Goal: Task Accomplishment & Management: Manage account settings

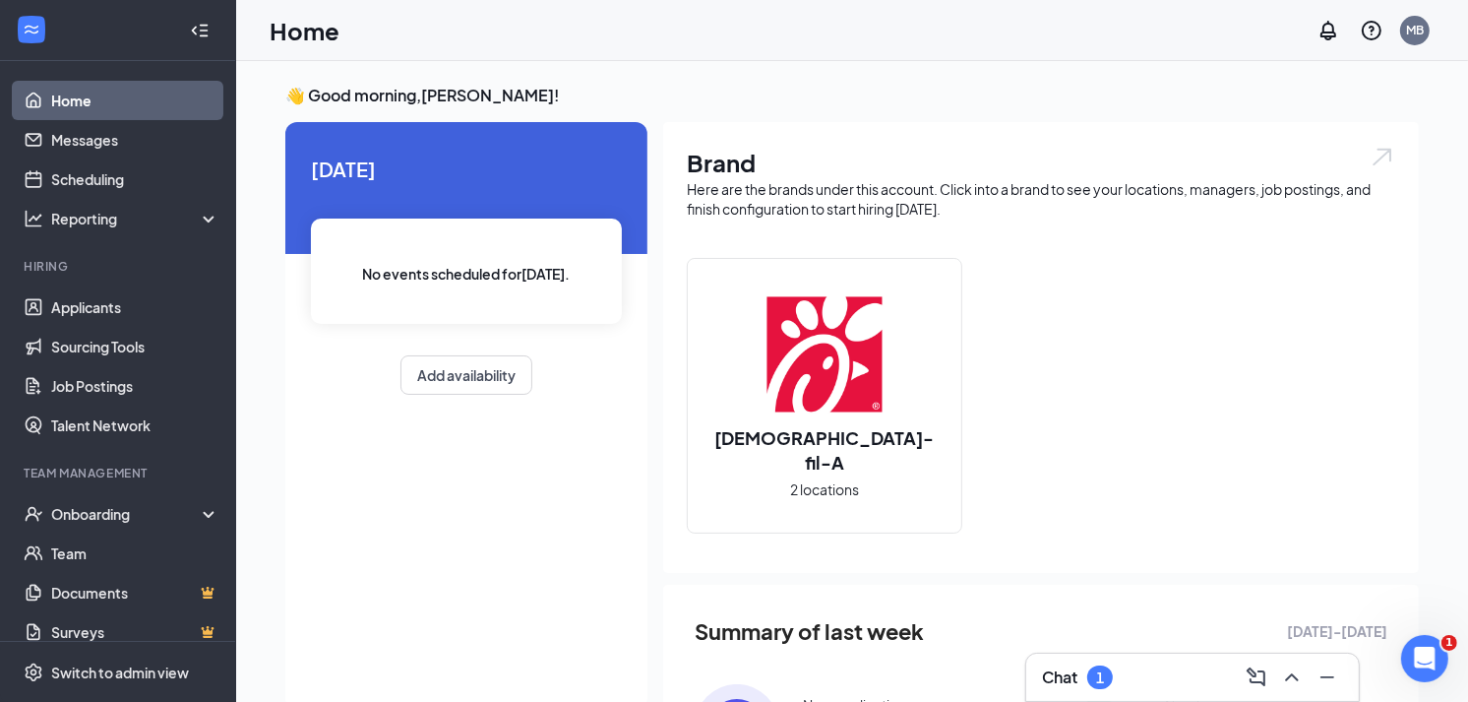
click at [1138, 669] on div "Chat 1" at bounding box center [1192, 676] width 301 height 31
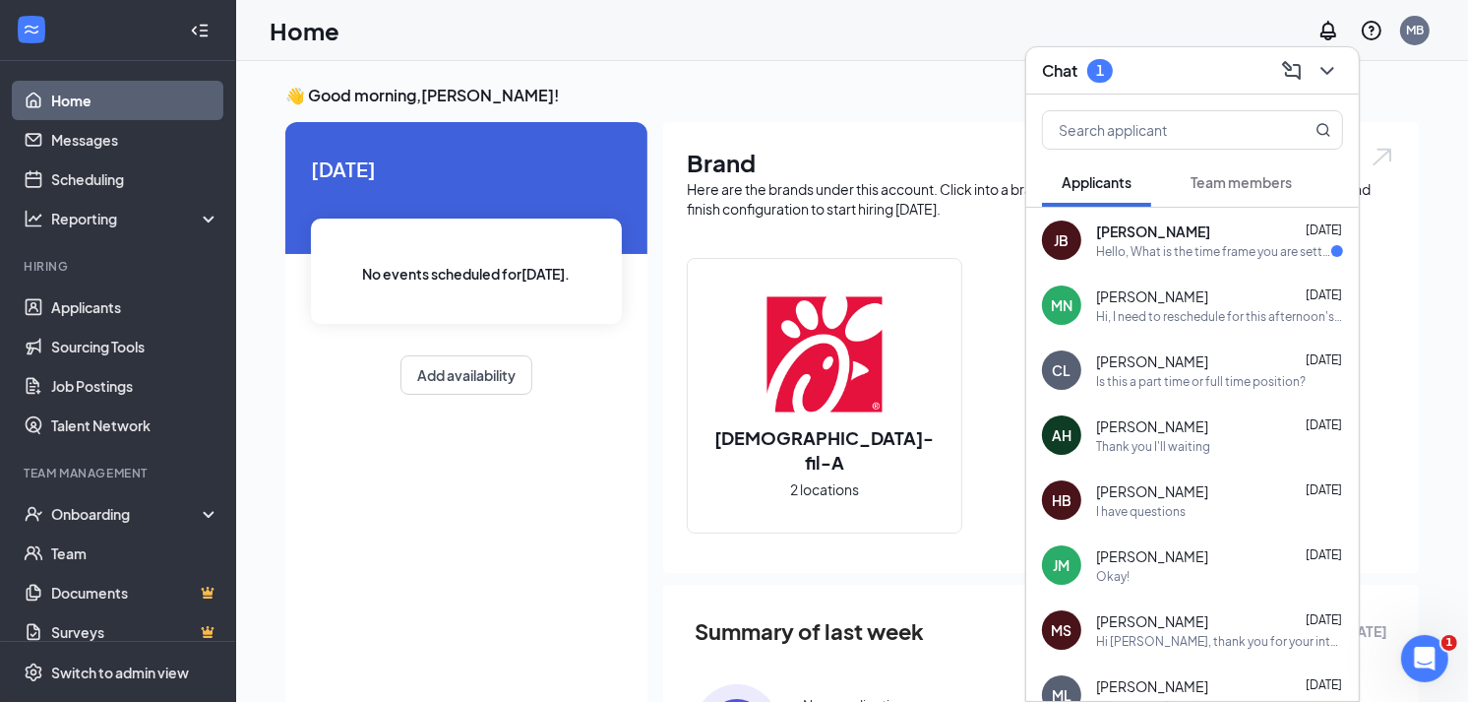
click at [1237, 256] on div "Hello, What is the time frame you are setting interviews? Thank you [PERSON_NAM…" at bounding box center [1213, 251] width 235 height 17
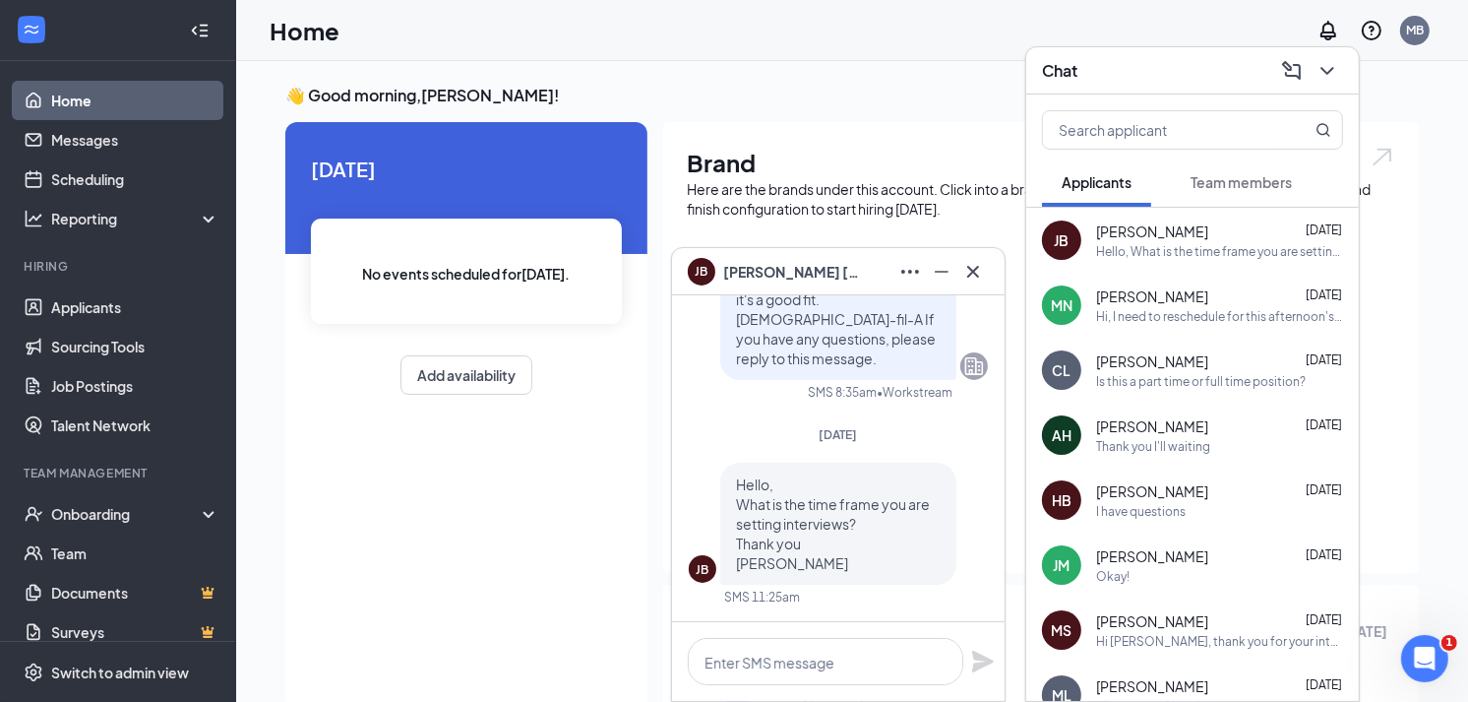
click at [976, 273] on icon "Cross" at bounding box center [973, 271] width 12 height 12
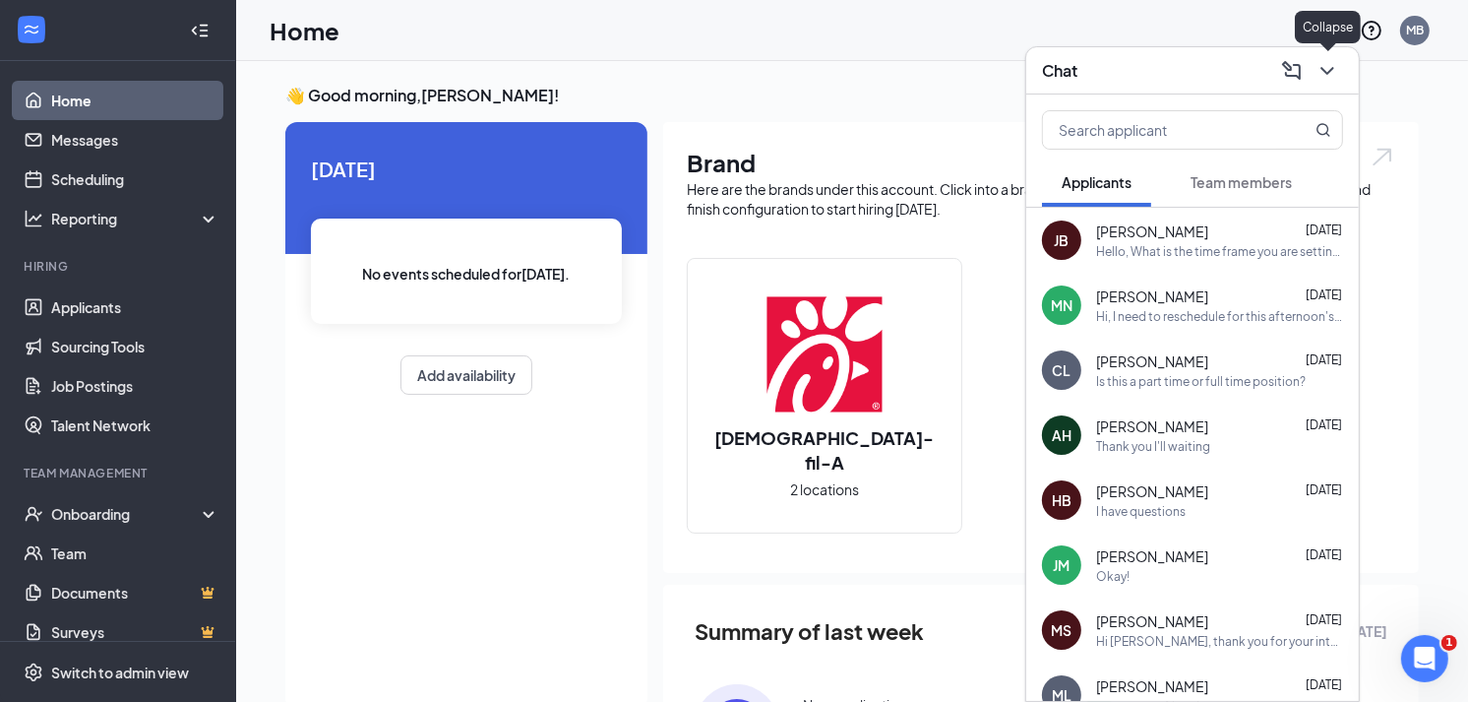
click at [1336, 80] on icon "ChevronDown" at bounding box center [1328, 71] width 24 height 24
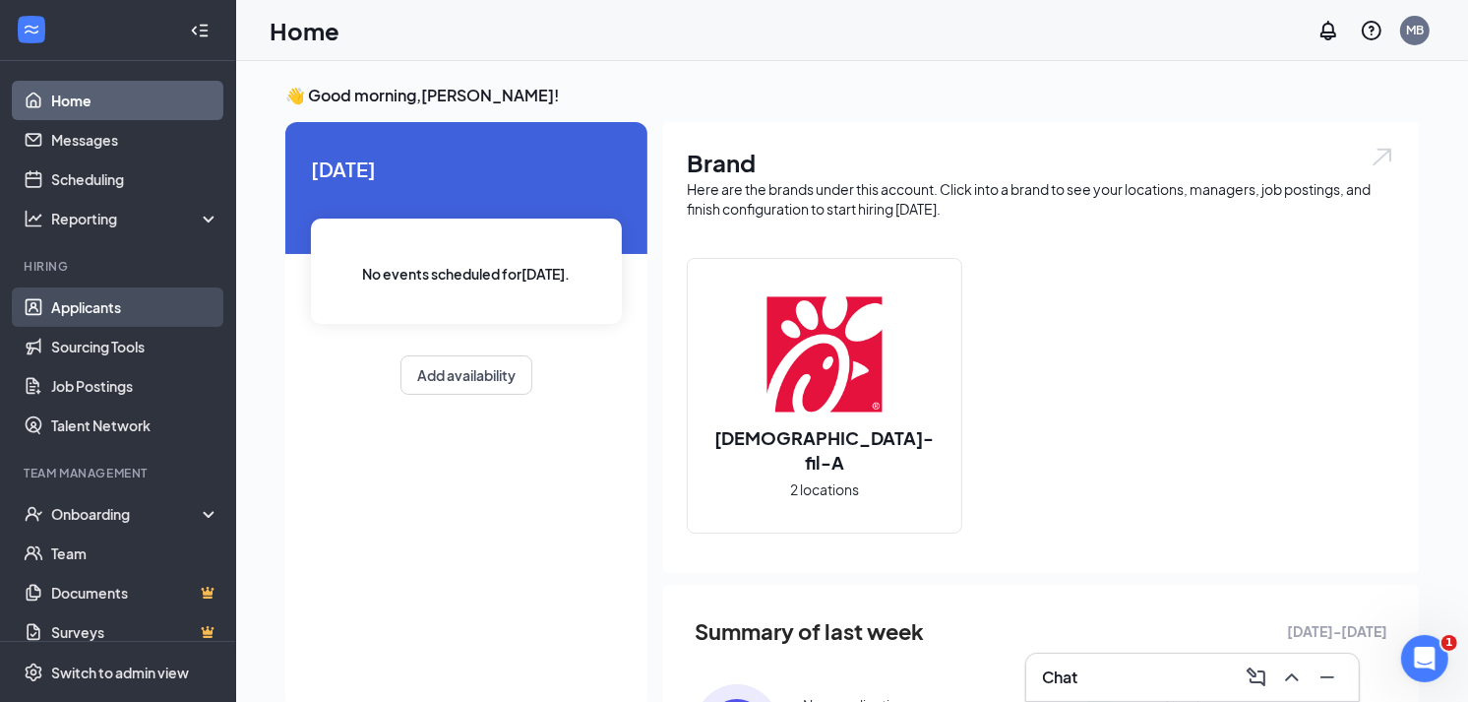
click at [126, 309] on link "Applicants" at bounding box center [135, 306] width 168 height 39
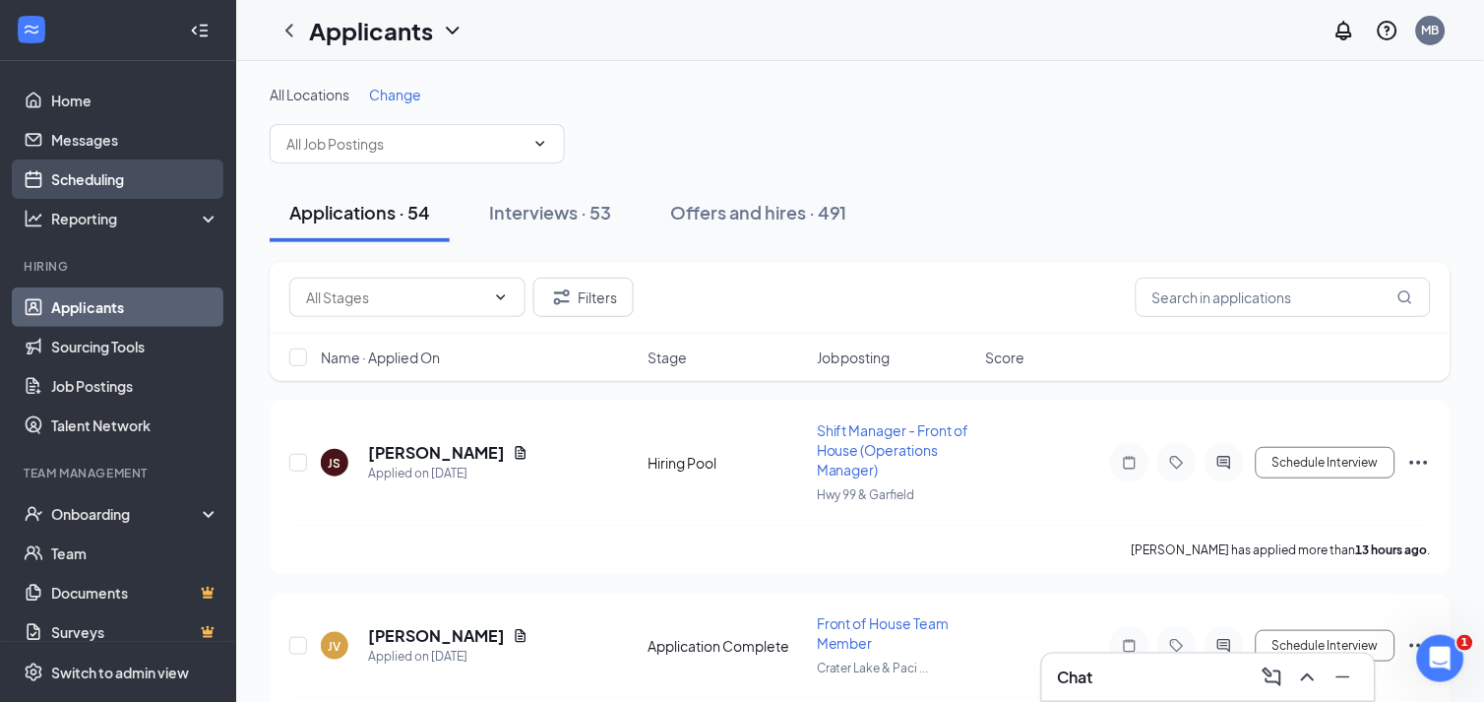
click at [162, 163] on link "Scheduling" at bounding box center [135, 178] width 168 height 39
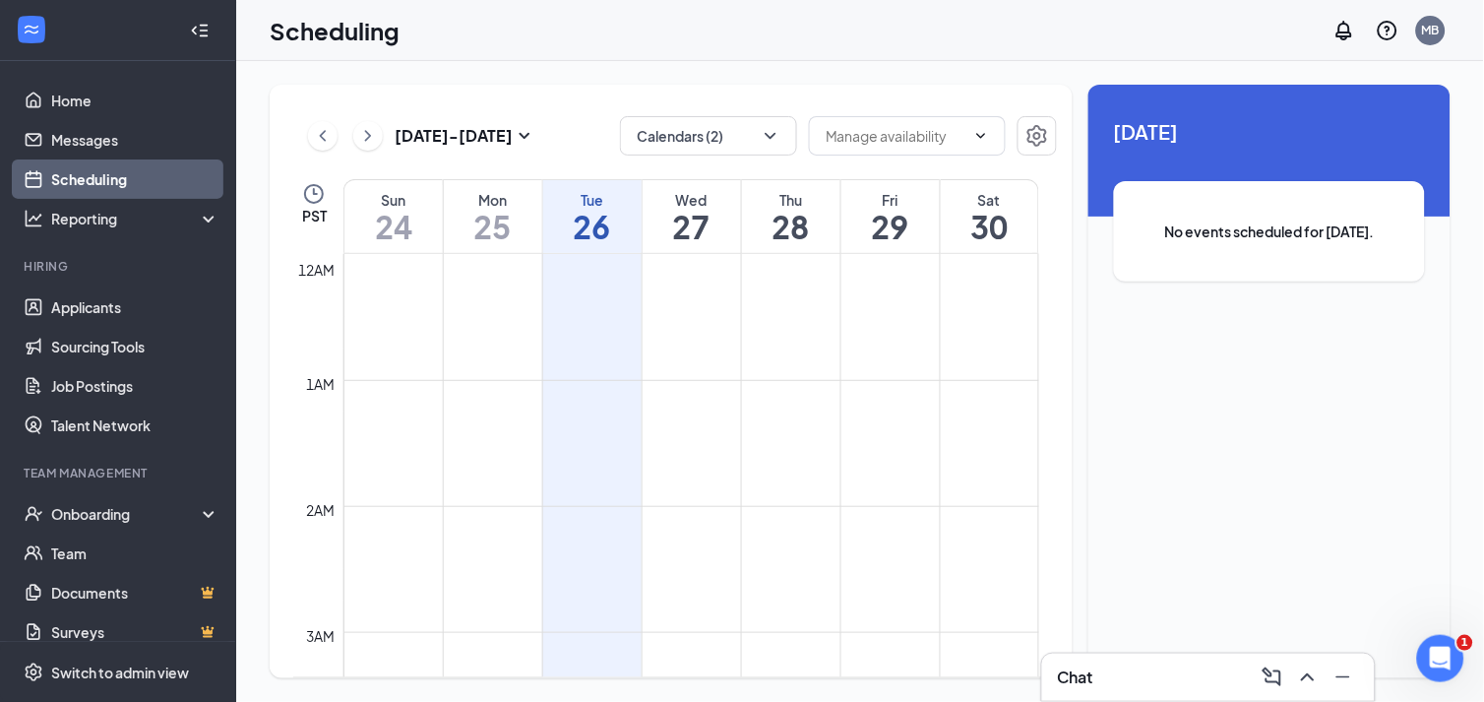
scroll to position [967, 0]
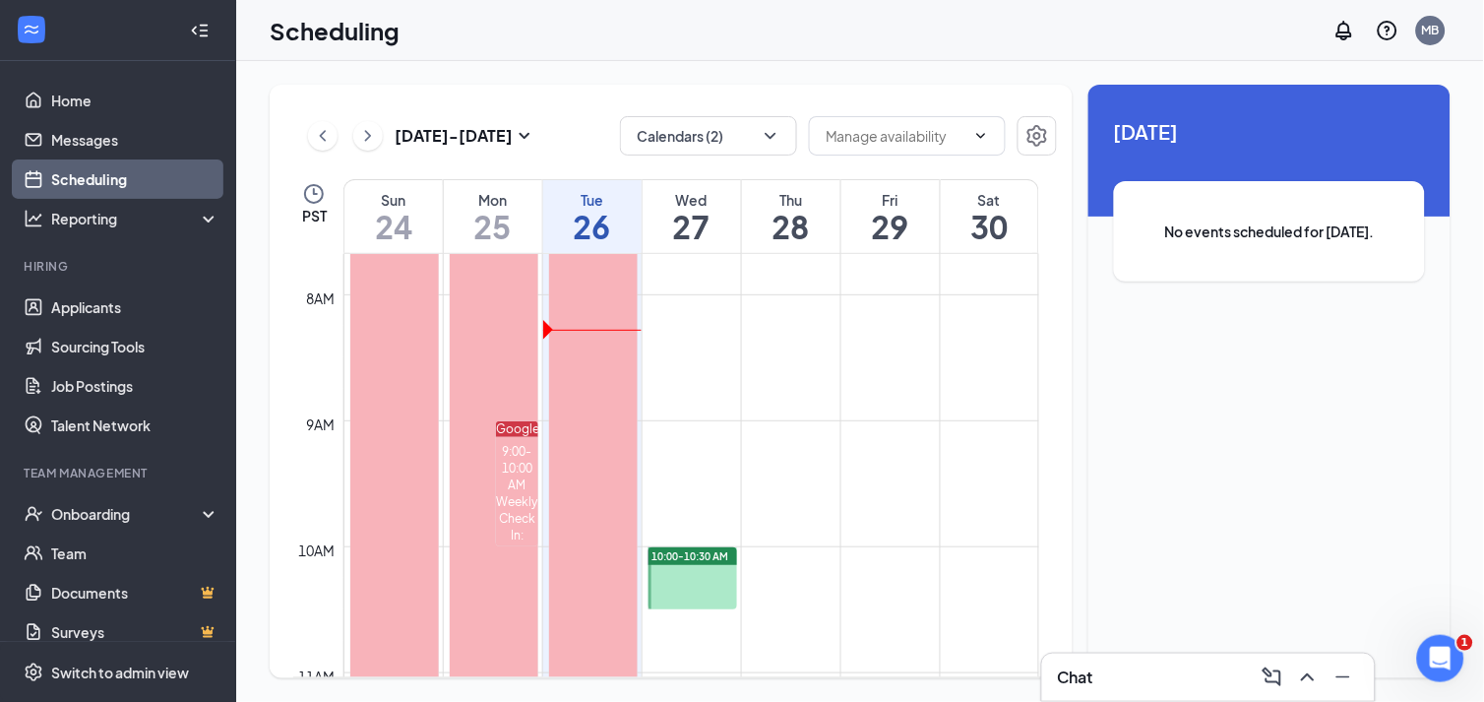
click at [180, 34] on div at bounding box center [199, 30] width 39 height 39
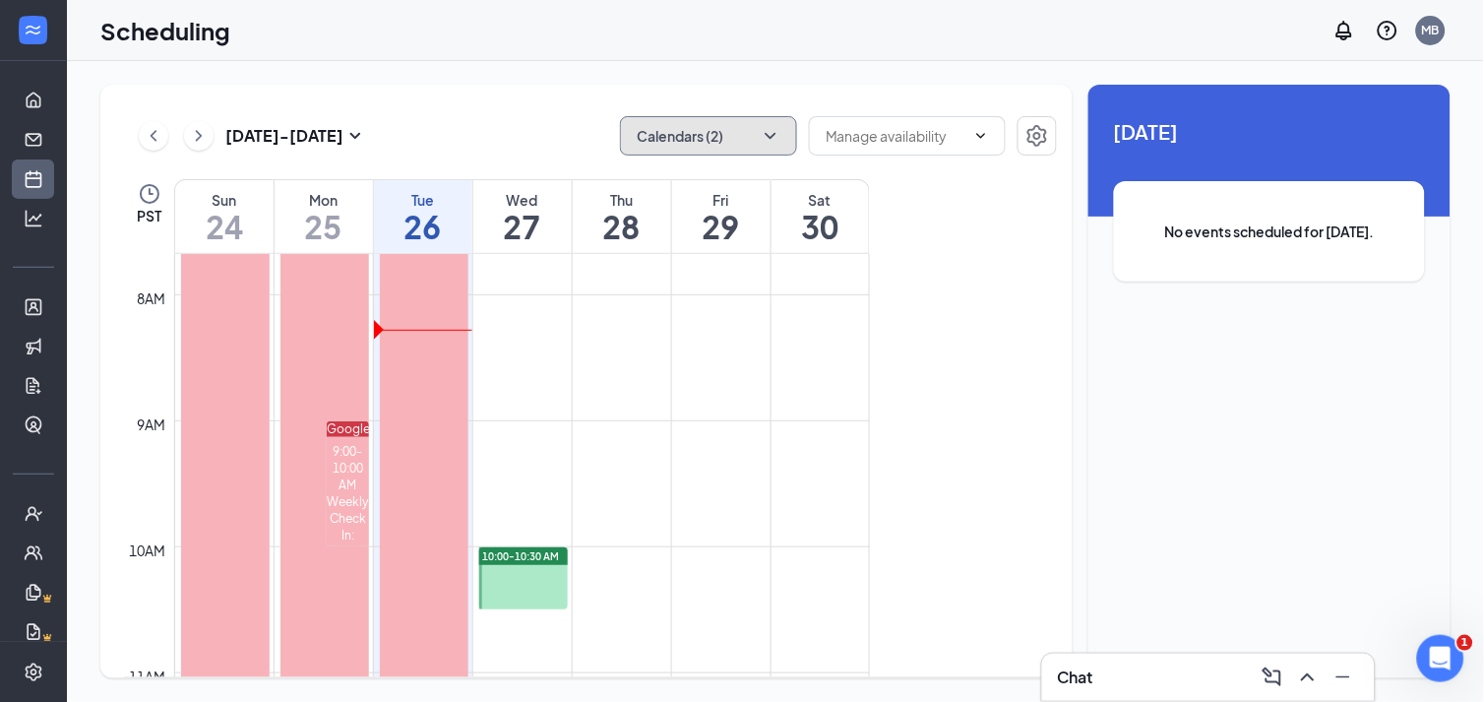
click at [771, 124] on button "Calendars (2)" at bounding box center [708, 135] width 177 height 39
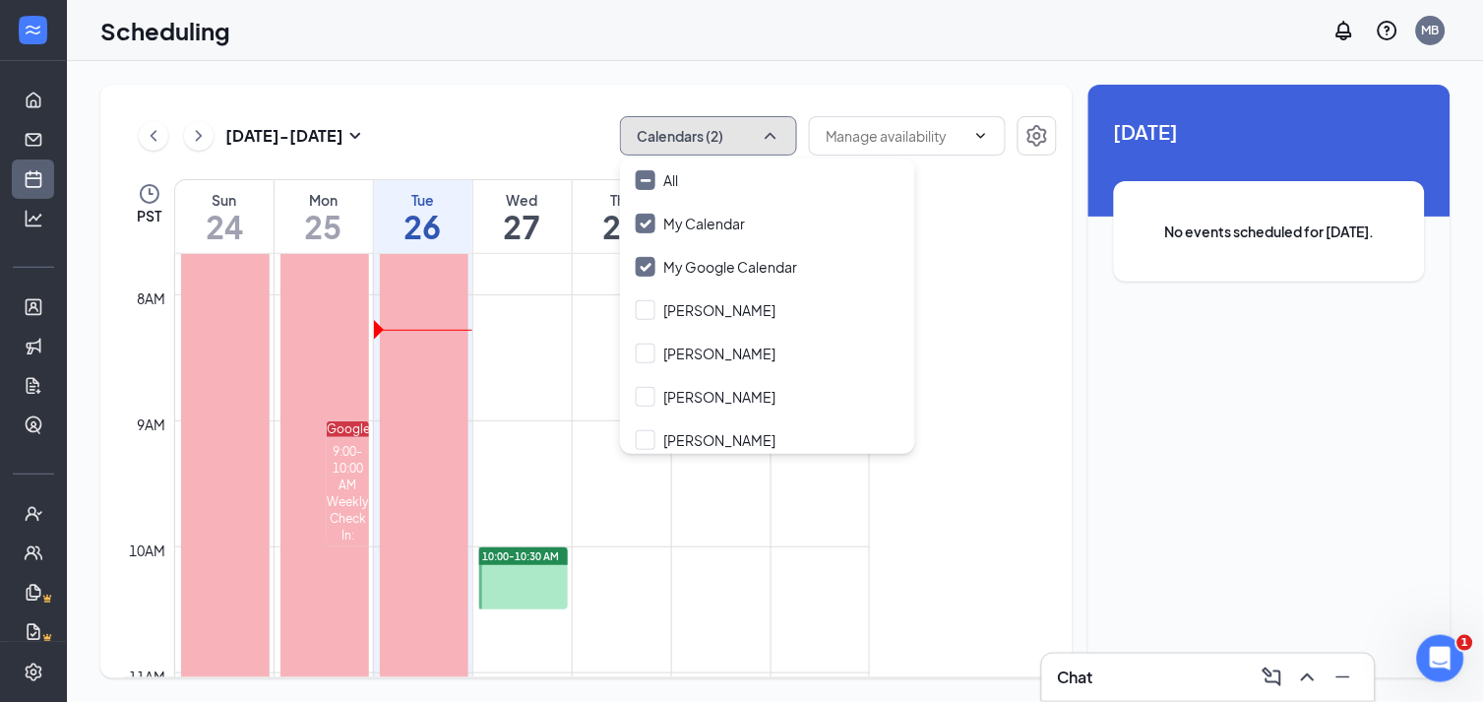
click at [739, 139] on button "Calendars (2)" at bounding box center [708, 135] width 177 height 39
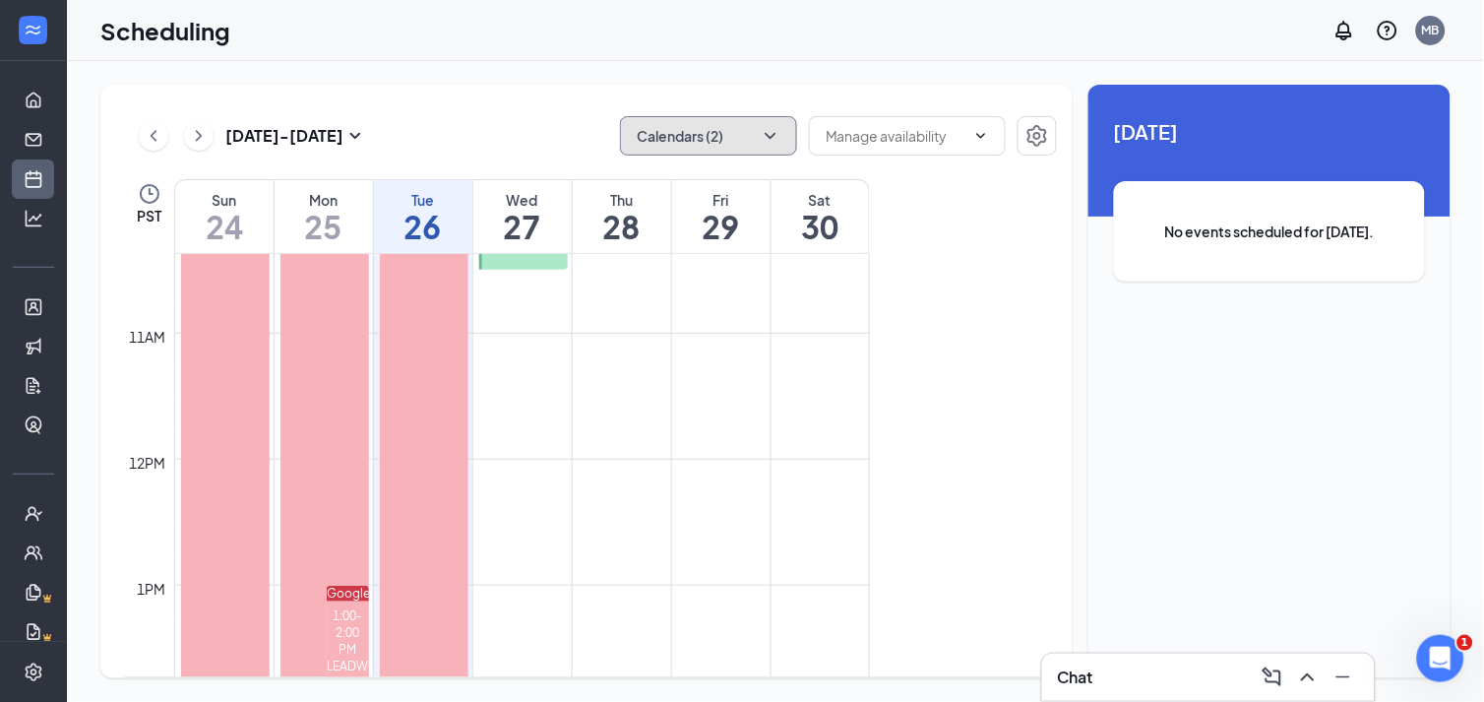
scroll to position [1295, 0]
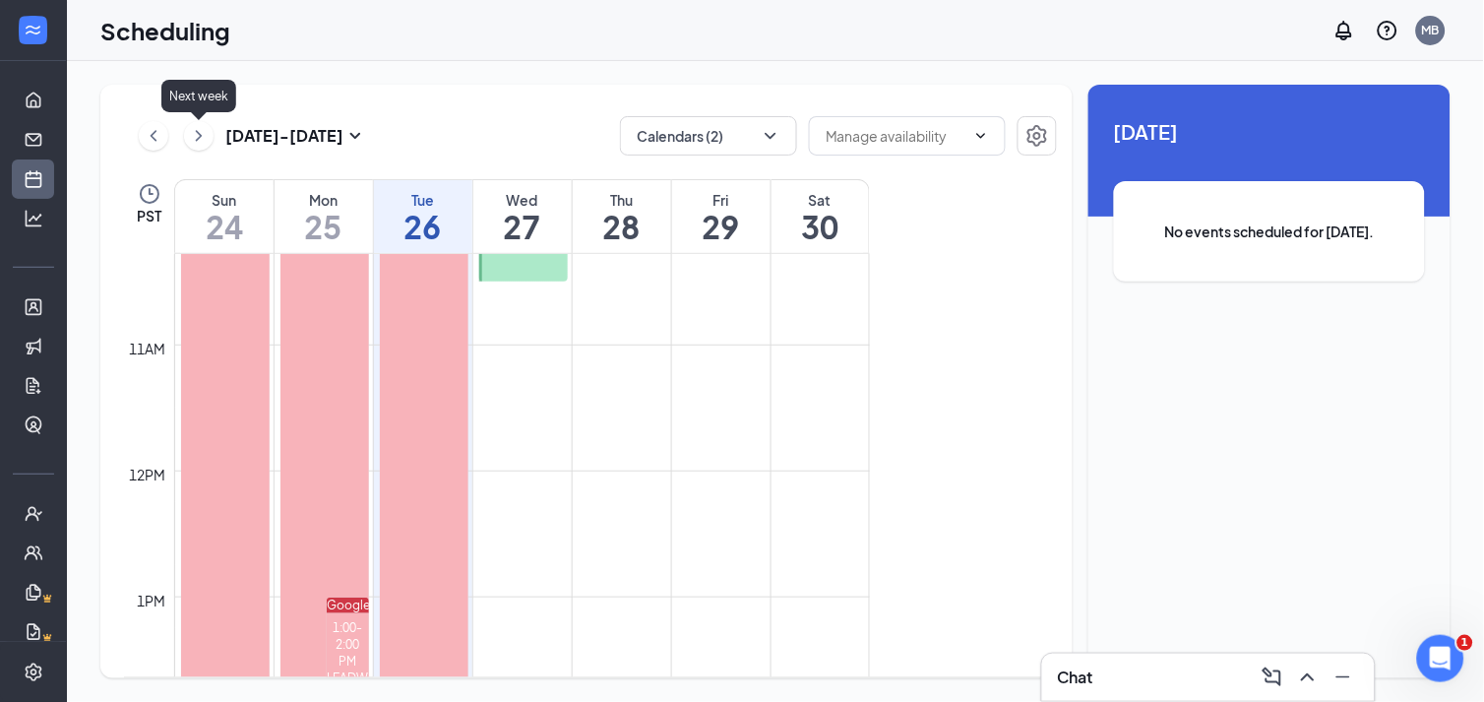
drag, startPoint x: 202, startPoint y: 135, endPoint x: 440, endPoint y: 171, distance: 240.9
click at [200, 136] on icon "ChevronRight" at bounding box center [199, 136] width 20 height 24
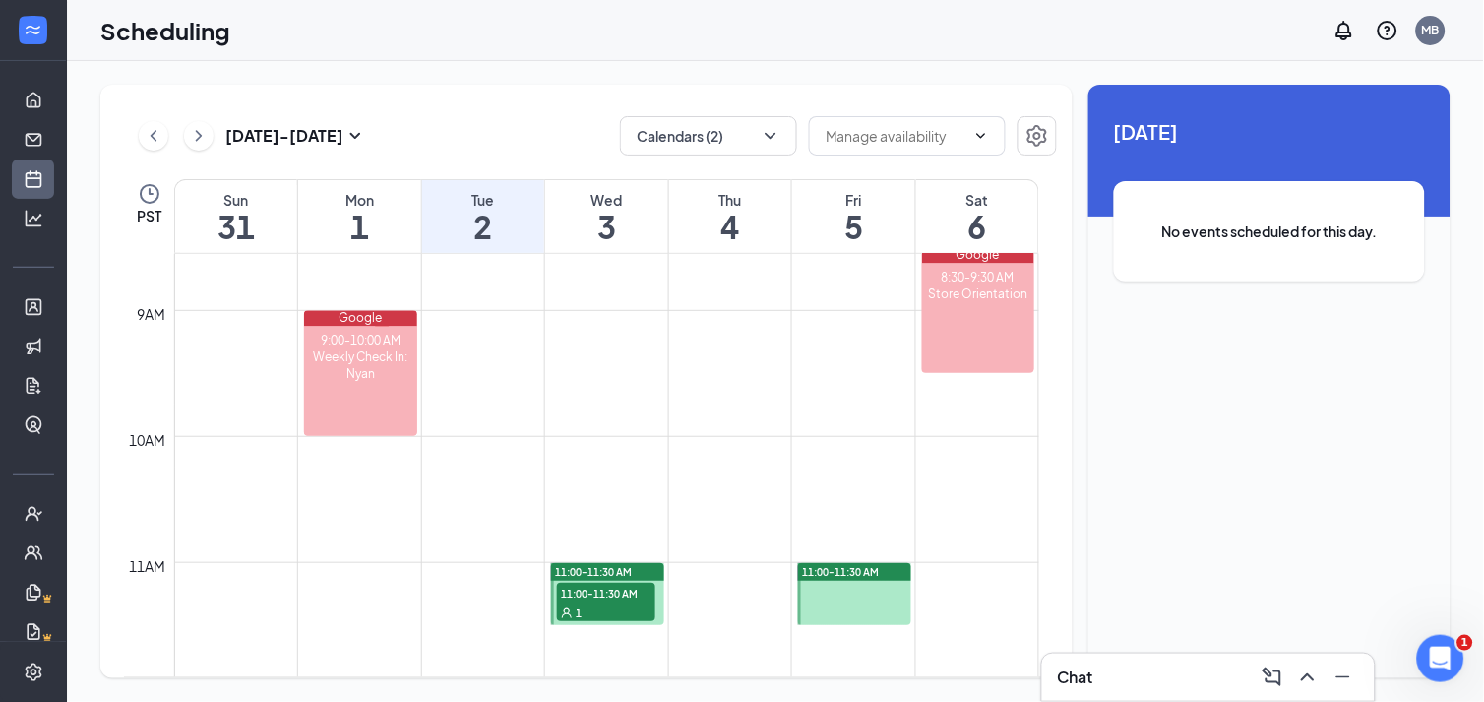
scroll to position [1076, 0]
click at [190, 145] on icon "ChevronRight" at bounding box center [199, 136] width 20 height 24
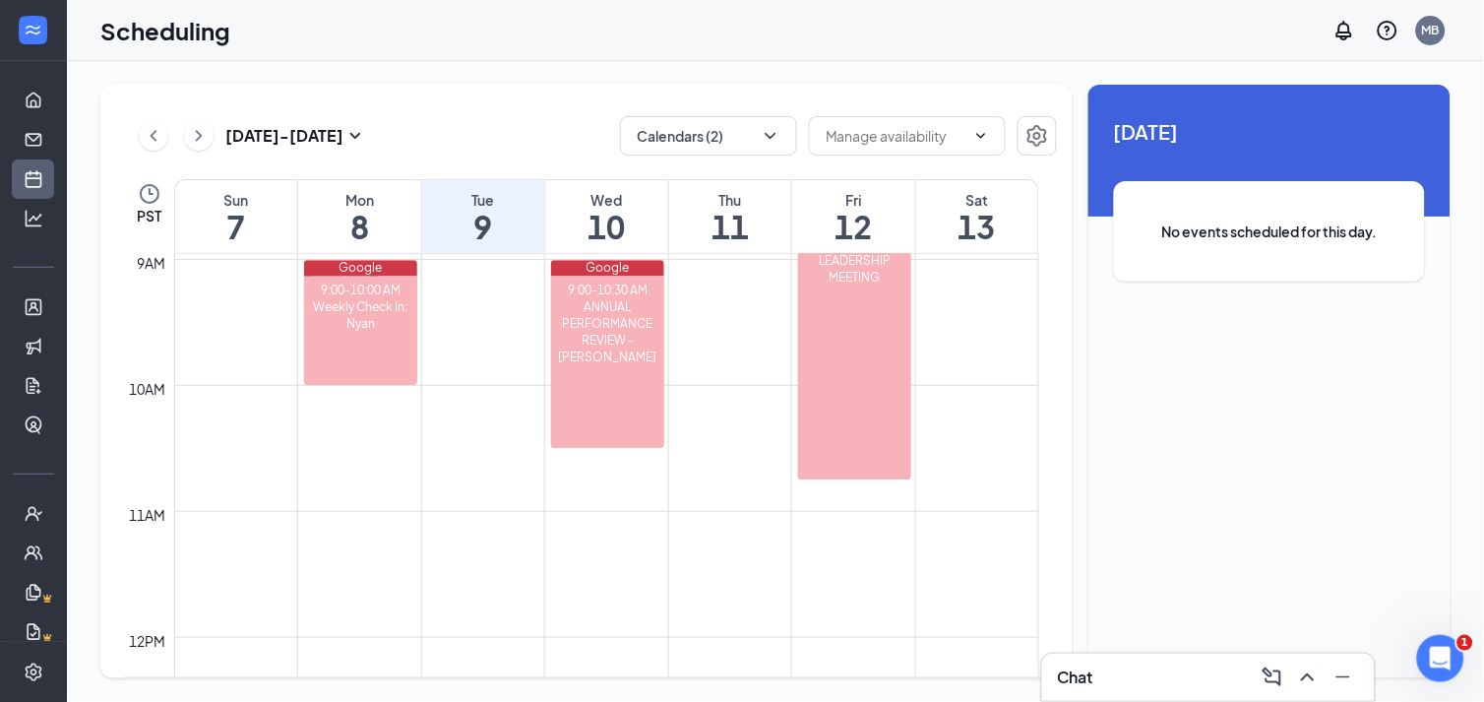
scroll to position [1076, 0]
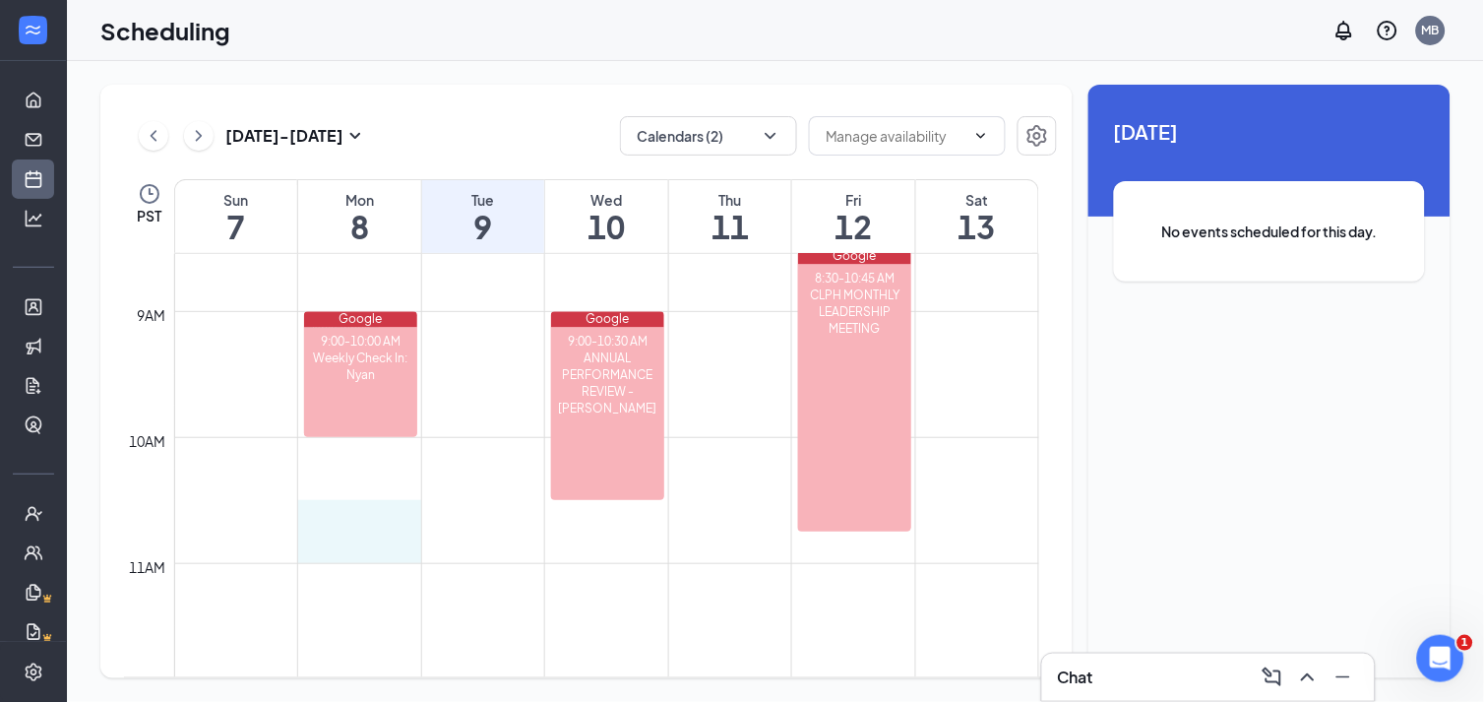
drag, startPoint x: 337, startPoint y: 517, endPoint x: 342, endPoint y: 538, distance: 22.2
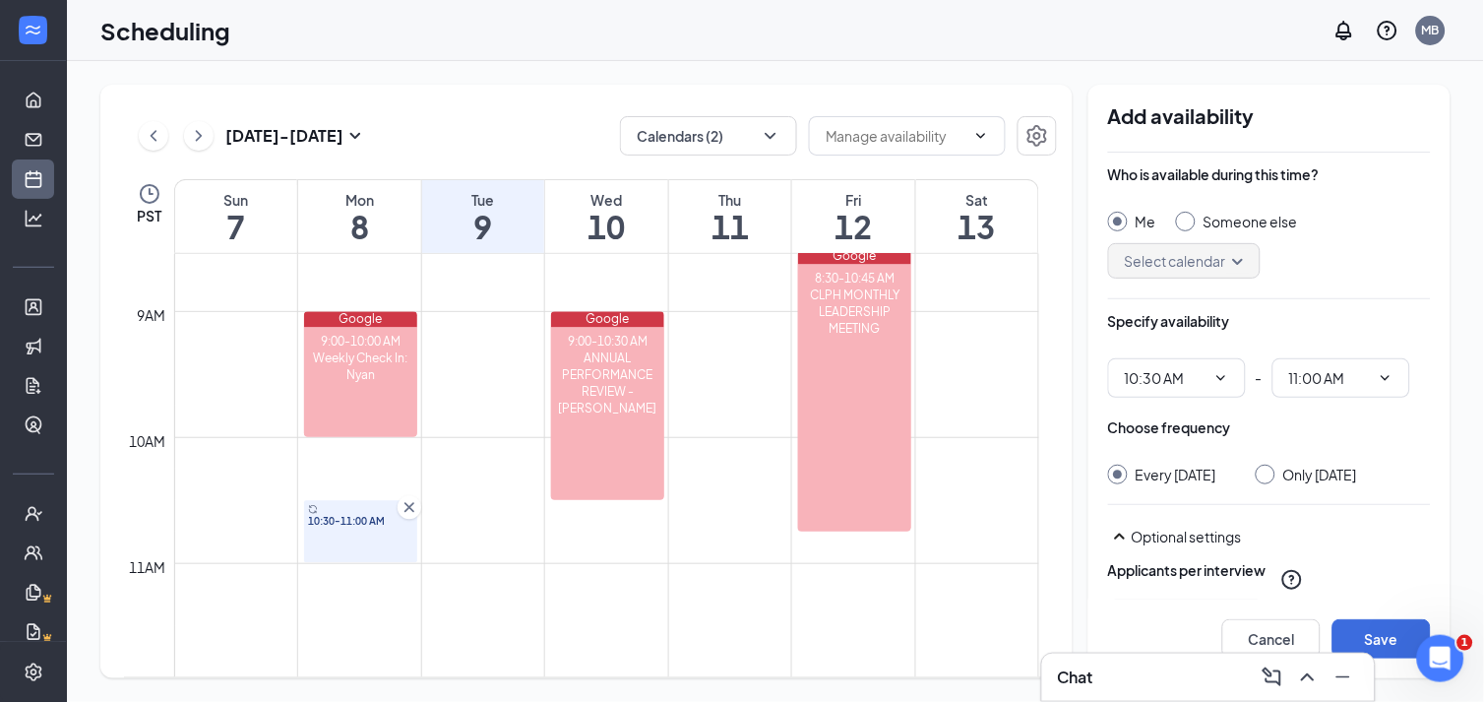
type input "10:30 AM"
type input "11:00 AM"
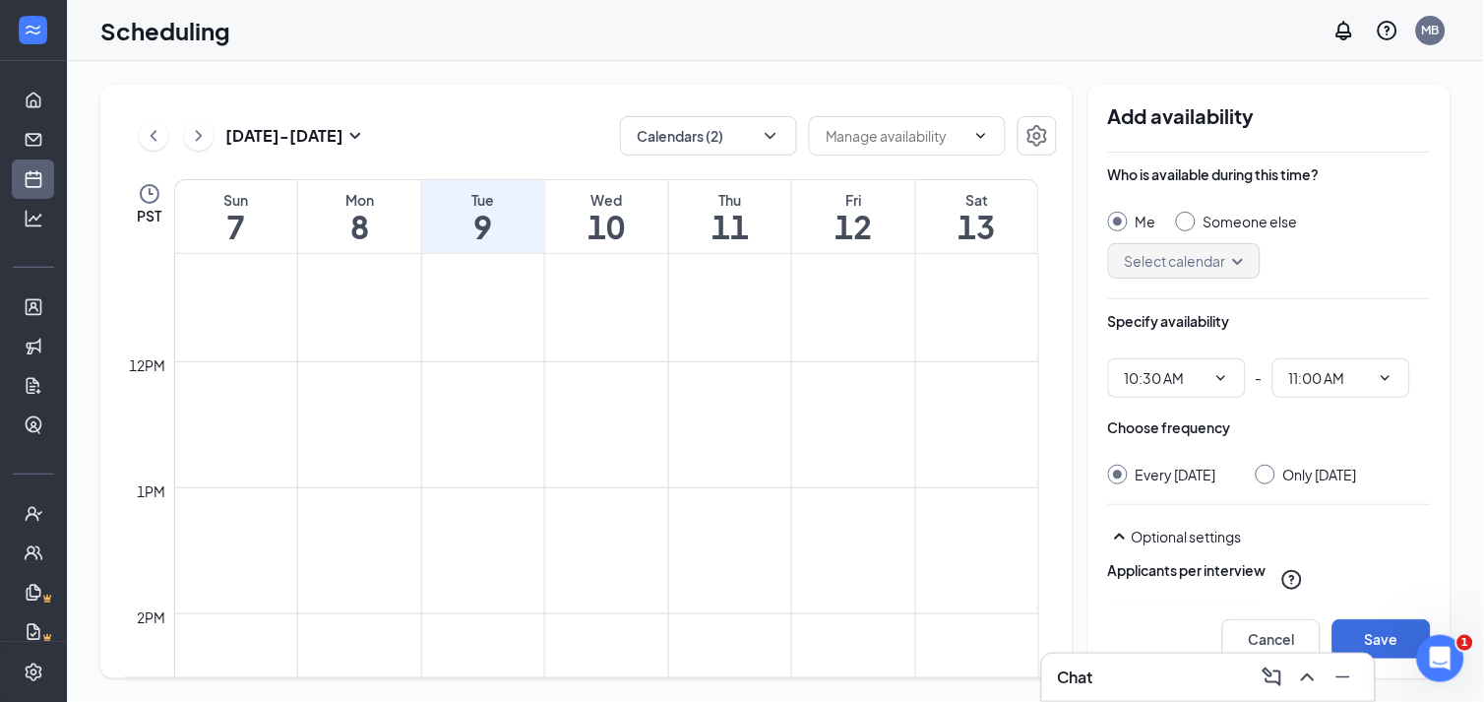
scroll to position [1842, 0]
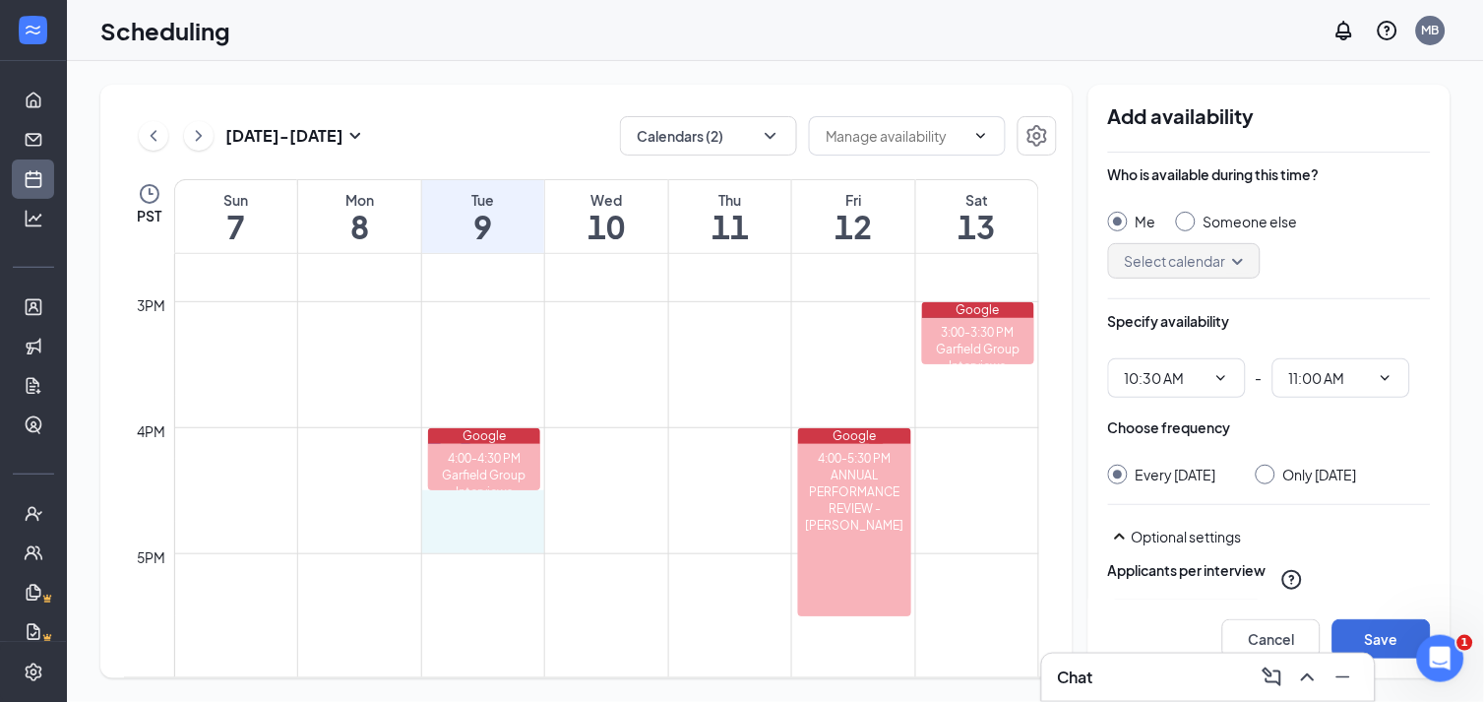
drag, startPoint x: 498, startPoint y: 497, endPoint x: 504, endPoint y: 539, distance: 42.7
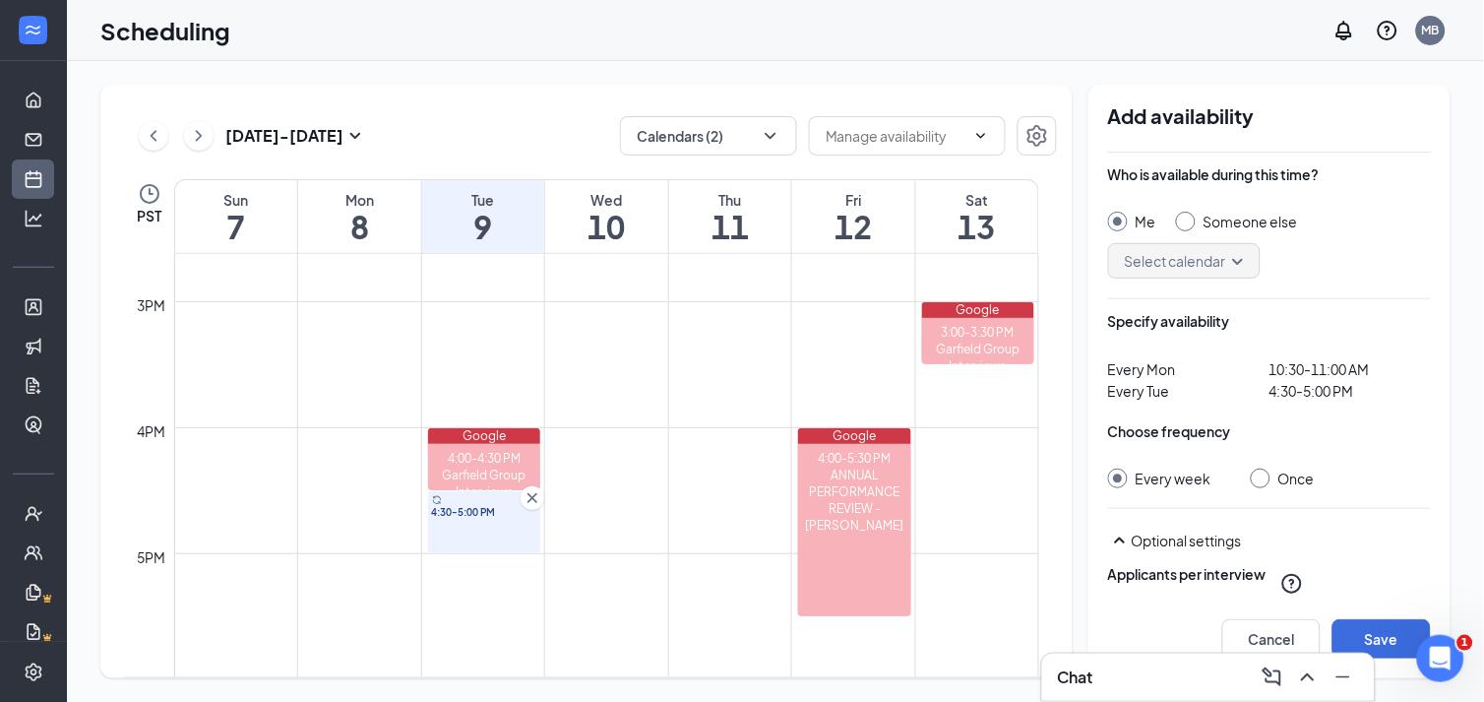
click at [1257, 482] on input "Once" at bounding box center [1258, 475] width 14 height 14
radio input "true"
radio input "false"
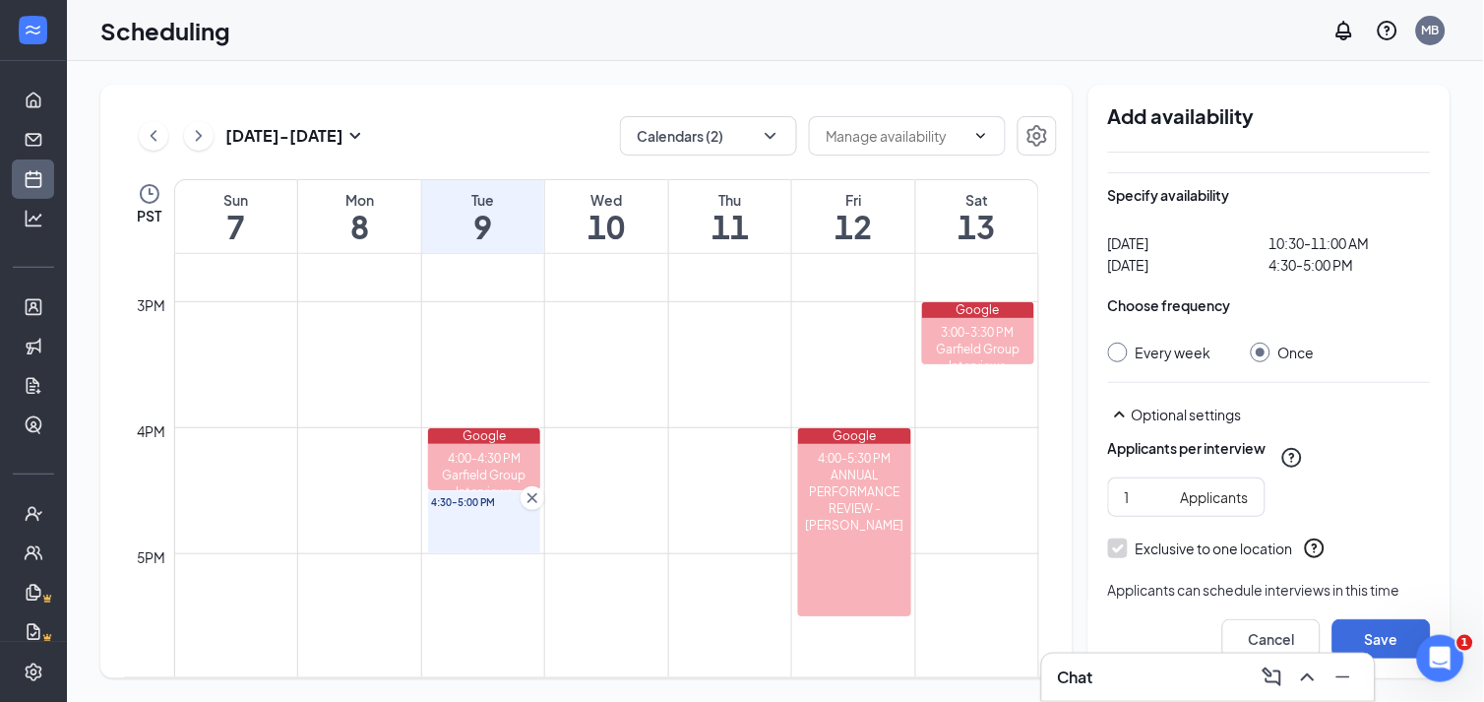
scroll to position [218, 0]
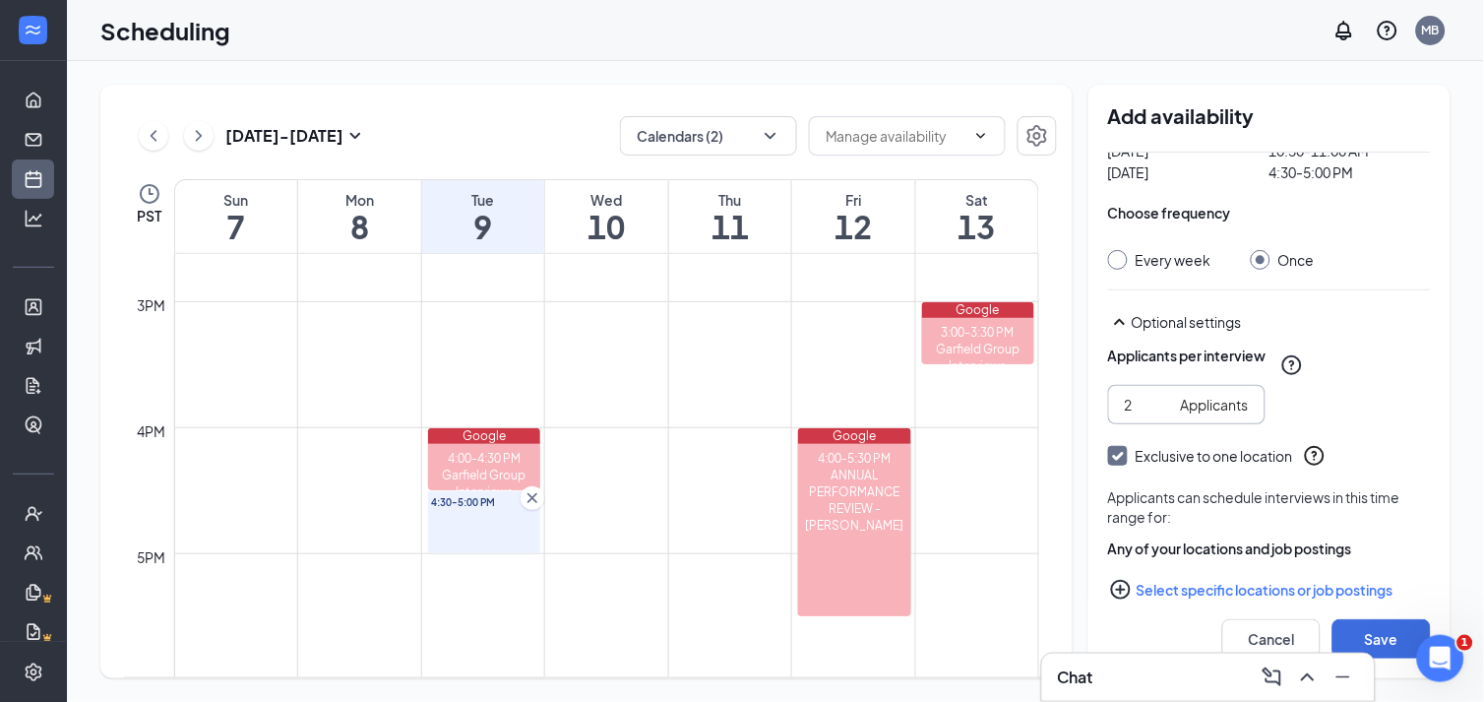
click at [1163, 395] on input "2" at bounding box center [1149, 405] width 48 height 22
click at [1163, 395] on input "3" at bounding box center [1149, 405] width 48 height 22
click at [1163, 395] on input "4" at bounding box center [1149, 405] width 48 height 22
click at [1163, 395] on input "5" at bounding box center [1149, 405] width 48 height 22
type input "6"
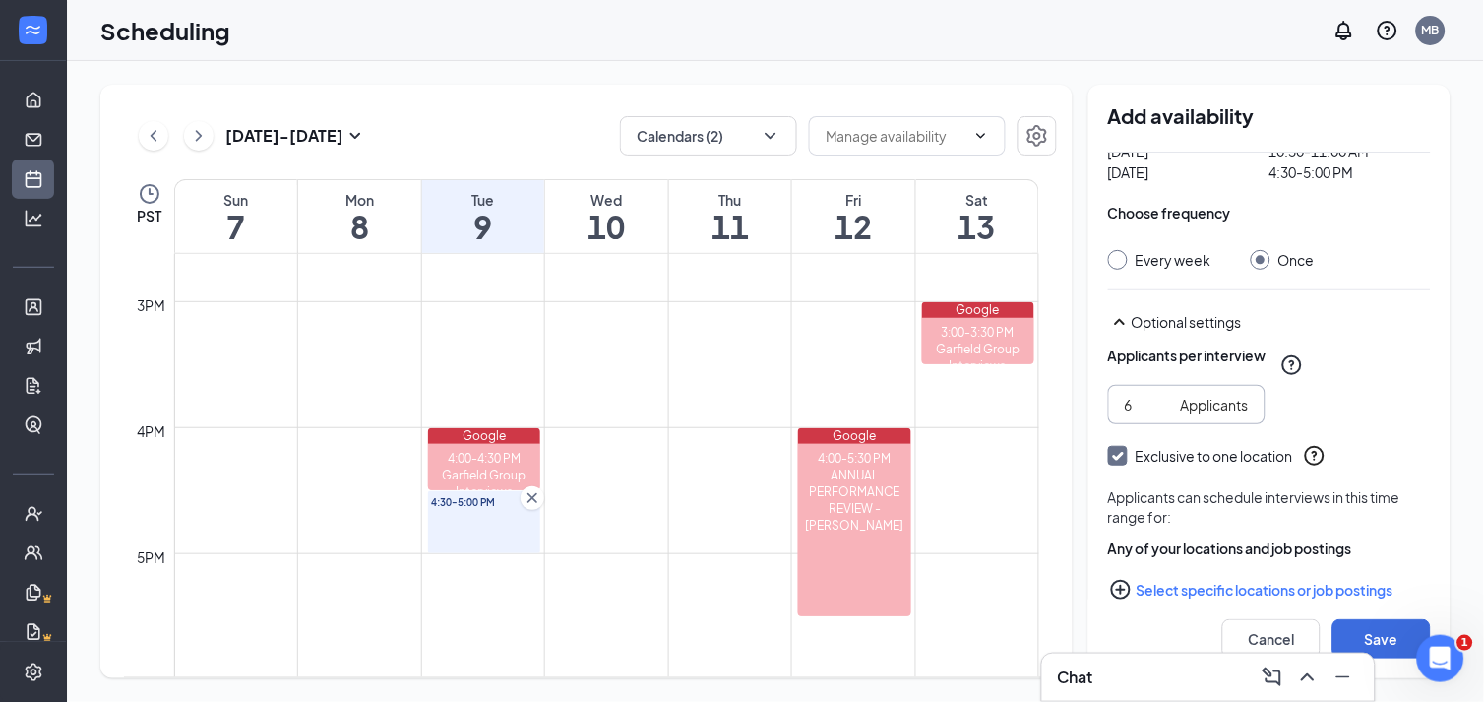
click at [1163, 395] on input "6" at bounding box center [1149, 405] width 48 height 22
click at [1118, 591] on icon "PlusCircle" at bounding box center [1121, 590] width 24 height 24
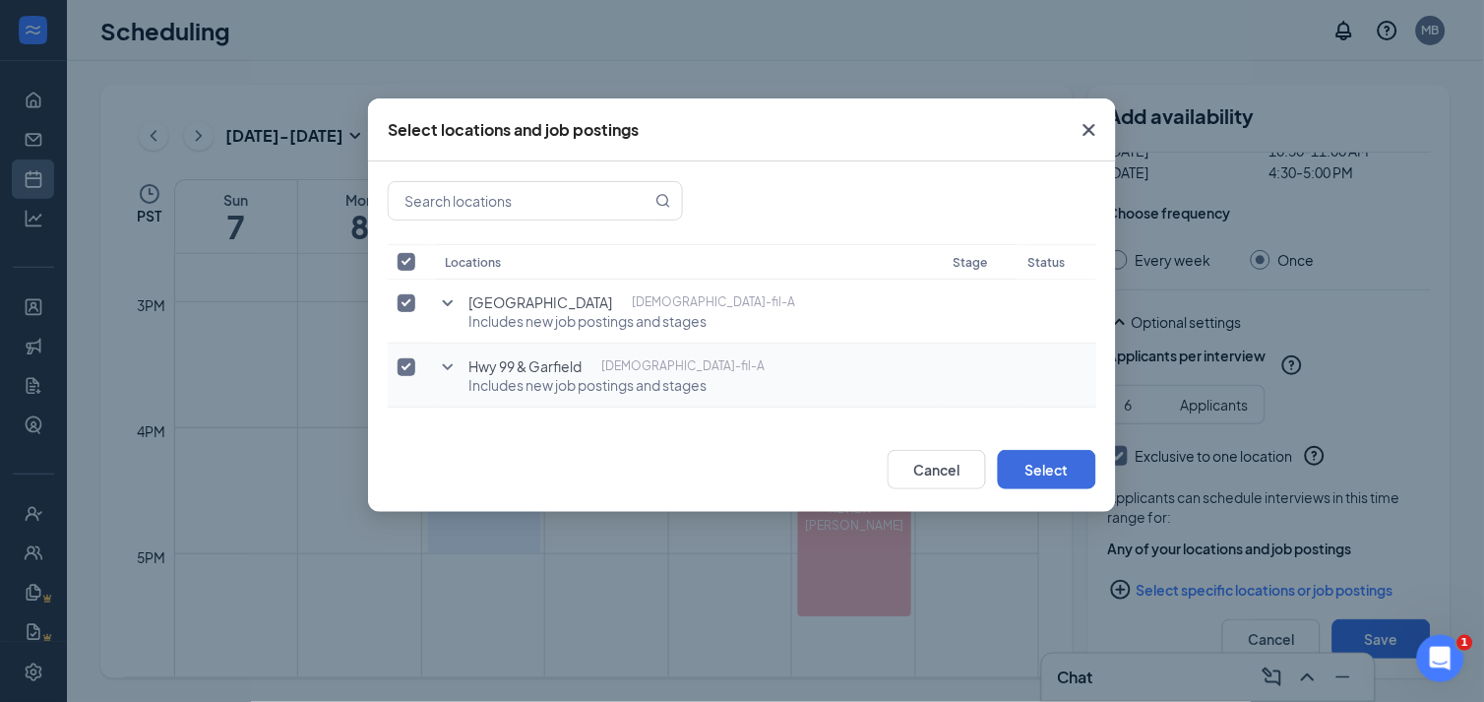
click at [401, 375] on input "checkbox" at bounding box center [407, 367] width 18 height 18
checkbox input "false"
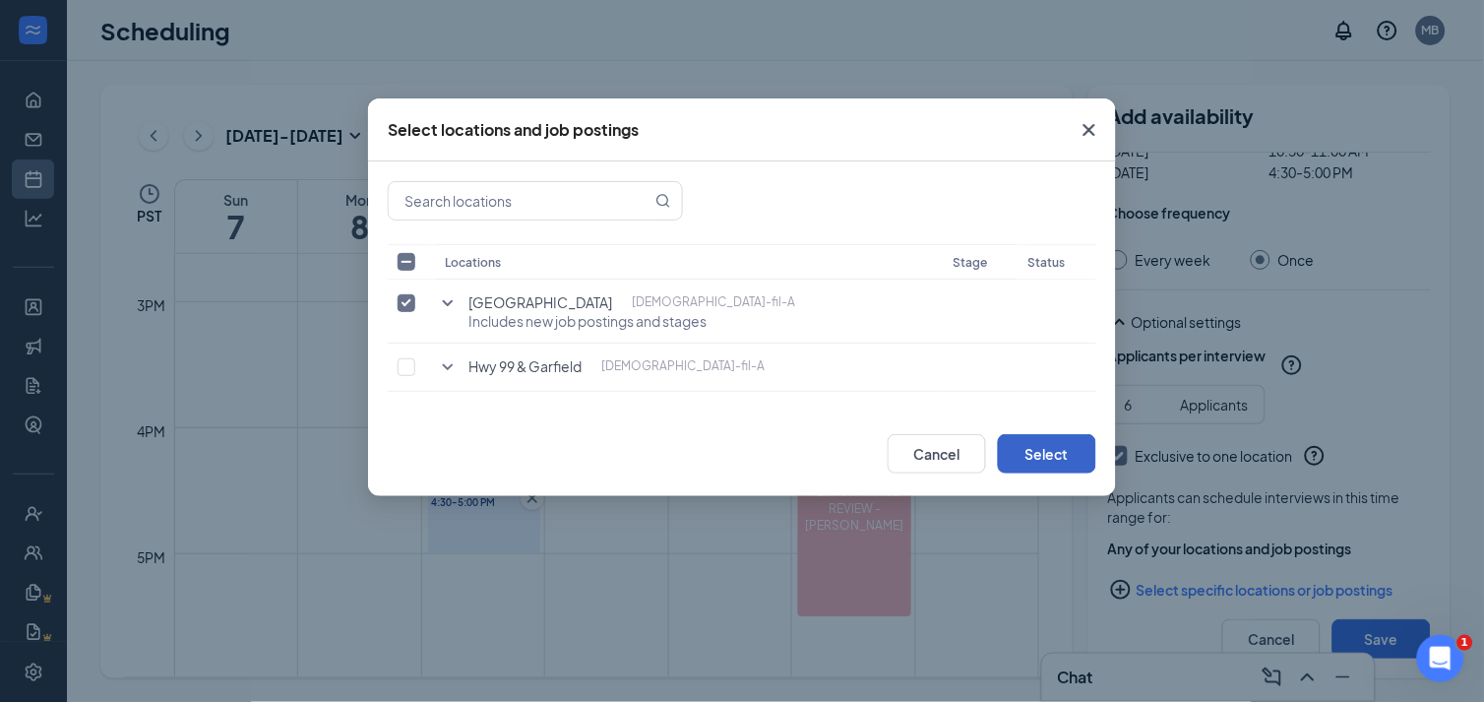
click at [1050, 459] on button "Select" at bounding box center [1047, 453] width 98 height 39
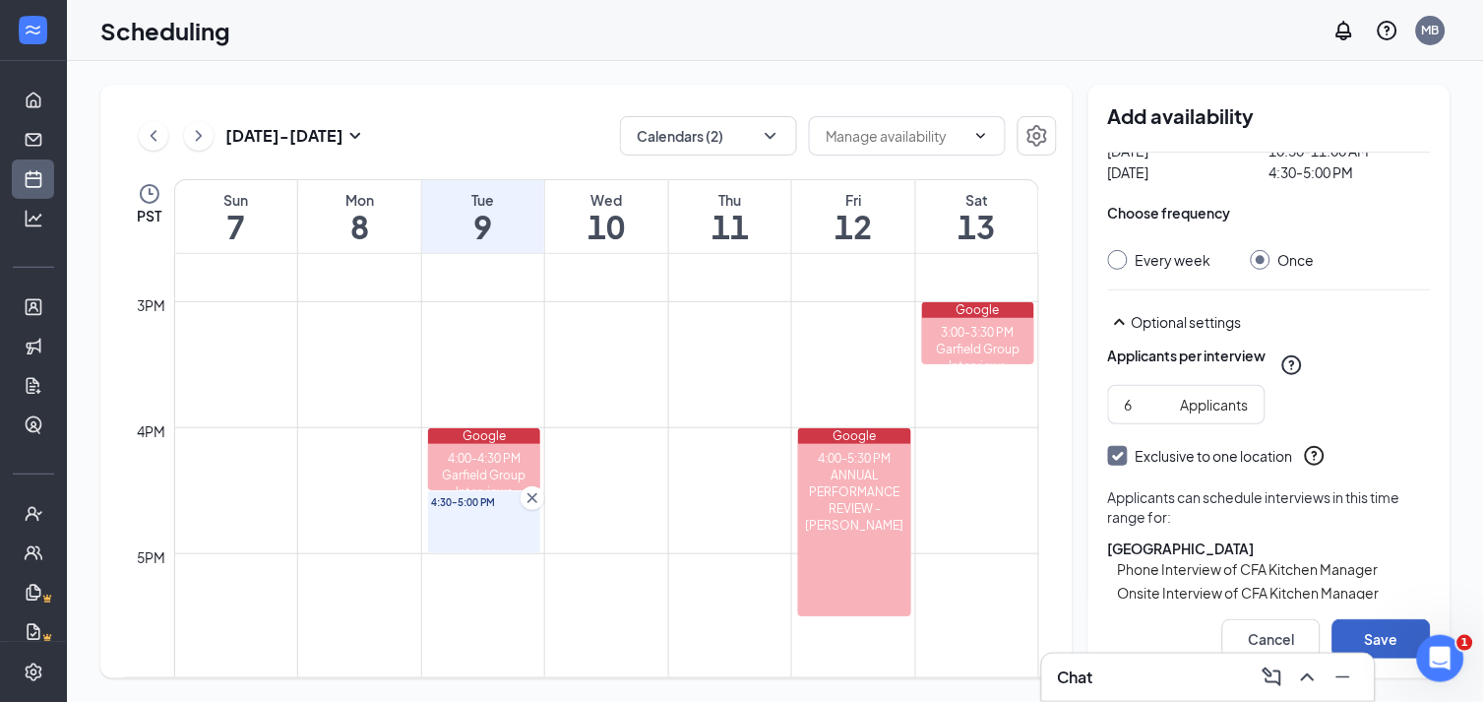
click at [1394, 627] on button "Save" at bounding box center [1381, 638] width 98 height 39
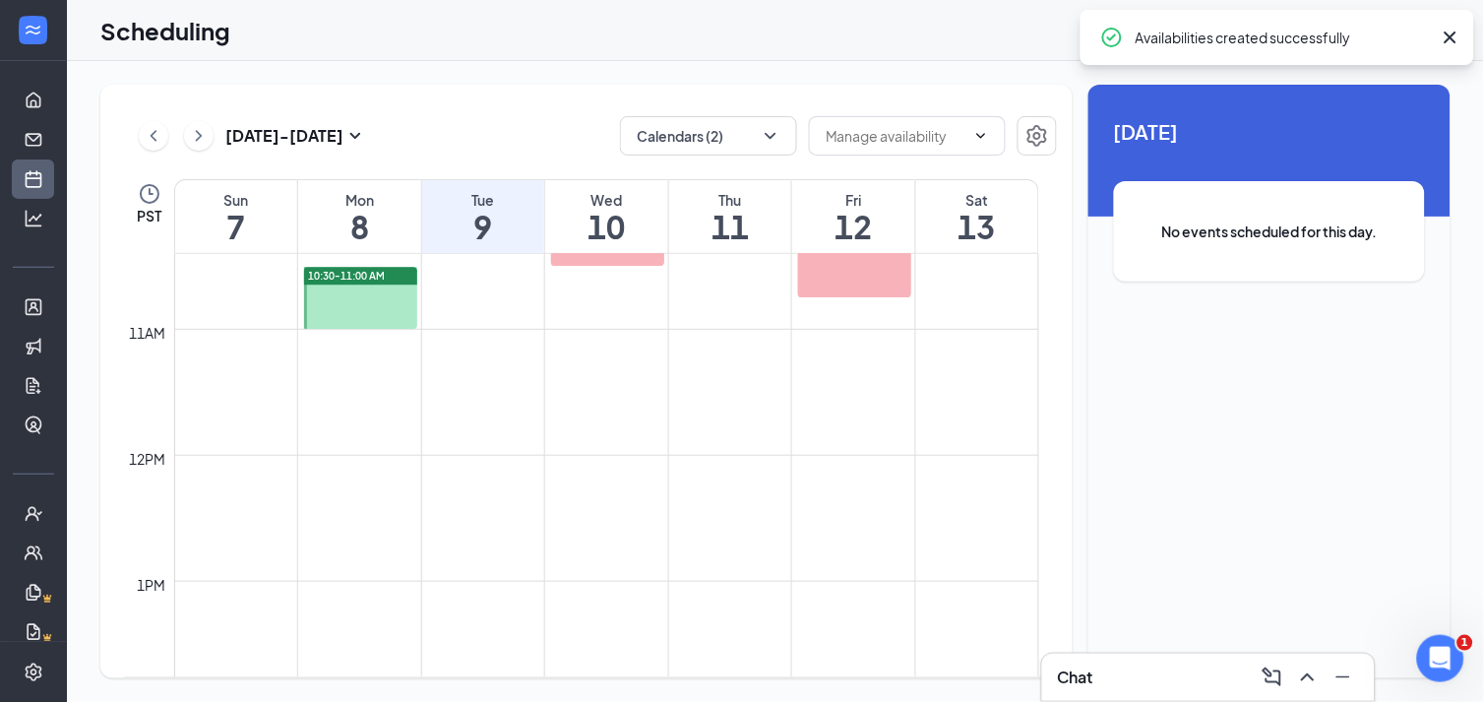
scroll to position [1076, 0]
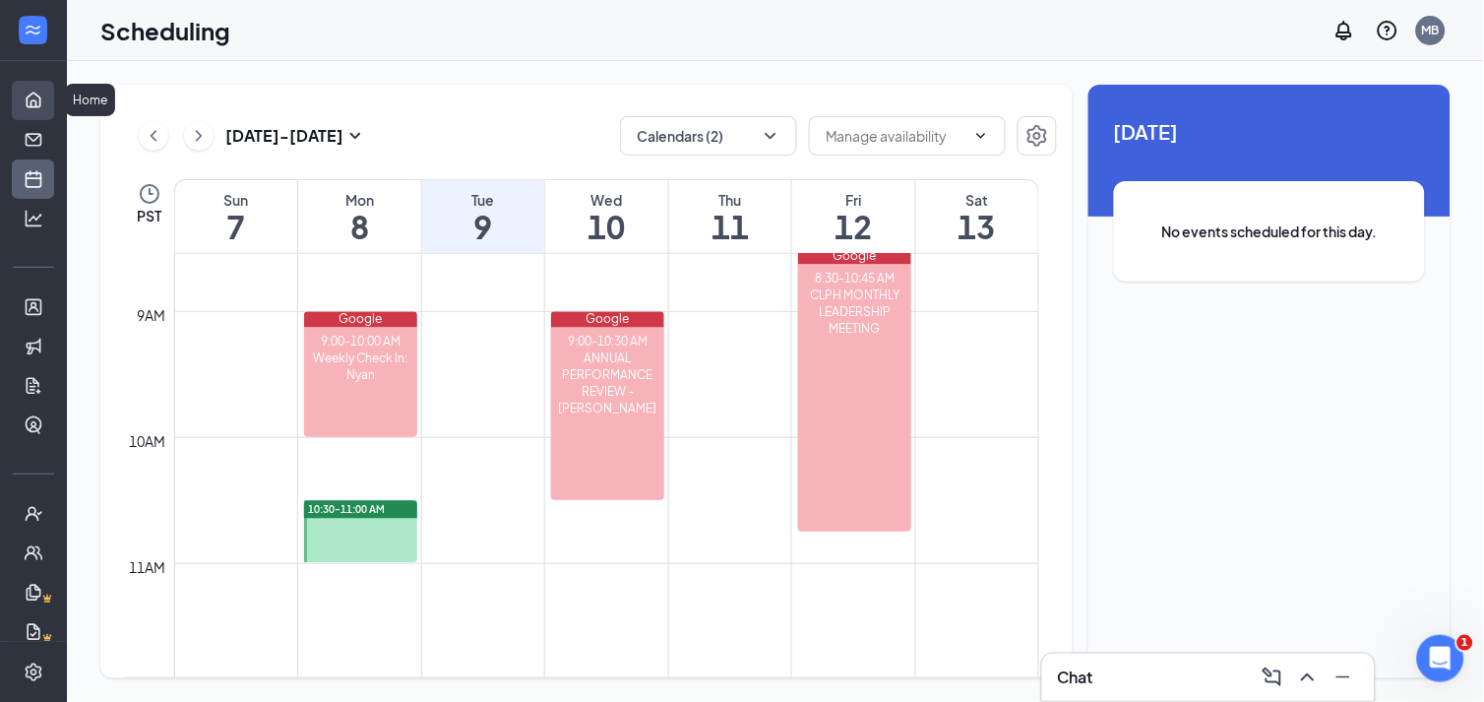
click at [51, 102] on link "Home" at bounding box center [61, 100] width 20 height 39
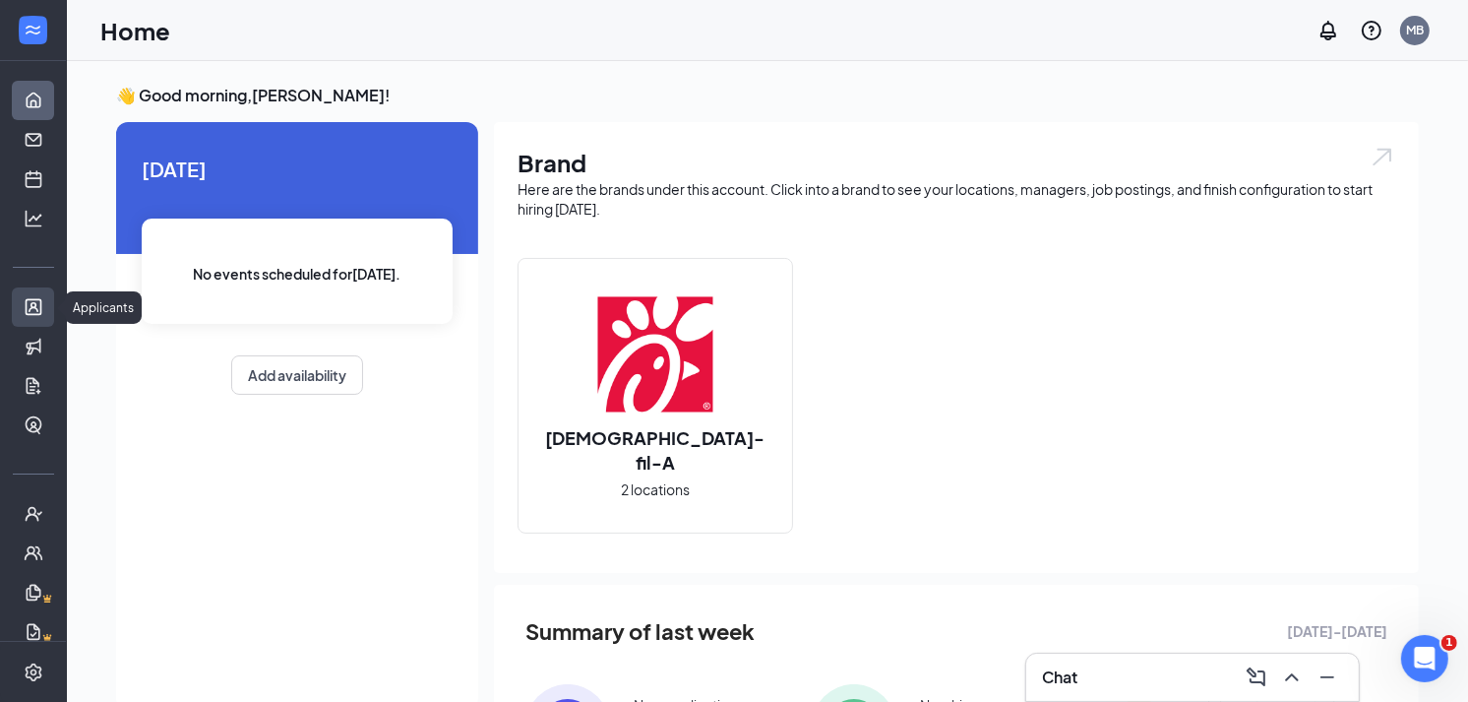
click at [51, 320] on link "Applicants" at bounding box center [61, 306] width 20 height 39
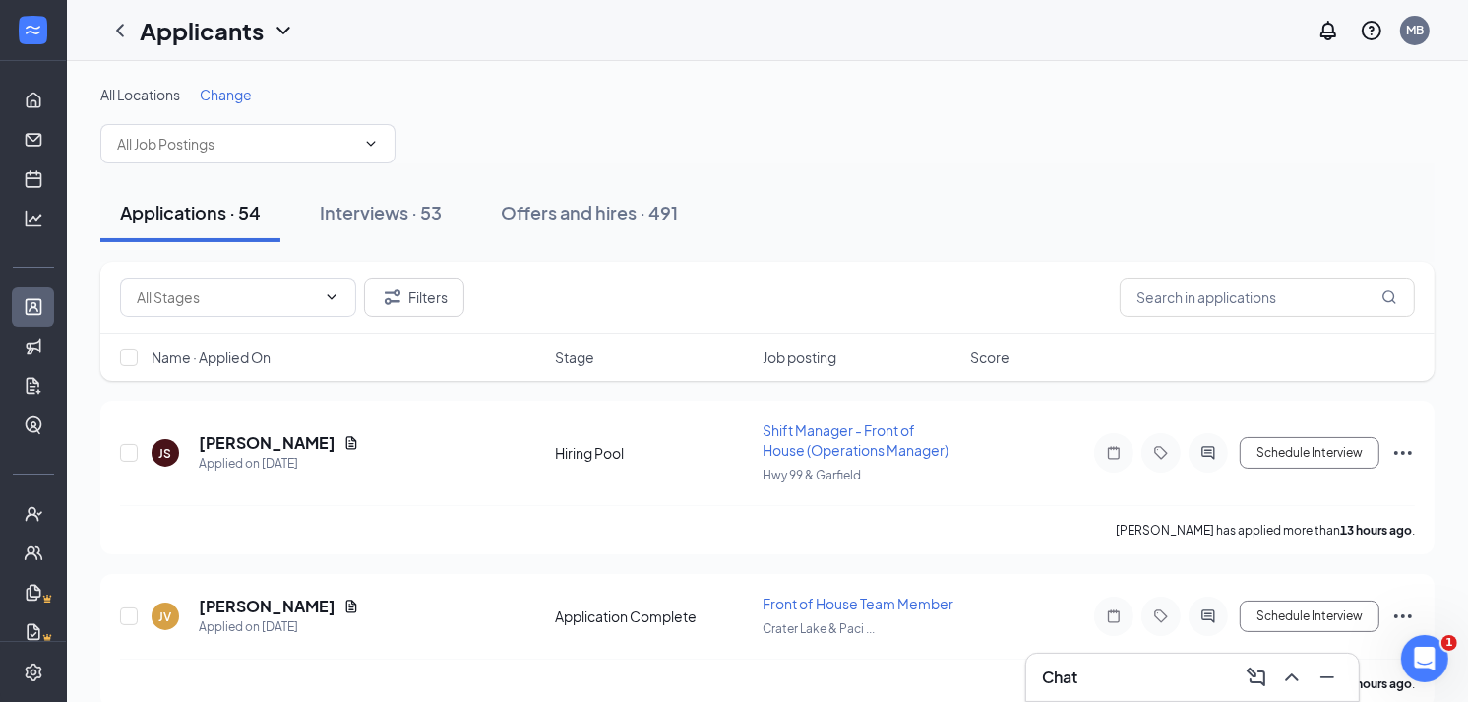
click at [234, 89] on span "Change" at bounding box center [226, 95] width 52 height 18
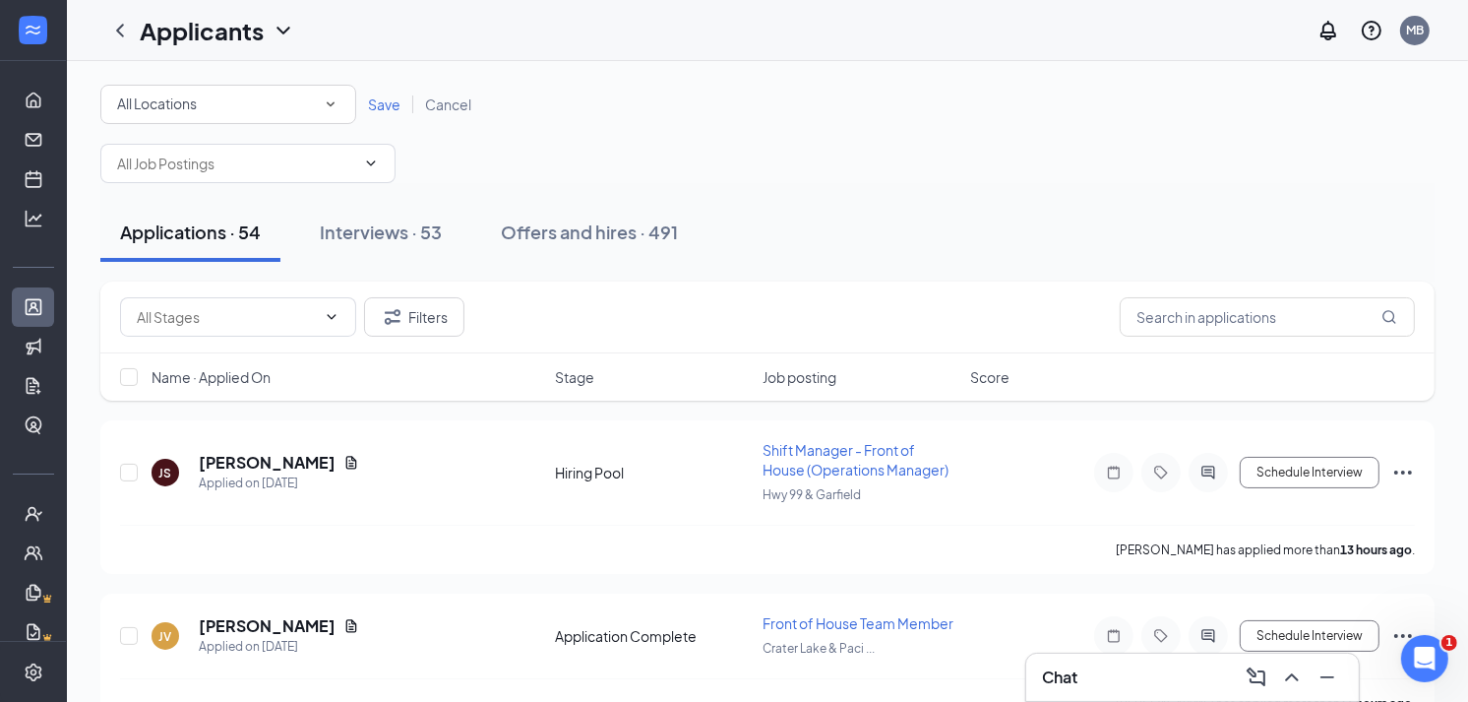
click at [233, 106] on div "All Locations" at bounding box center [228, 104] width 222 height 24
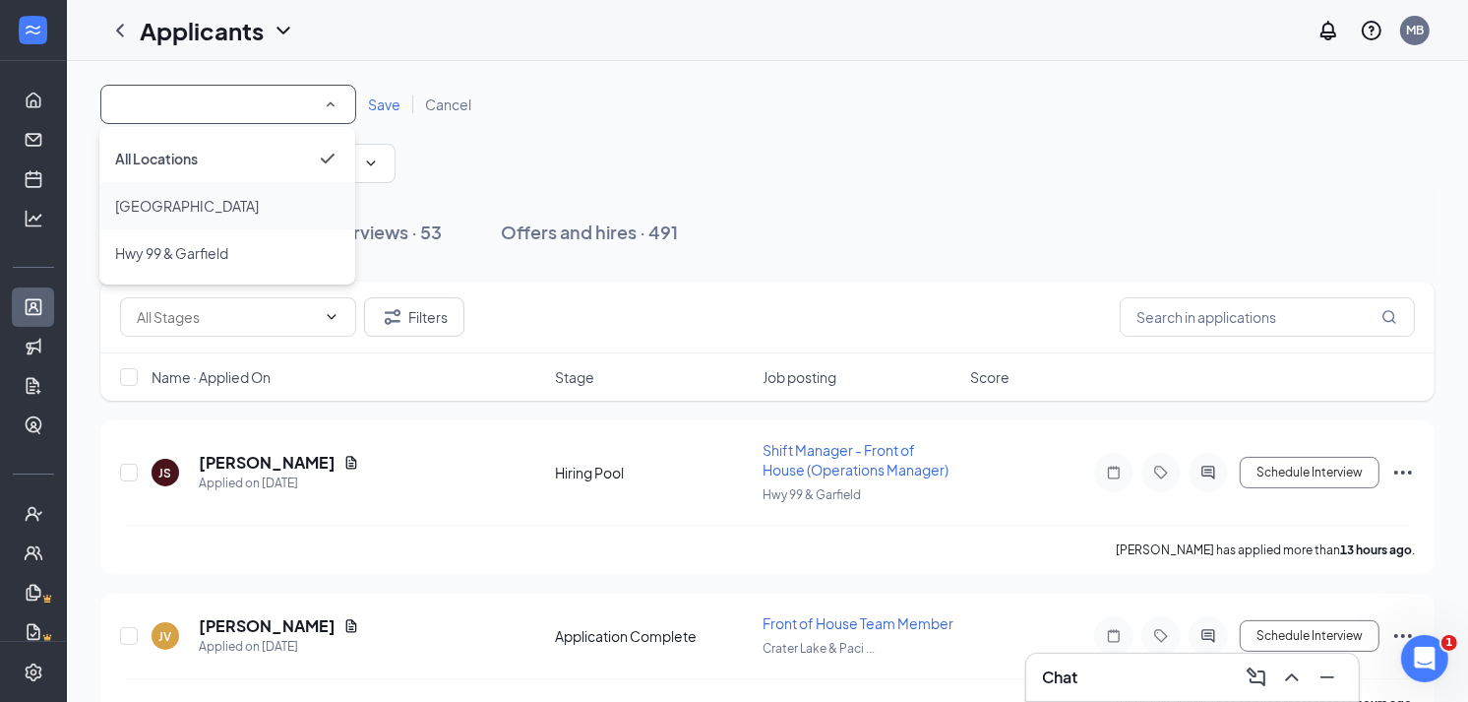
click at [230, 202] on span "[GEOGRAPHIC_DATA]" at bounding box center [187, 206] width 144 height 18
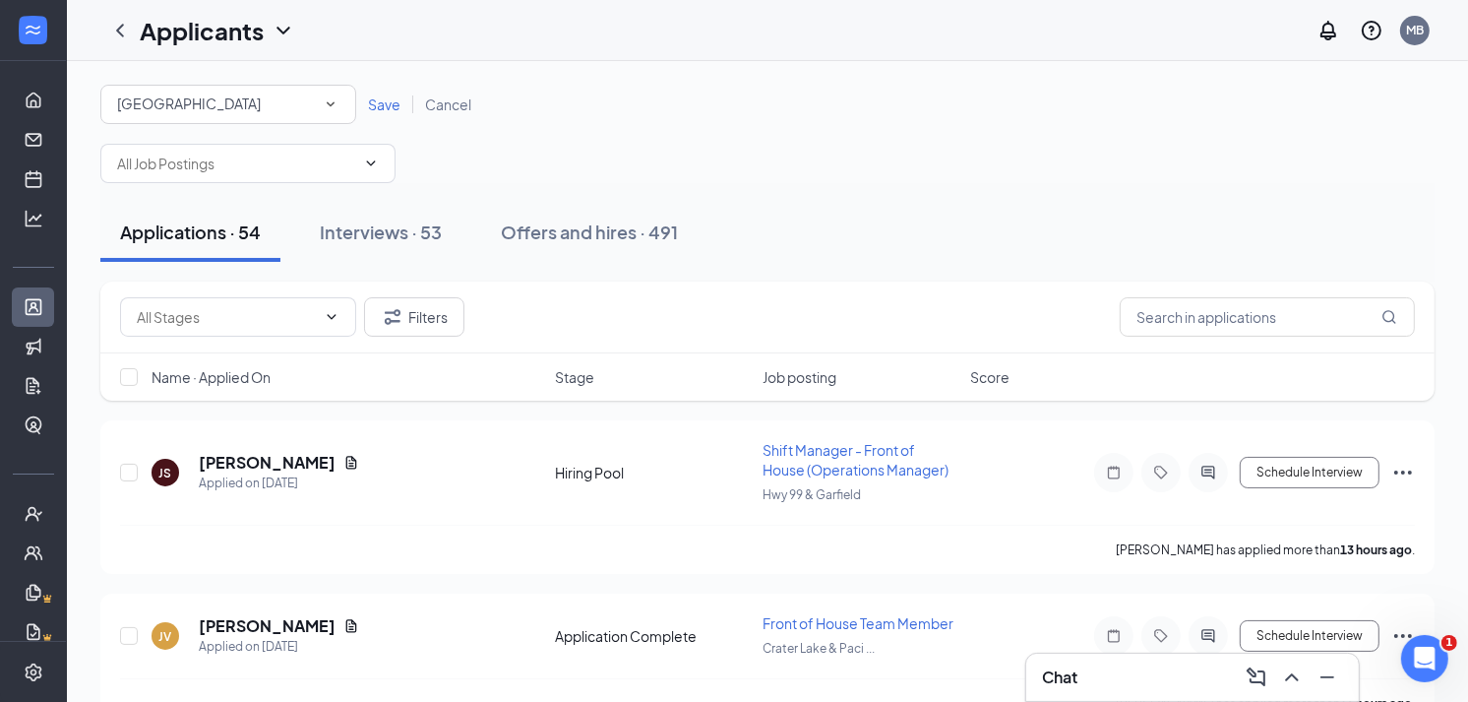
click at [396, 111] on span "Save" at bounding box center [384, 104] width 32 height 18
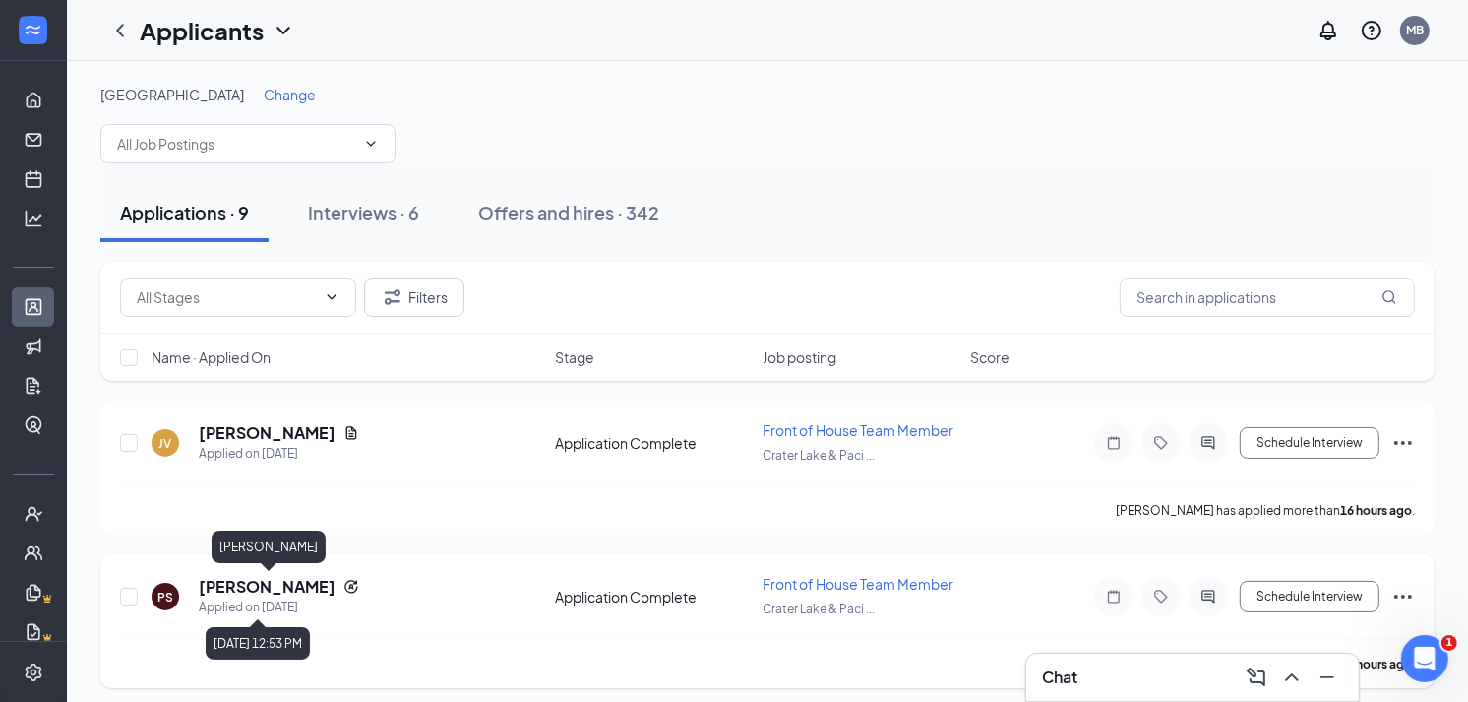
click at [311, 585] on h5 "[PERSON_NAME]" at bounding box center [267, 587] width 137 height 22
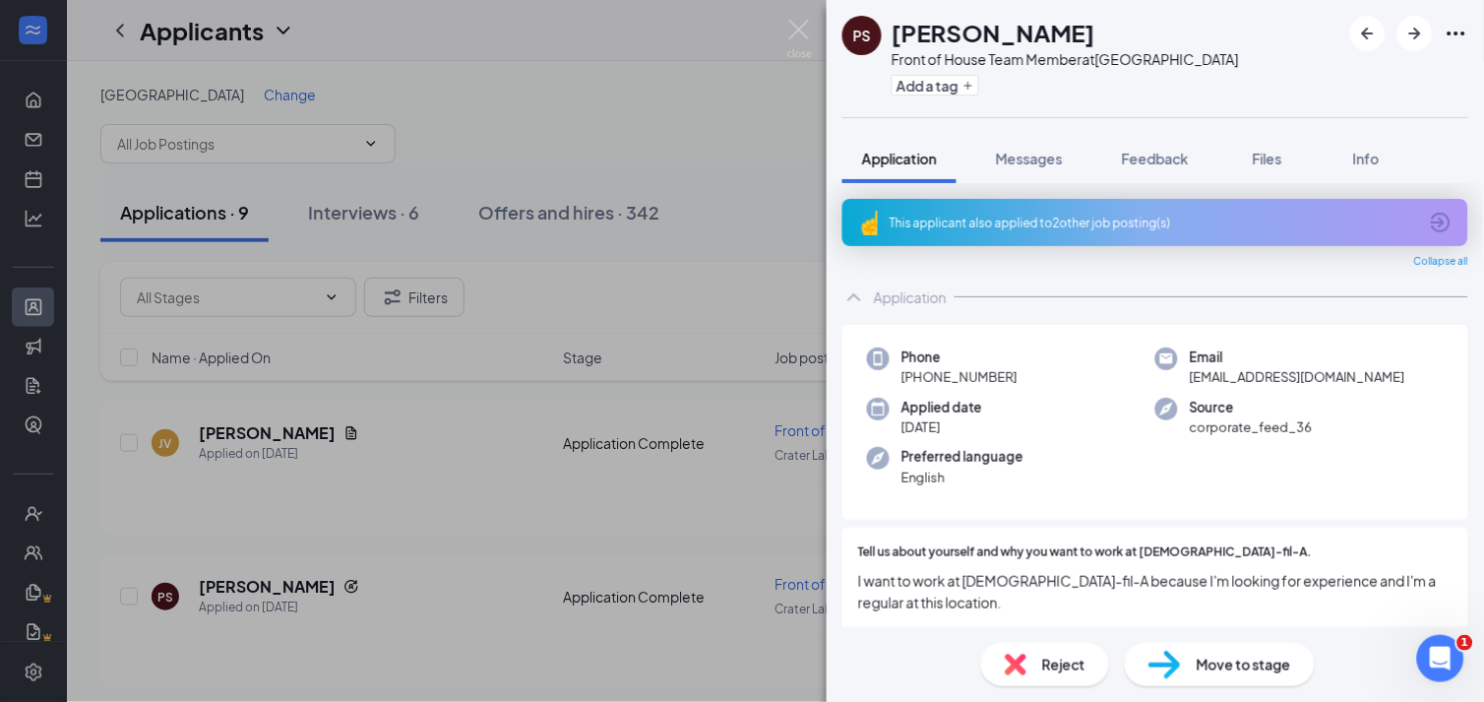
click at [1080, 236] on div "This applicant also applied to 2 other job posting(s)" at bounding box center [1155, 222] width 626 height 47
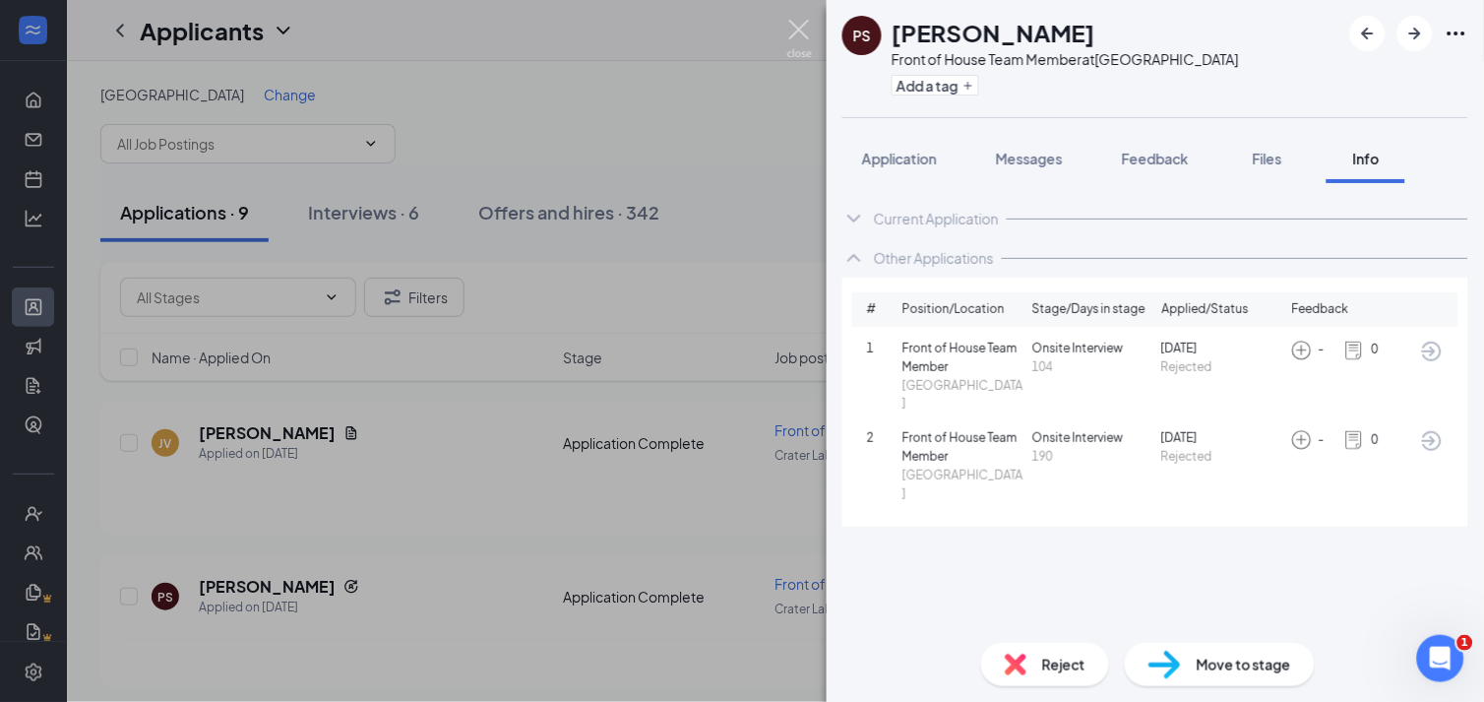
drag, startPoint x: 794, startPoint y: 22, endPoint x: 730, endPoint y: 340, distance: 325.2
click at [795, 22] on img at bounding box center [799, 39] width 25 height 38
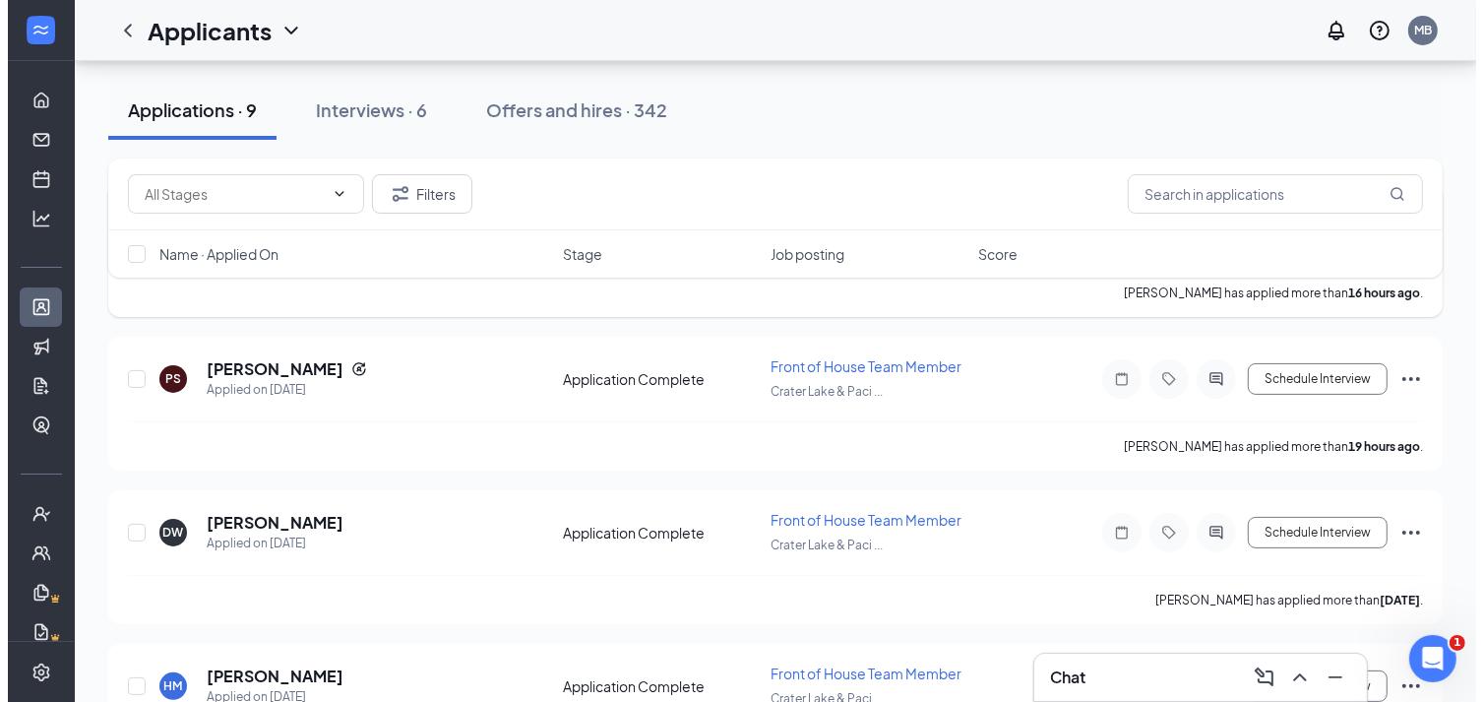
scroll to position [218, 0]
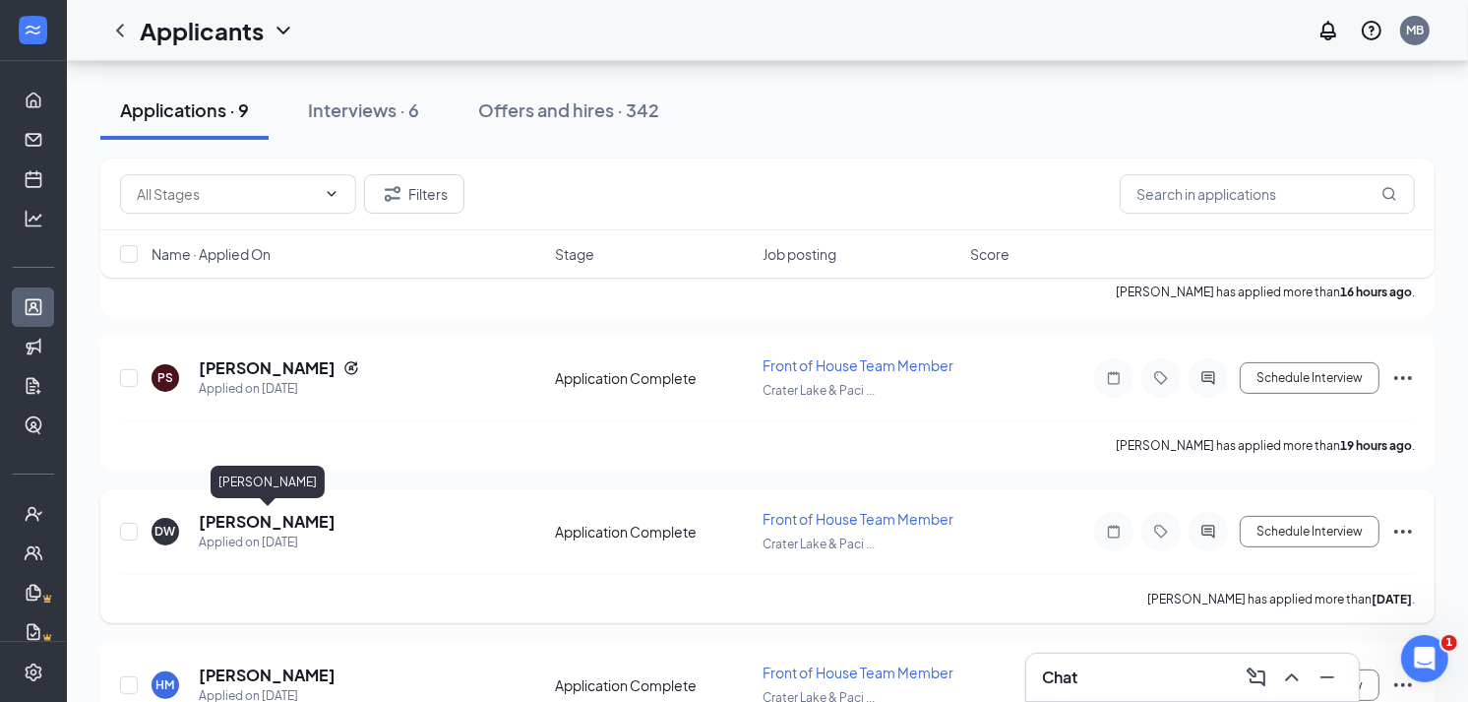
click at [269, 511] on h5 "[PERSON_NAME]" at bounding box center [267, 522] width 137 height 22
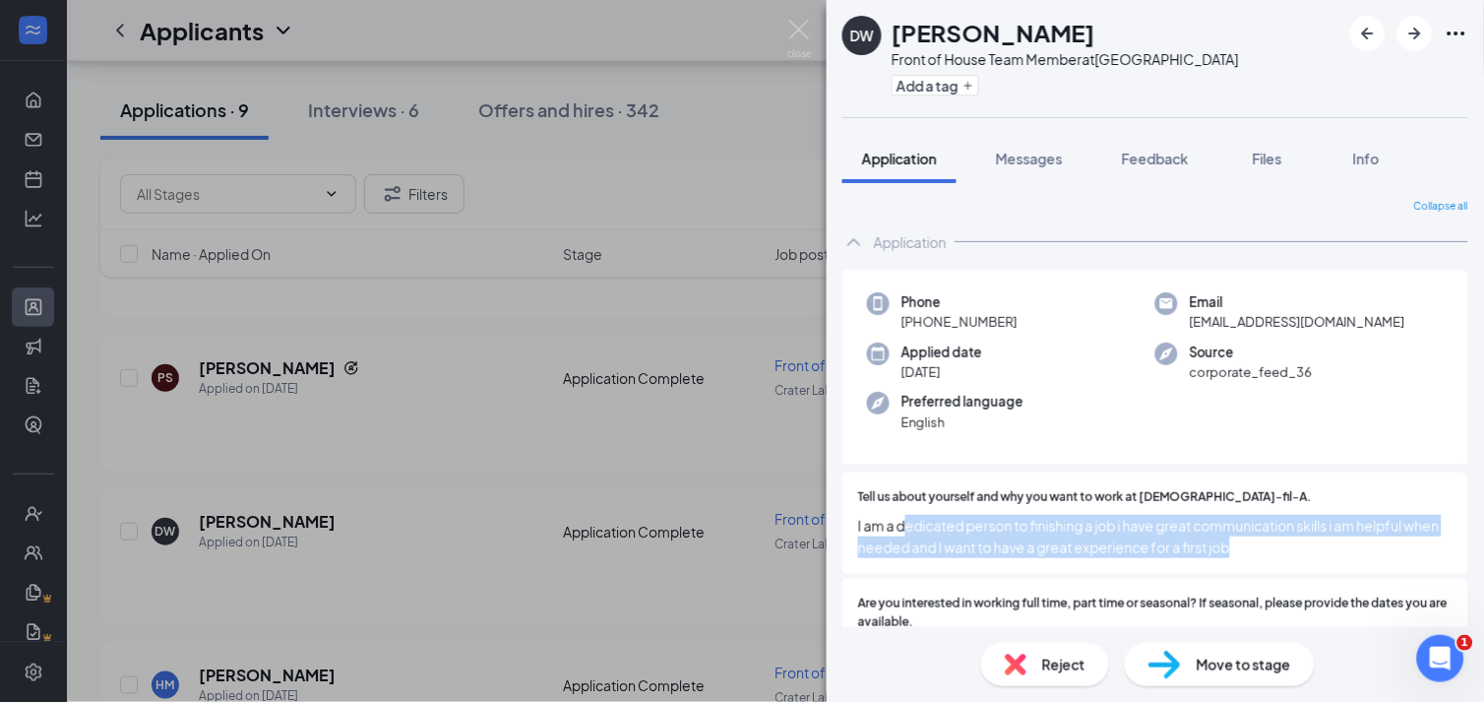
drag, startPoint x: 907, startPoint y: 517, endPoint x: 1391, endPoint y: 562, distance: 486.2
click at [1391, 562] on div "Tell us about yourself and why you want to work at [DEMOGRAPHIC_DATA]-fil-A. I …" at bounding box center [1155, 522] width 626 height 101
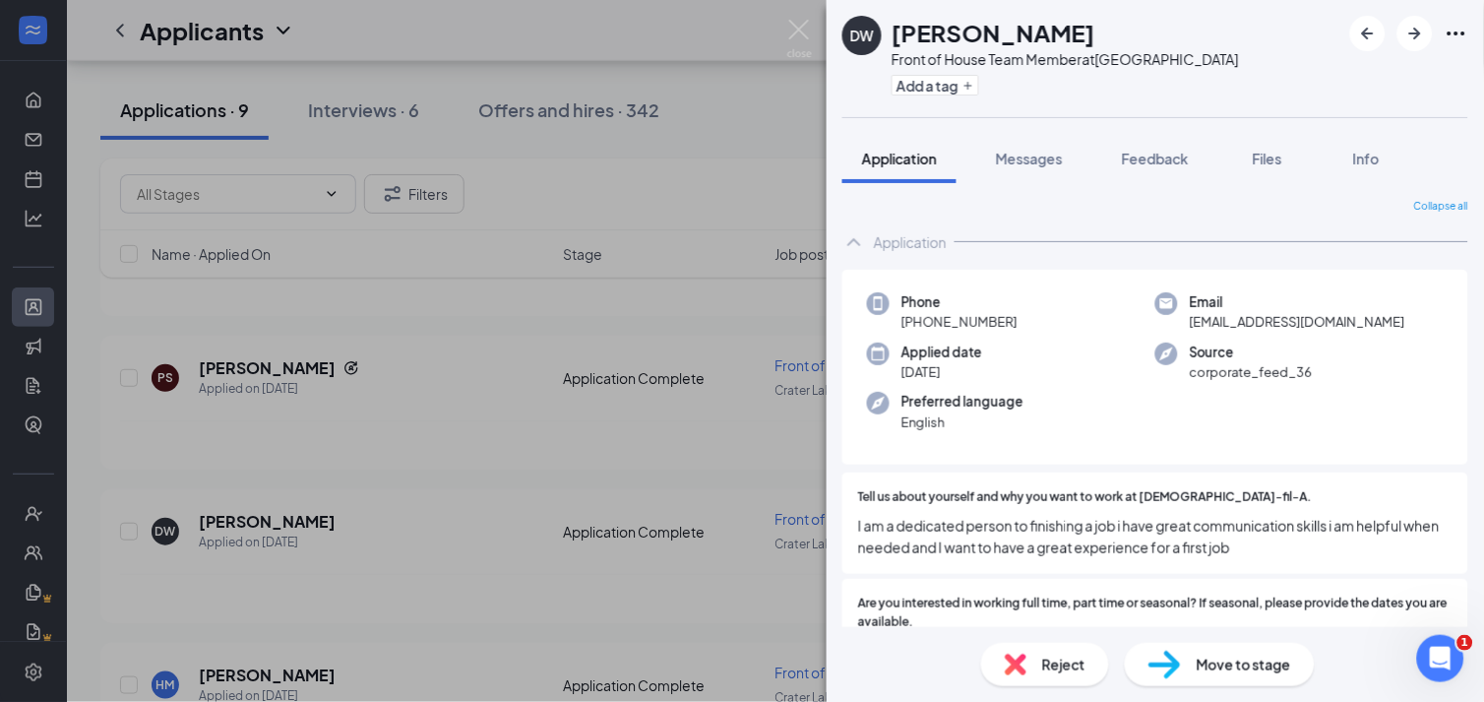
click at [1189, 659] on div "Move to stage" at bounding box center [1220, 664] width 190 height 43
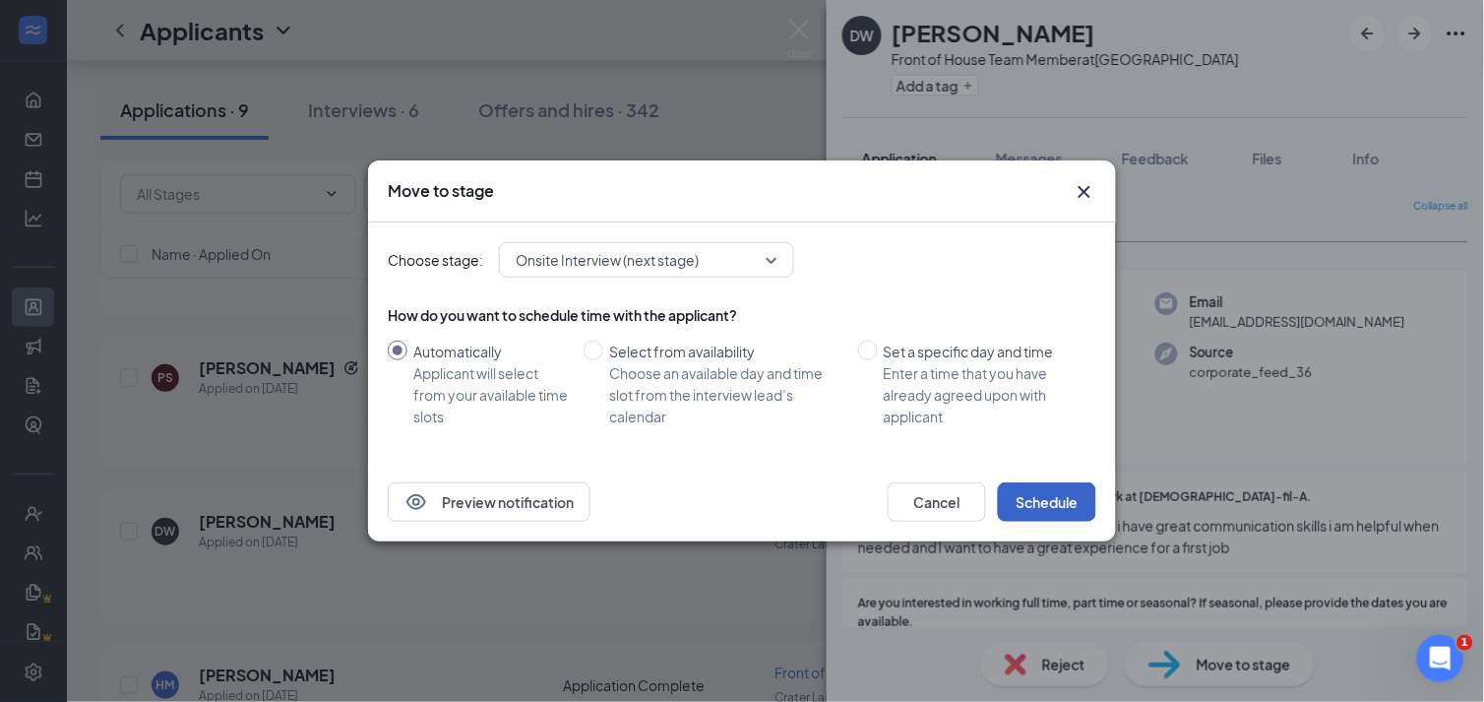
click at [1025, 502] on button "Schedule" at bounding box center [1047, 501] width 98 height 39
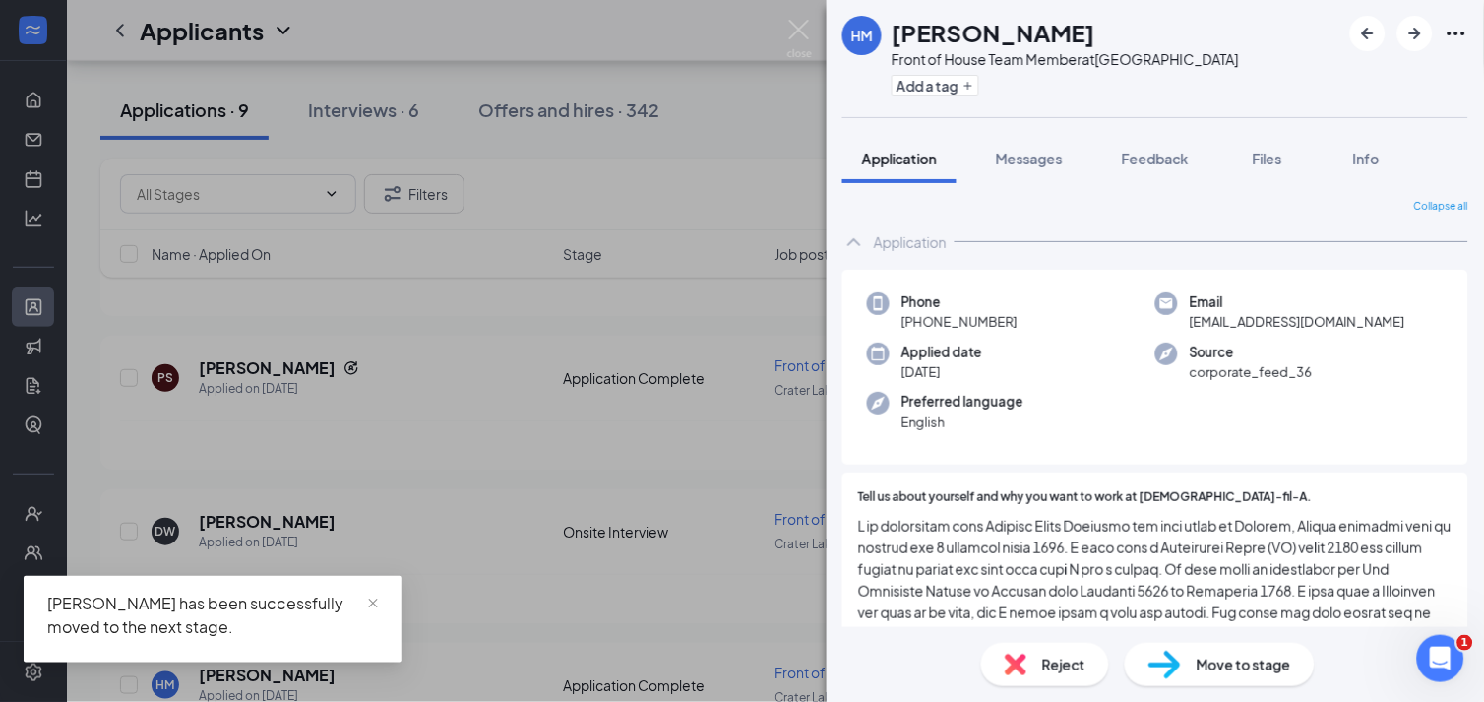
scroll to position [218, 0]
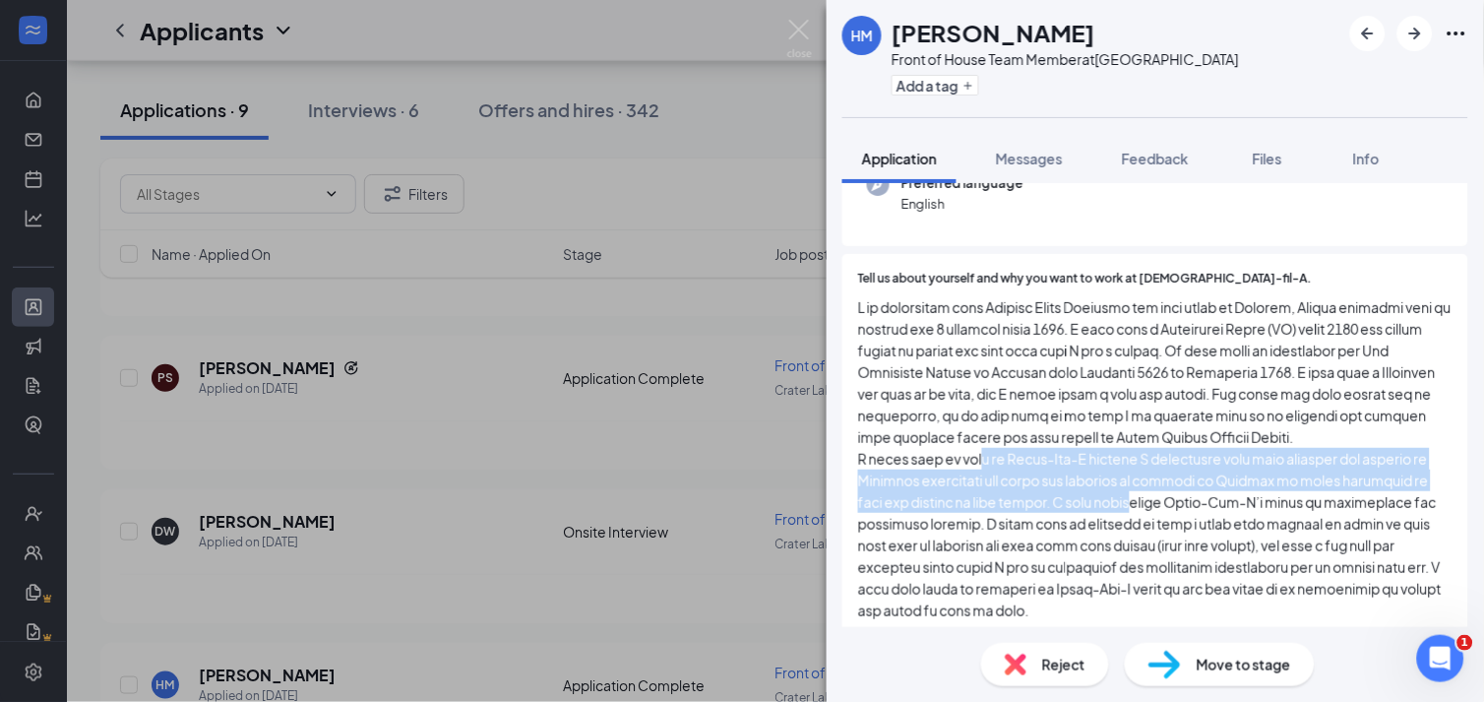
drag, startPoint x: 975, startPoint y: 482, endPoint x: 1115, endPoint y: 515, distance: 143.4
click at [1115, 515] on span at bounding box center [1155, 458] width 594 height 325
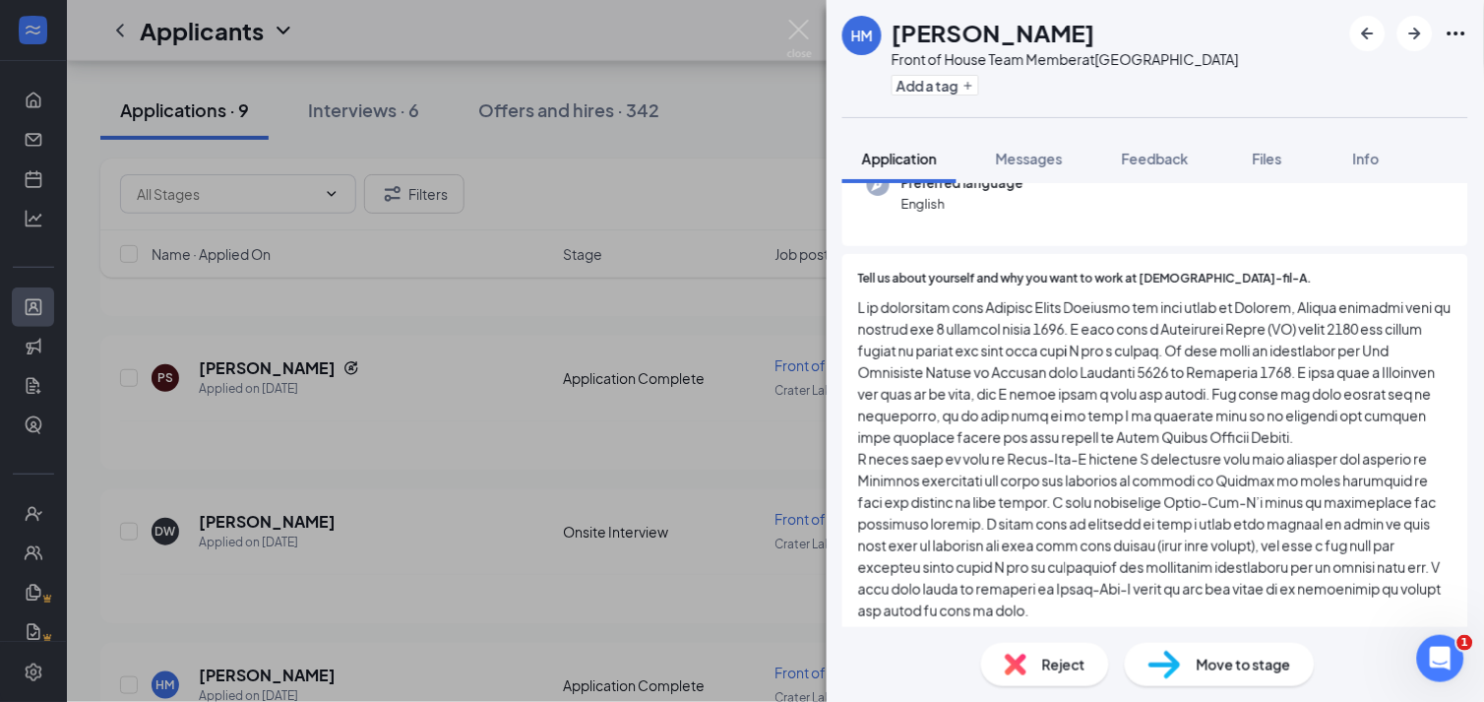
drag, startPoint x: 1115, startPoint y: 515, endPoint x: 949, endPoint y: 450, distance: 178.5
click at [949, 450] on span at bounding box center [1155, 458] width 594 height 325
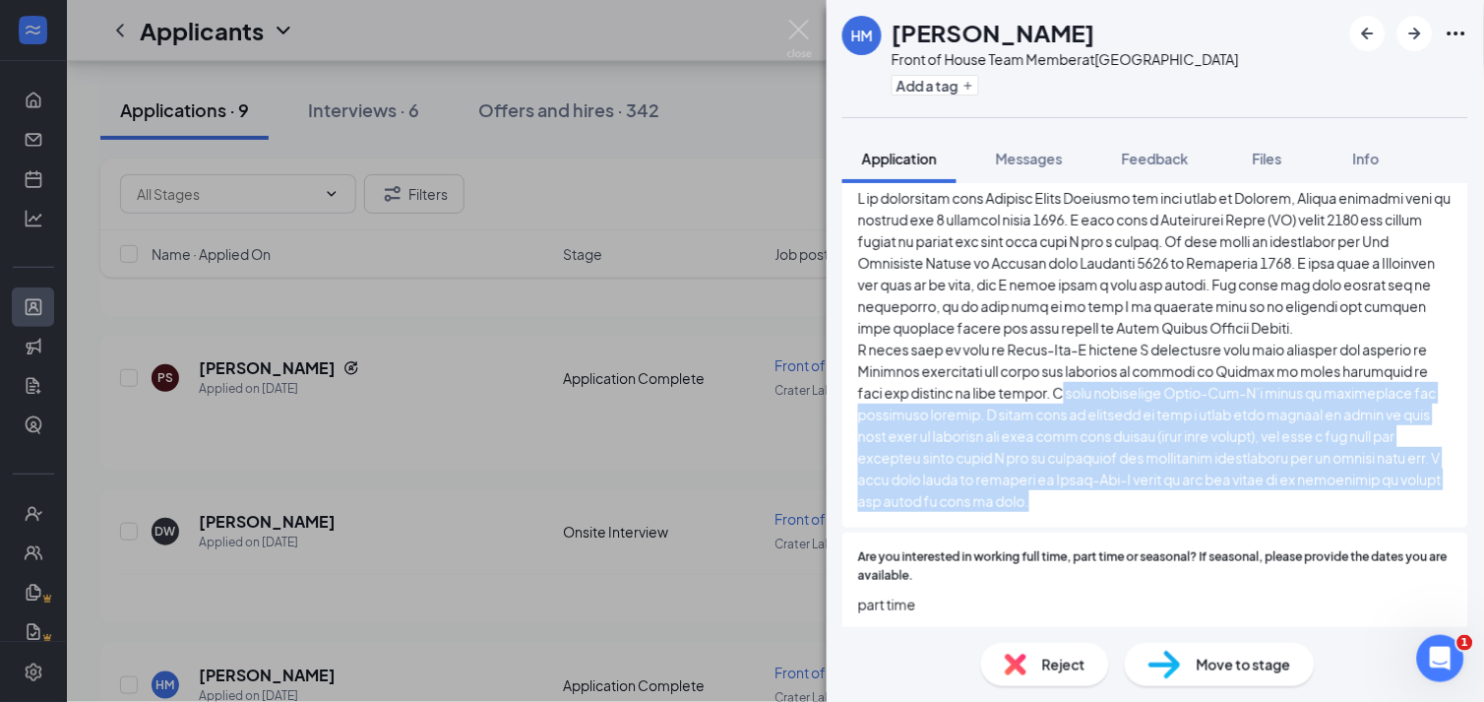
drag, startPoint x: 1043, startPoint y: 415, endPoint x: 1168, endPoint y: 519, distance: 162.1
click at [1168, 512] on span at bounding box center [1155, 349] width 594 height 325
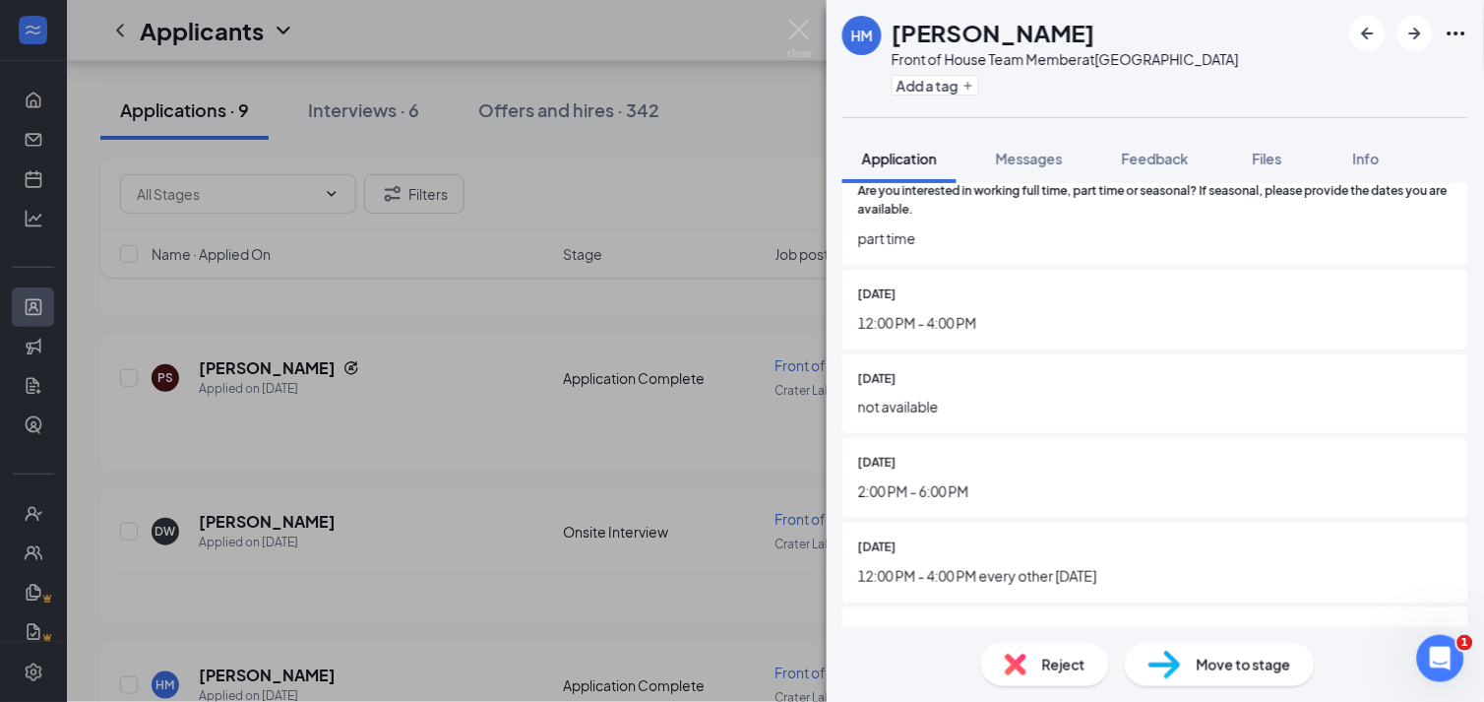
scroll to position [655, 0]
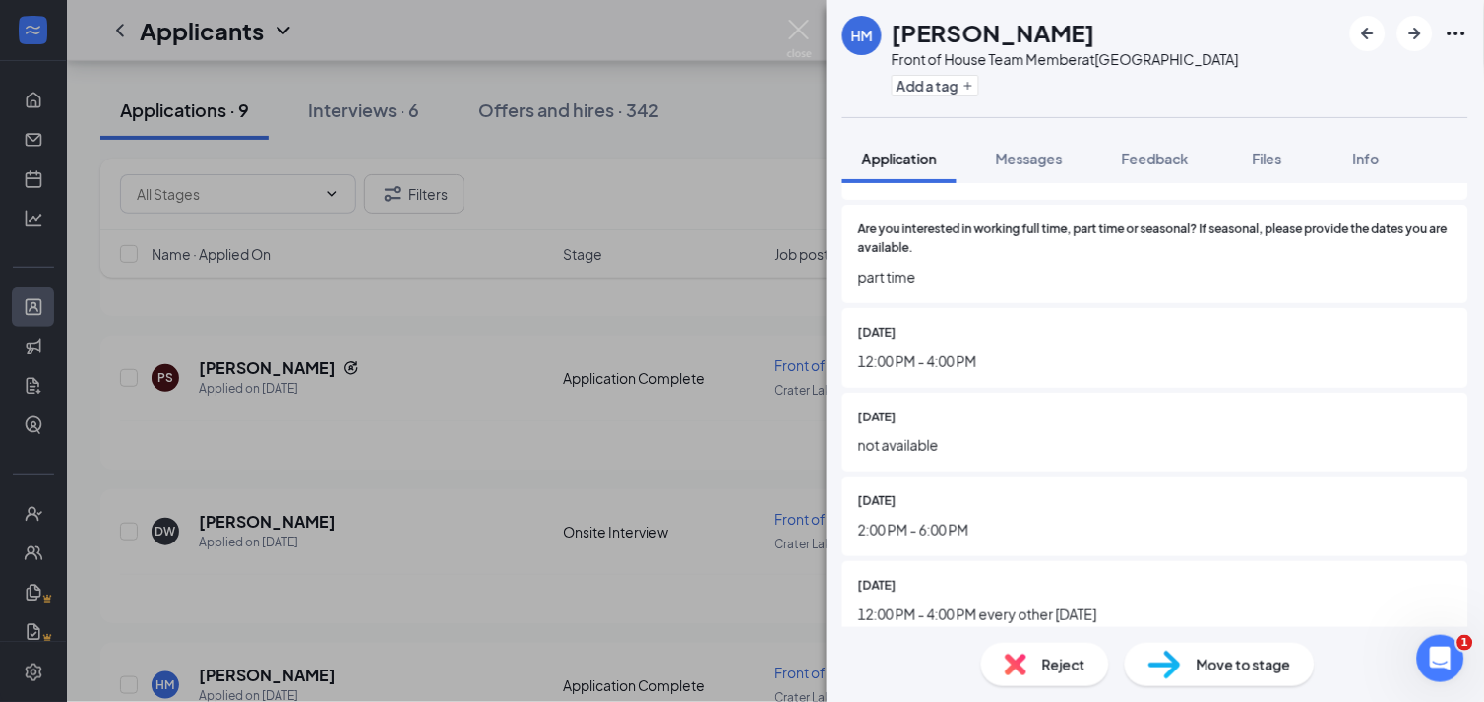
click at [1215, 667] on span "Move to stage" at bounding box center [1243, 664] width 94 height 22
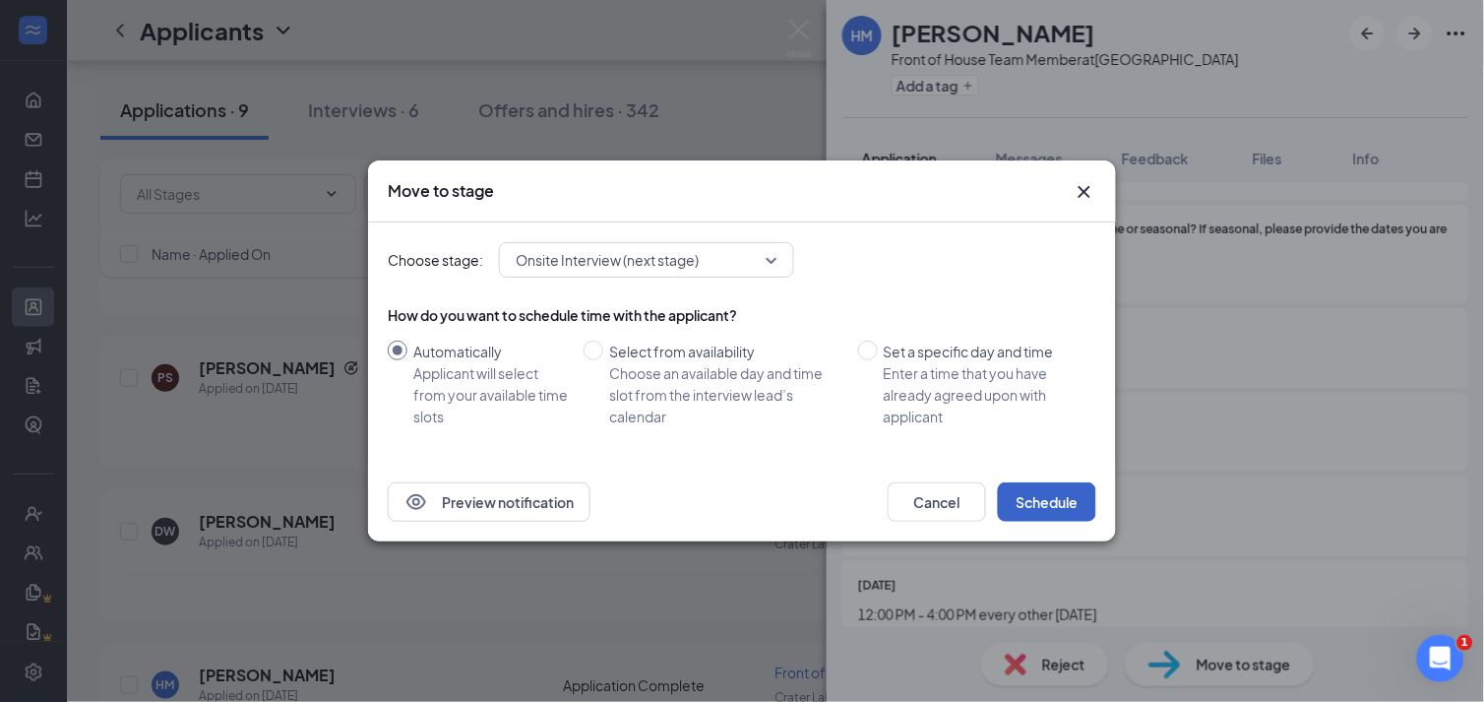
click at [1066, 508] on button "Schedule" at bounding box center [1047, 501] width 98 height 39
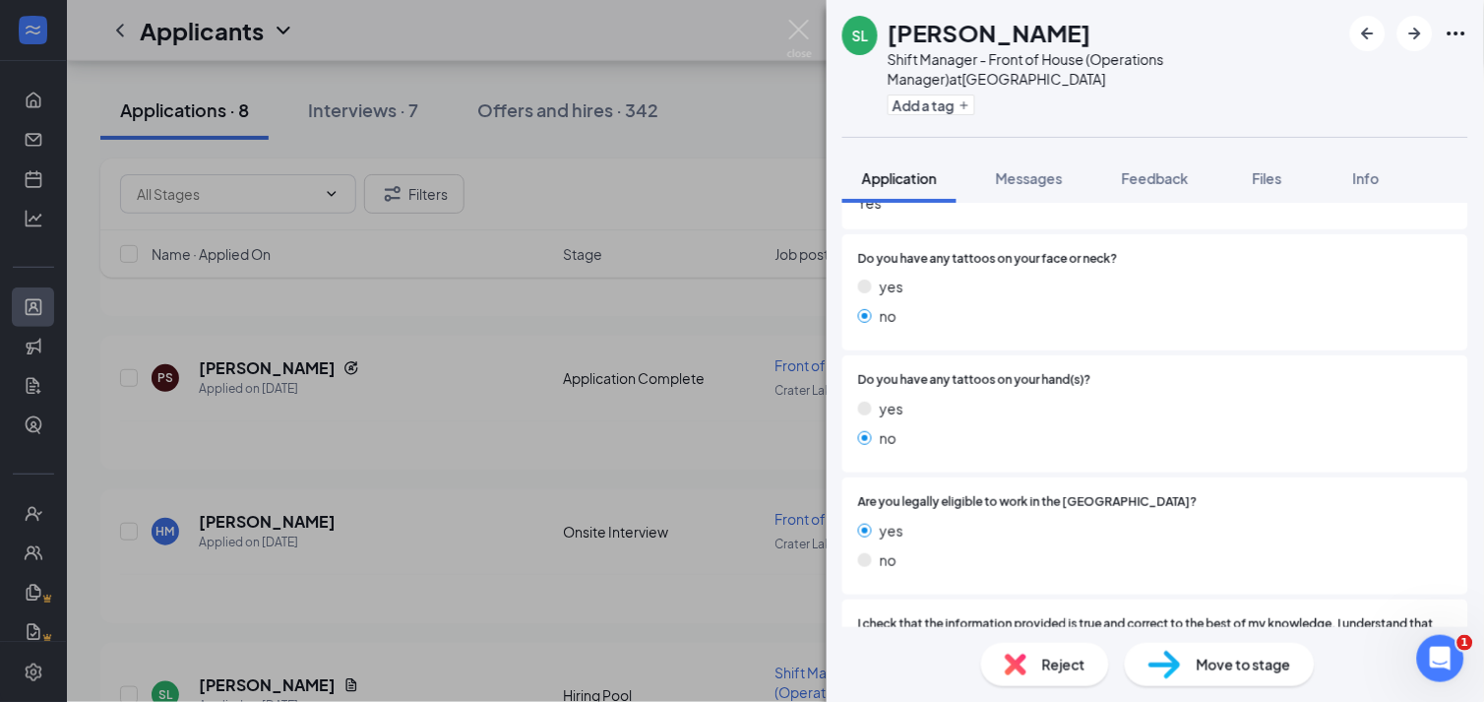
scroll to position [862, 0]
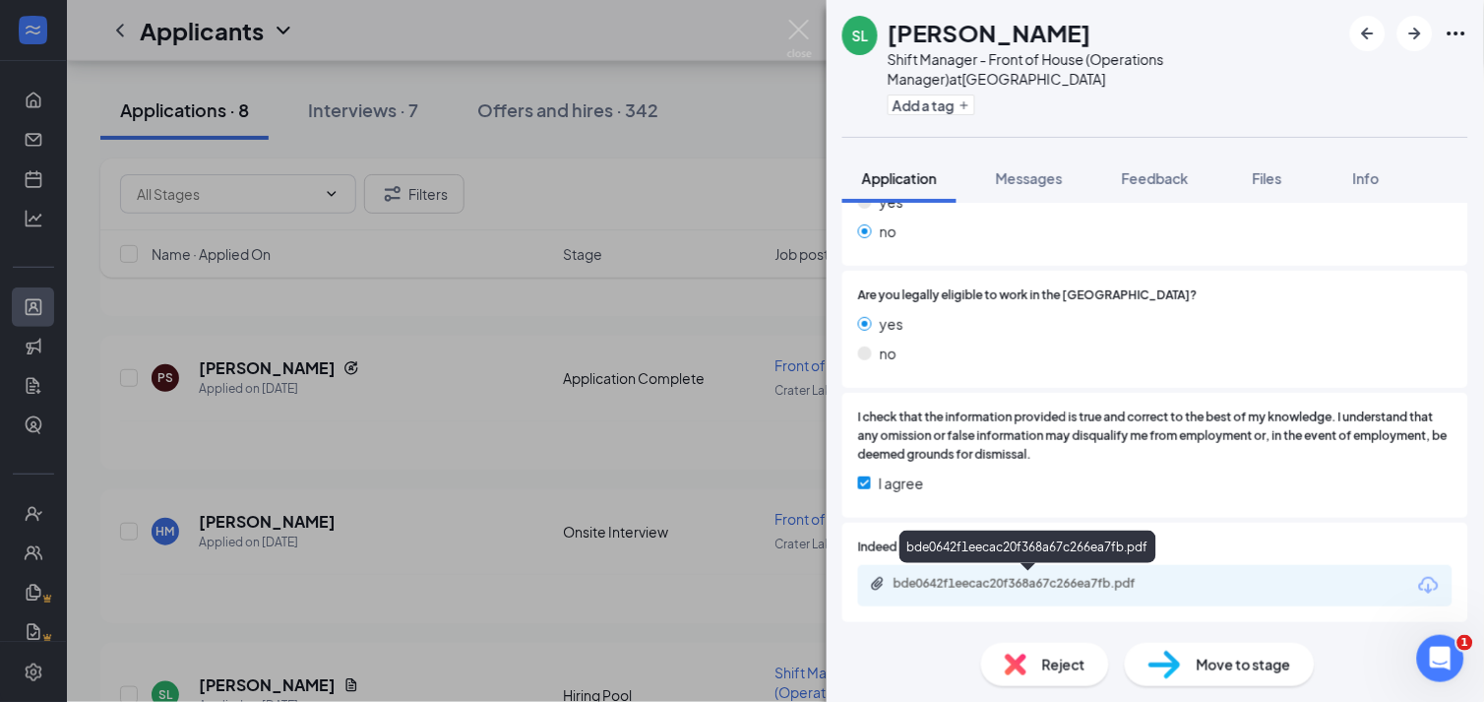
click at [1023, 576] on div "bde0642f1eecac20f368a67c266ea7fb.pdf" at bounding box center [1031, 584] width 276 height 16
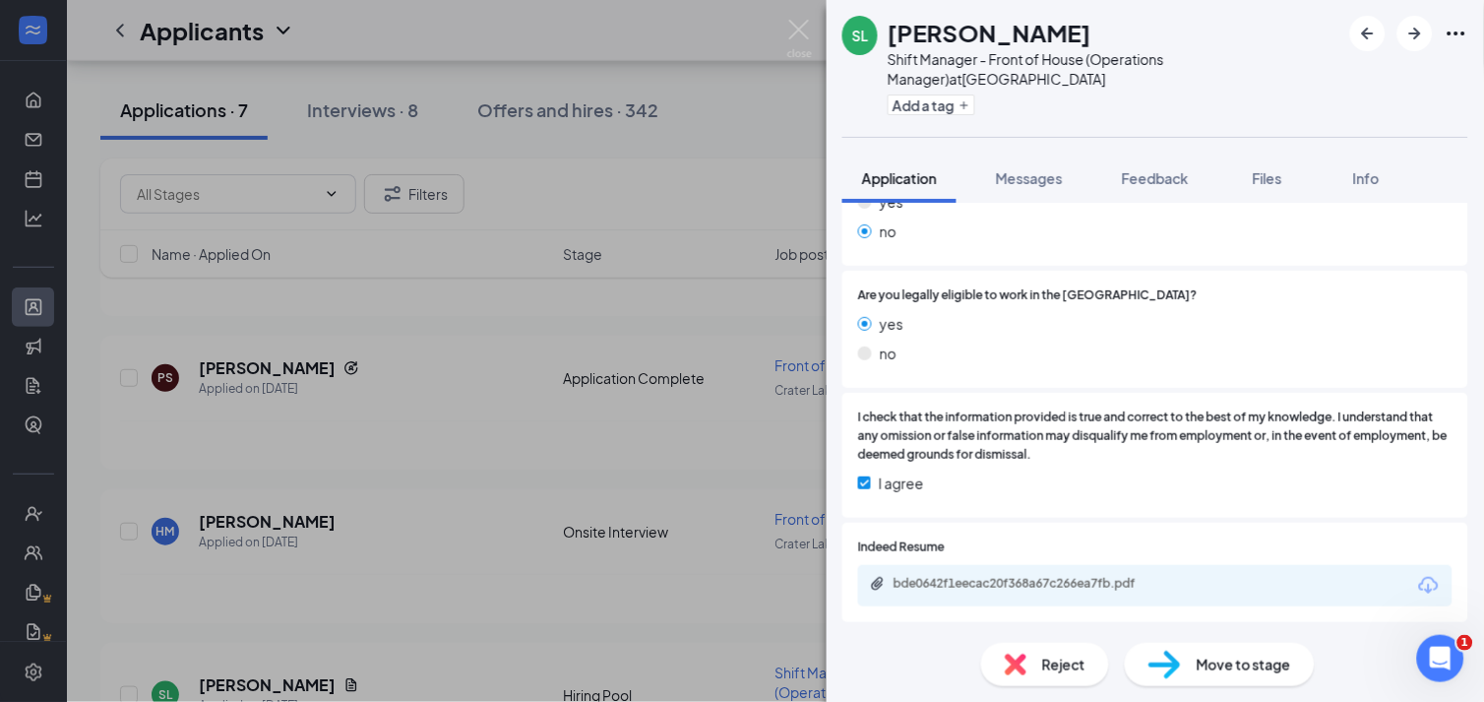
scroll to position [854, 0]
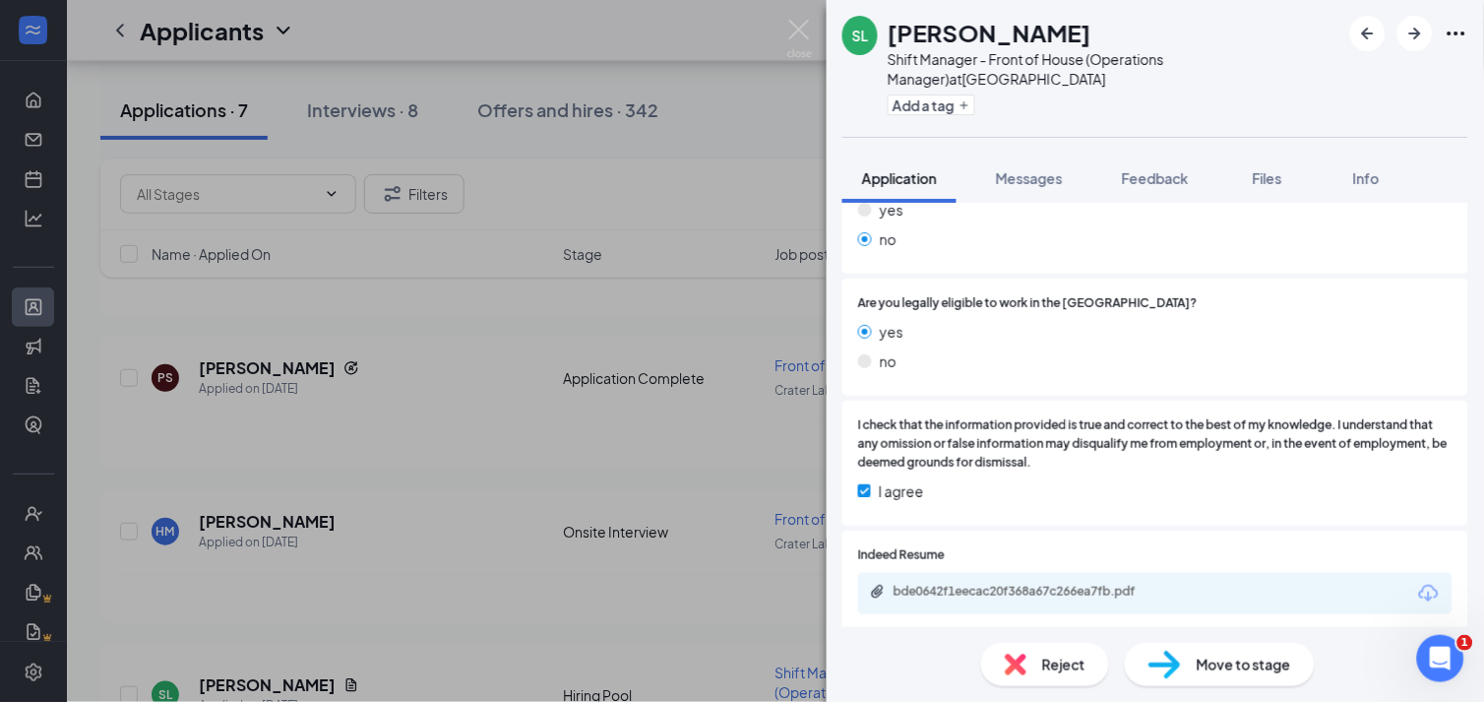
click at [1212, 663] on span "Move to stage" at bounding box center [1243, 664] width 94 height 22
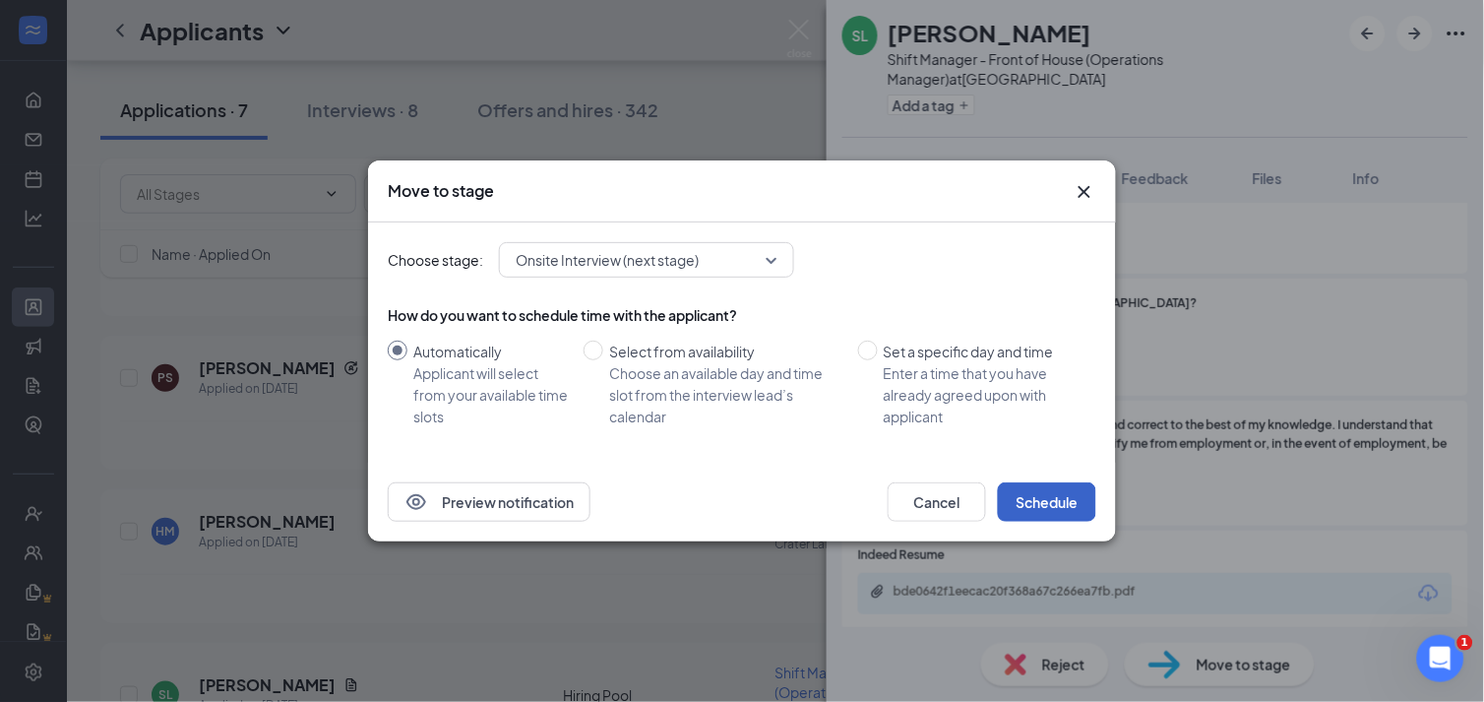
click at [1053, 499] on button "Schedule" at bounding box center [1047, 501] width 98 height 39
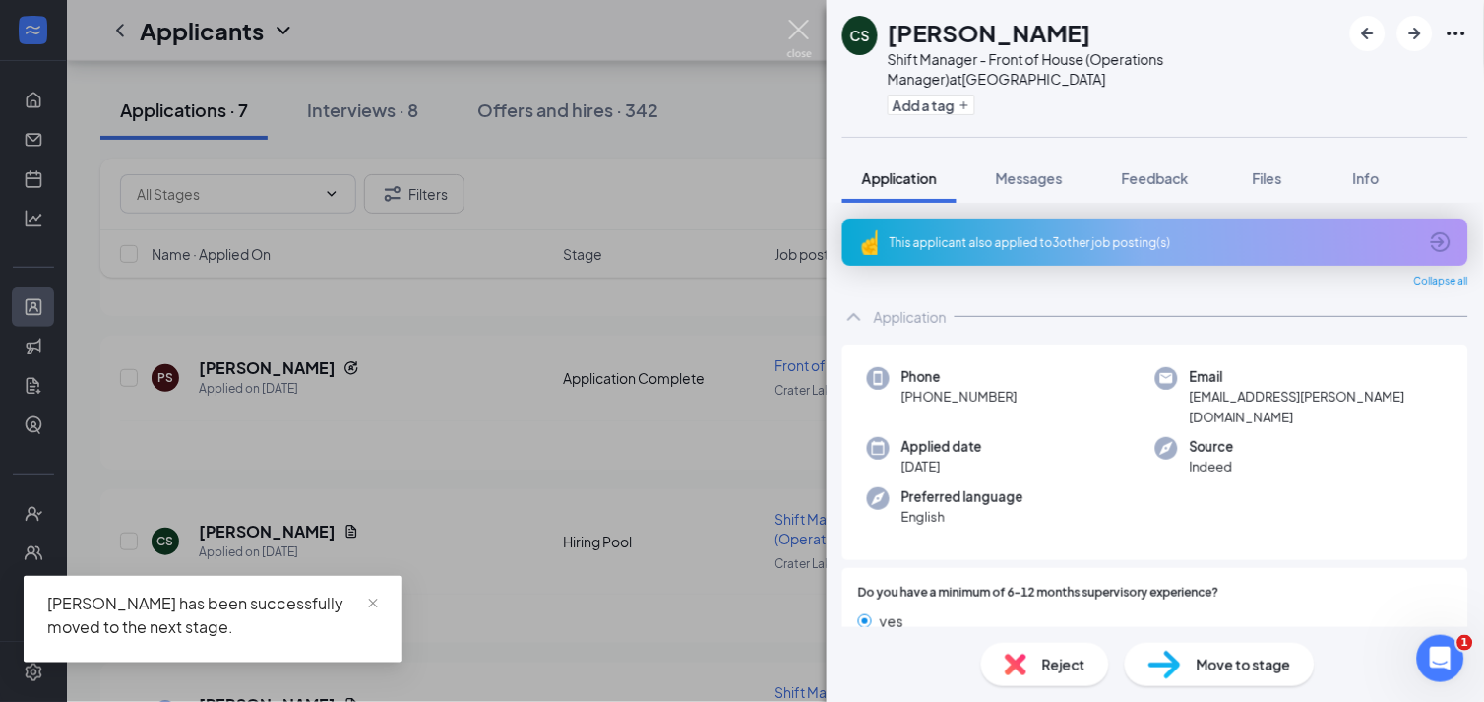
click at [810, 32] on img at bounding box center [799, 39] width 25 height 38
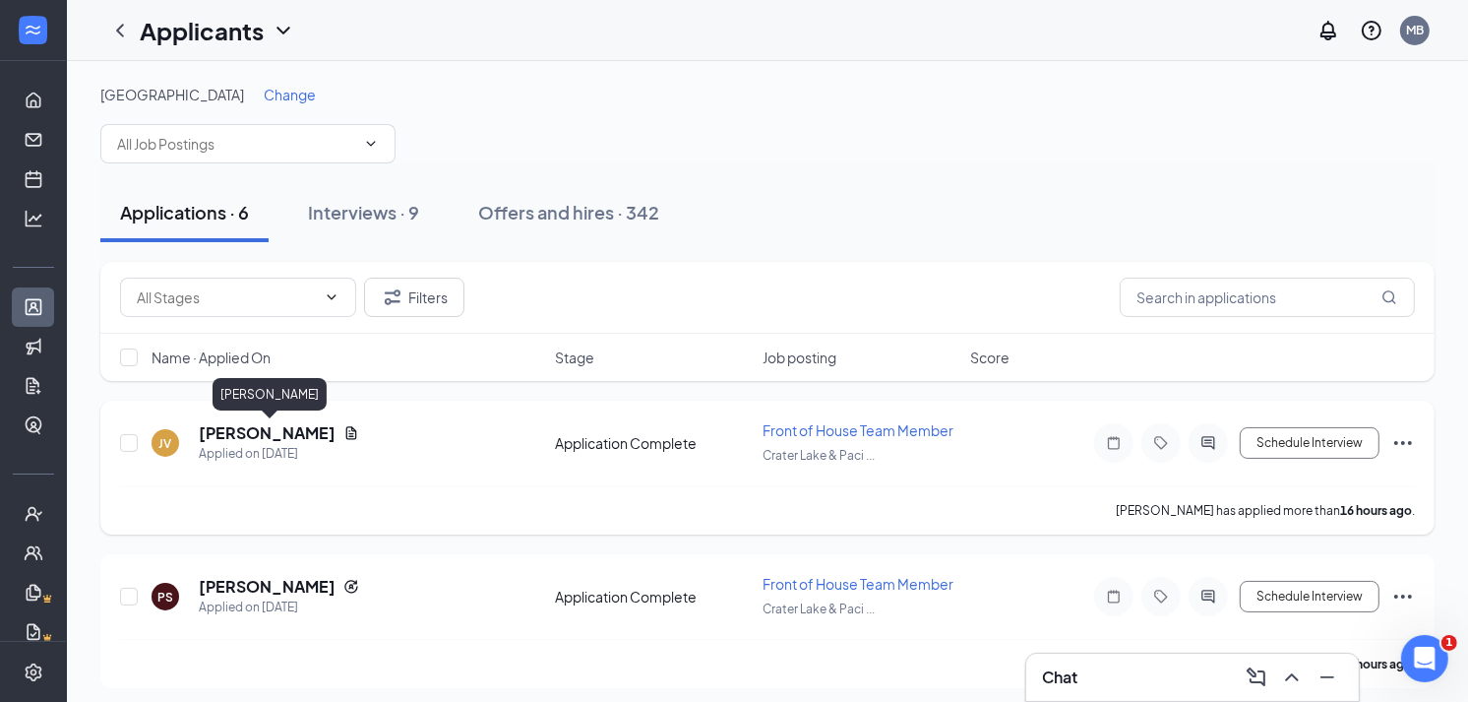
click at [316, 431] on h5 "[PERSON_NAME]" at bounding box center [267, 433] width 137 height 22
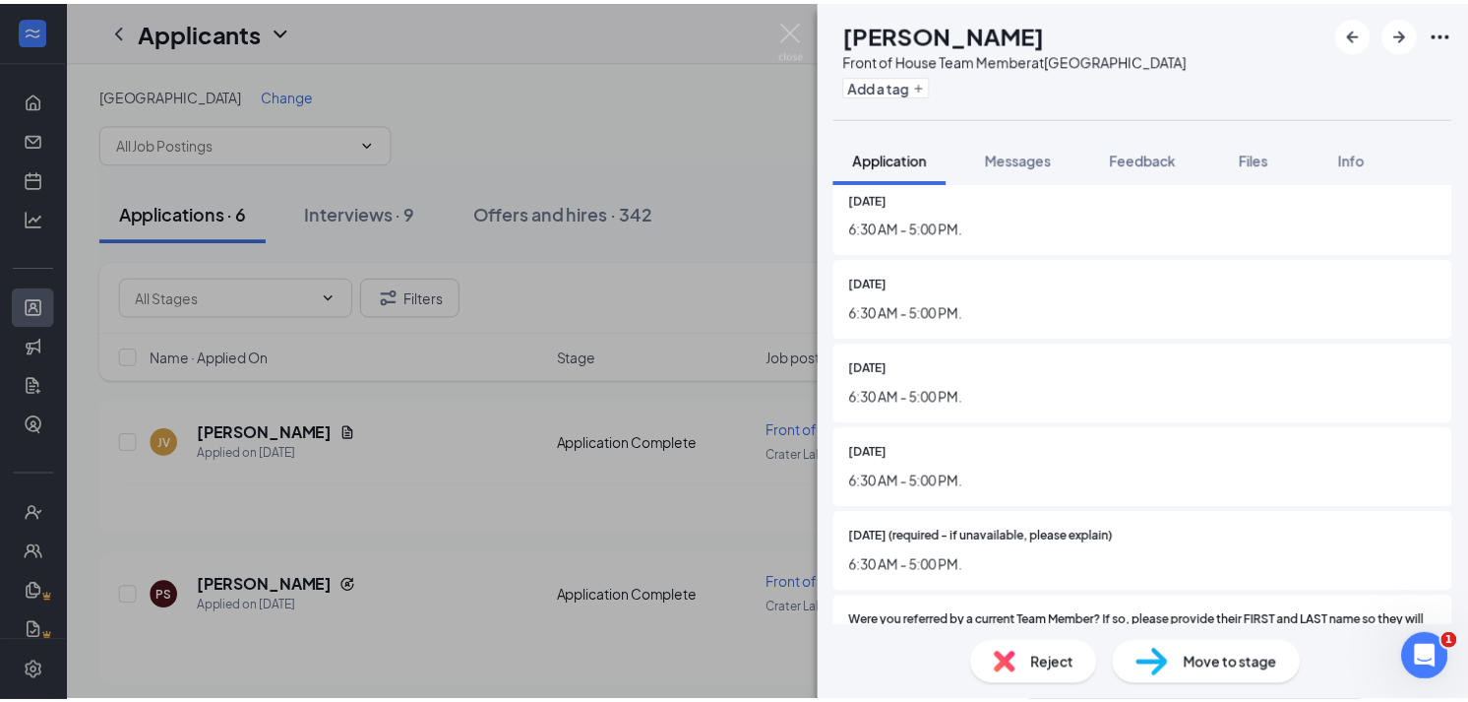
scroll to position [874, 0]
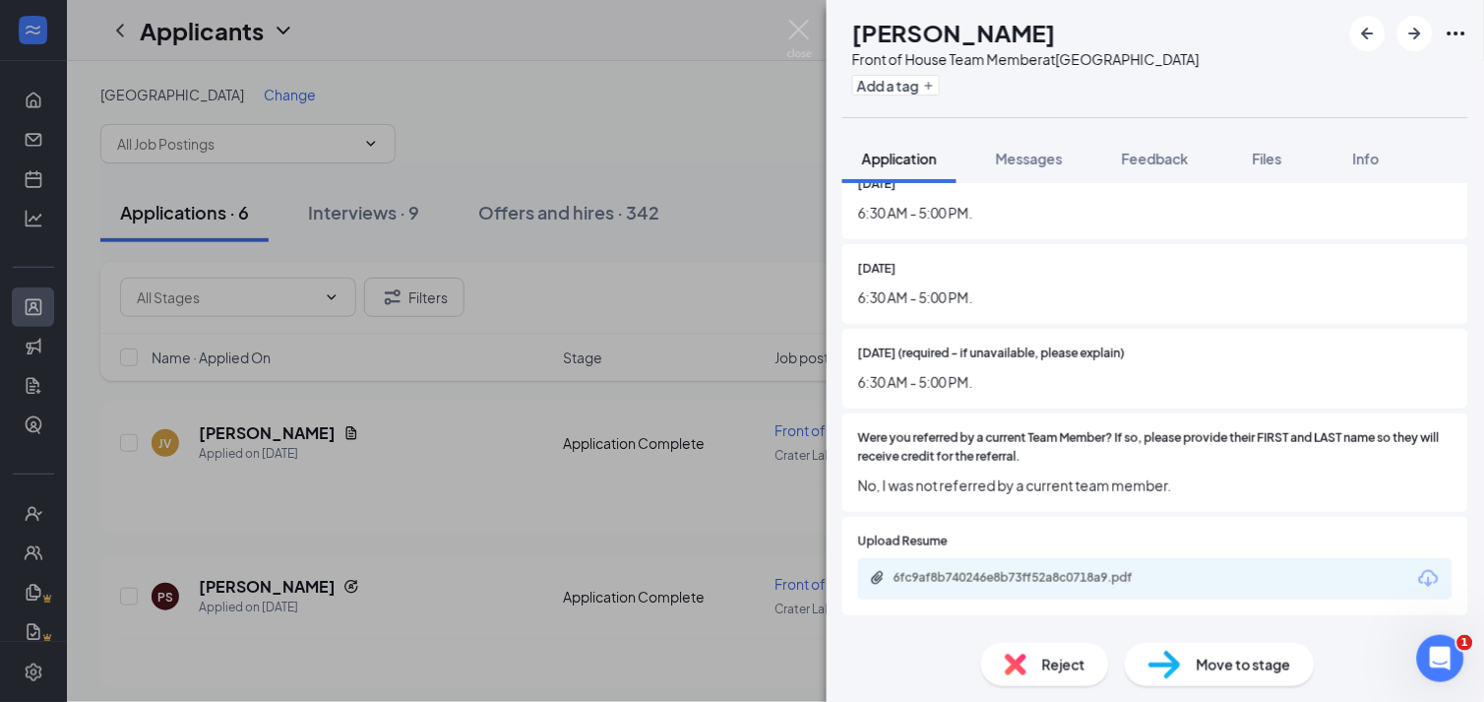
click at [813, 46] on div "[PERSON_NAME] Front of House Team Member at [GEOGRAPHIC_DATA] Add a tag Applica…" at bounding box center [742, 351] width 1484 height 702
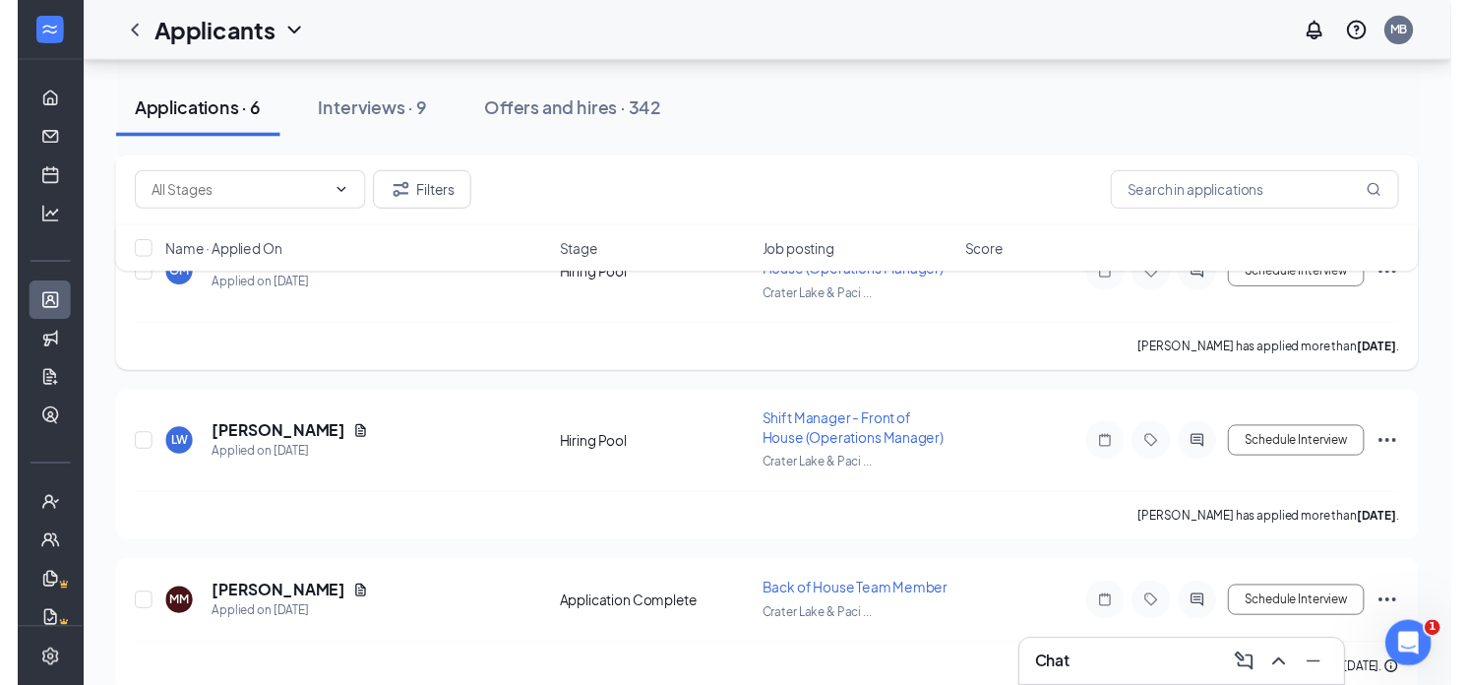
scroll to position [680, 0]
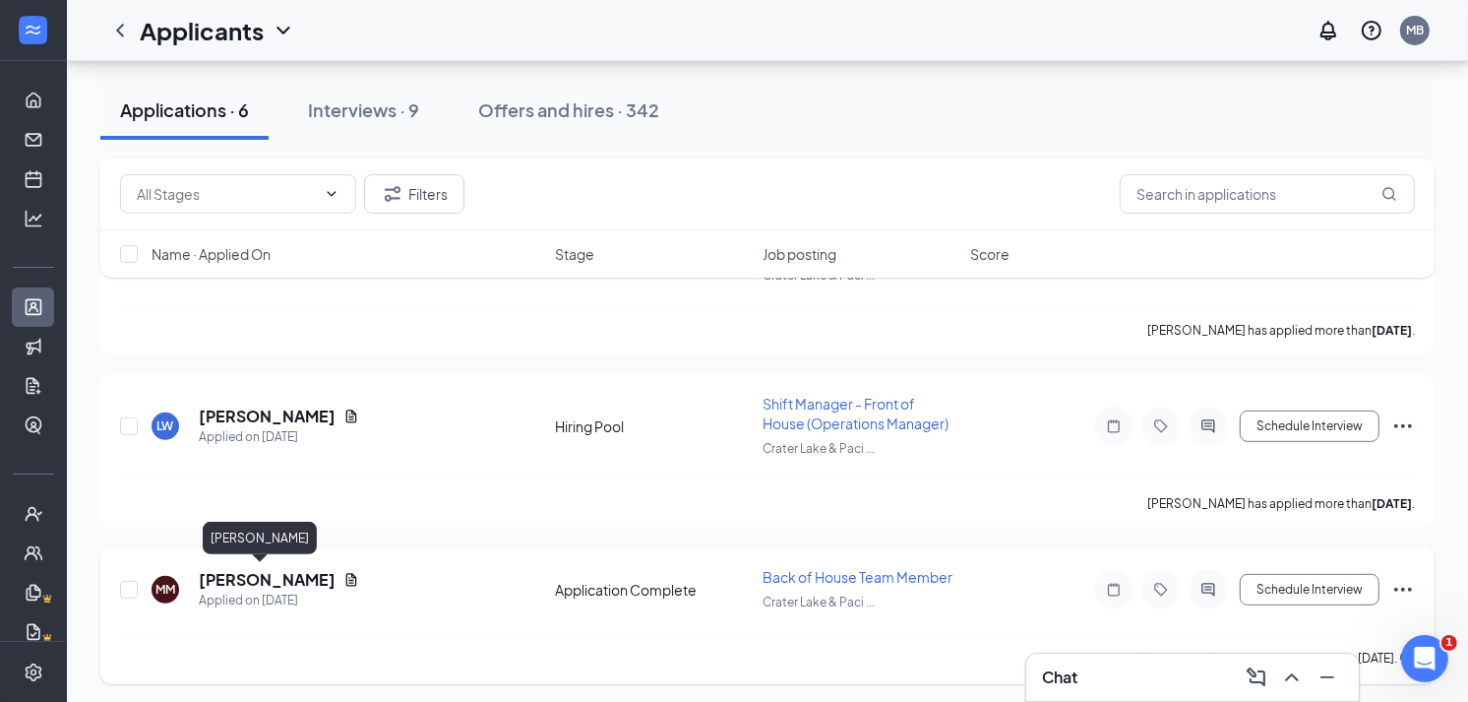
click at [246, 569] on h5 "[PERSON_NAME]" at bounding box center [267, 580] width 137 height 22
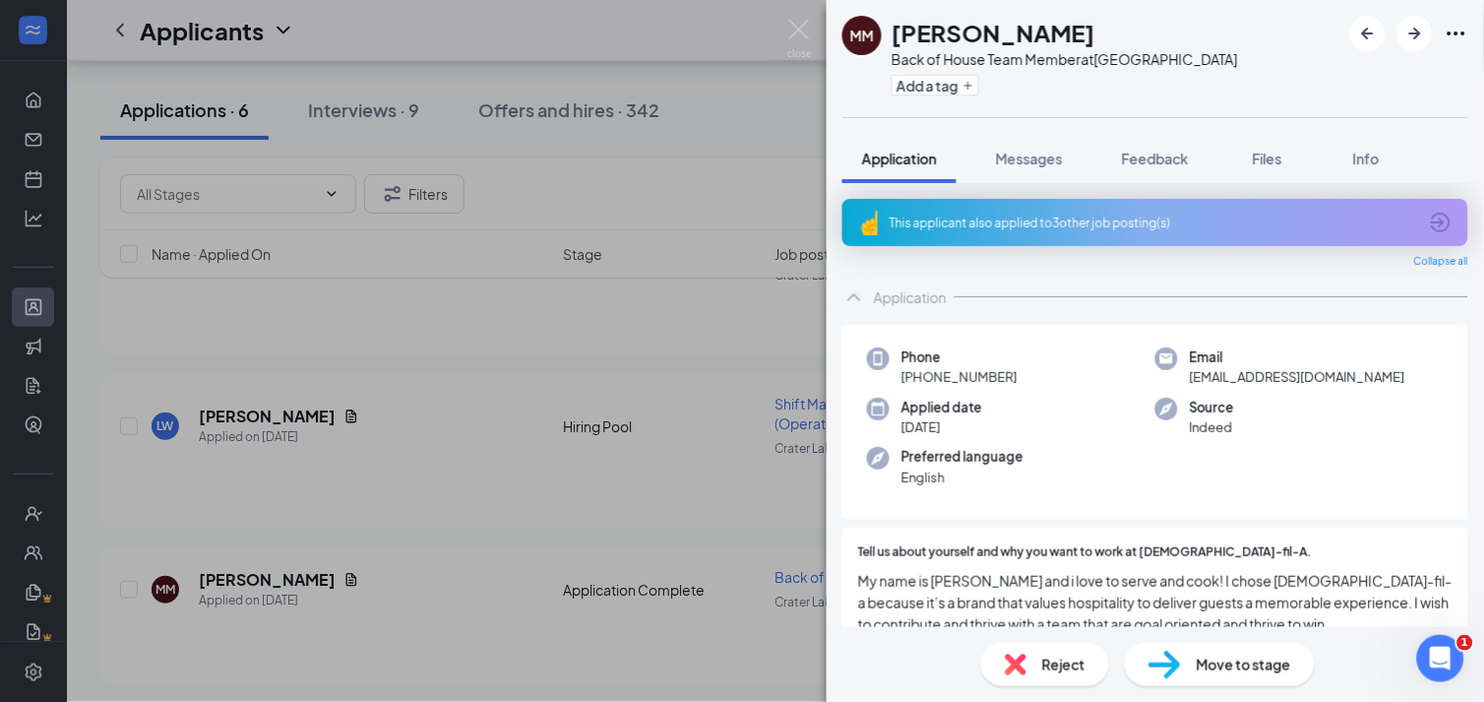
click at [1007, 666] on img at bounding box center [1016, 664] width 22 height 22
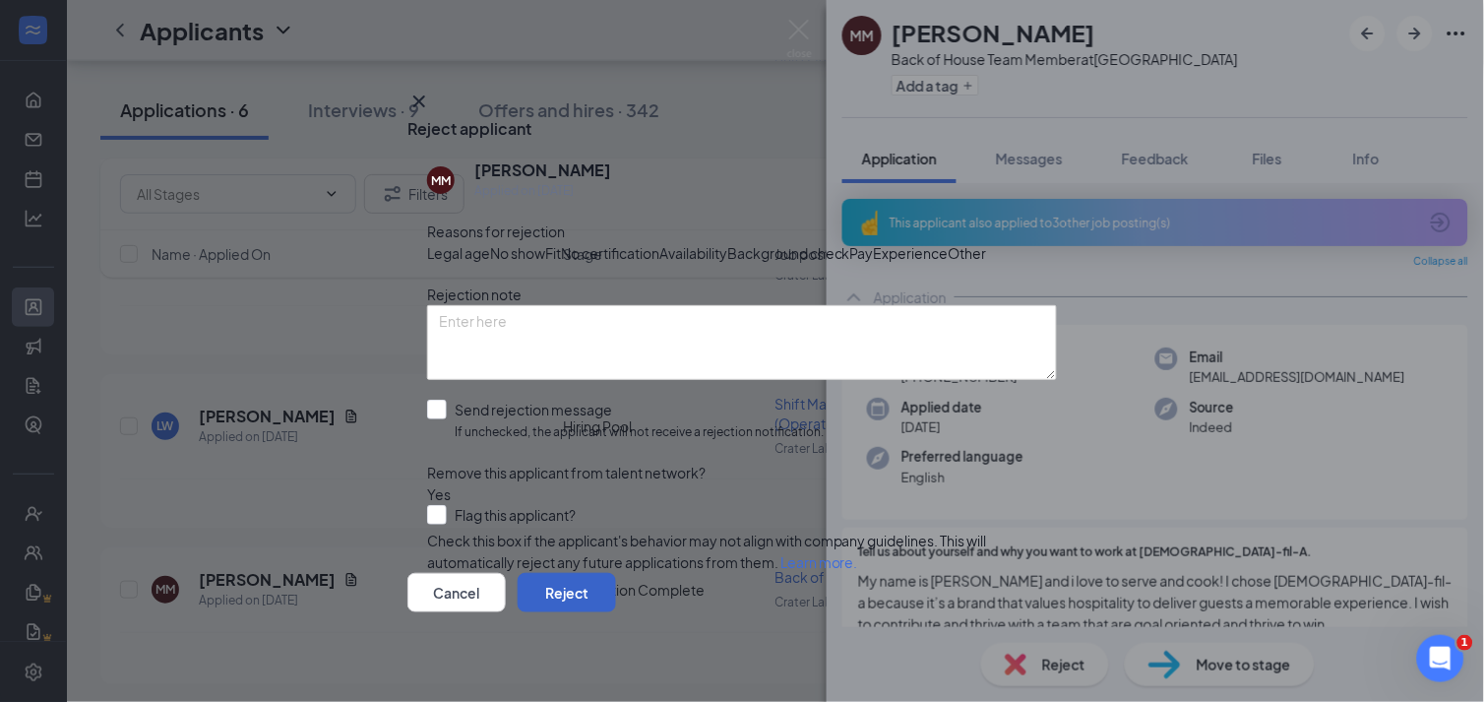
click at [616, 593] on button "Reject" at bounding box center [567, 592] width 98 height 39
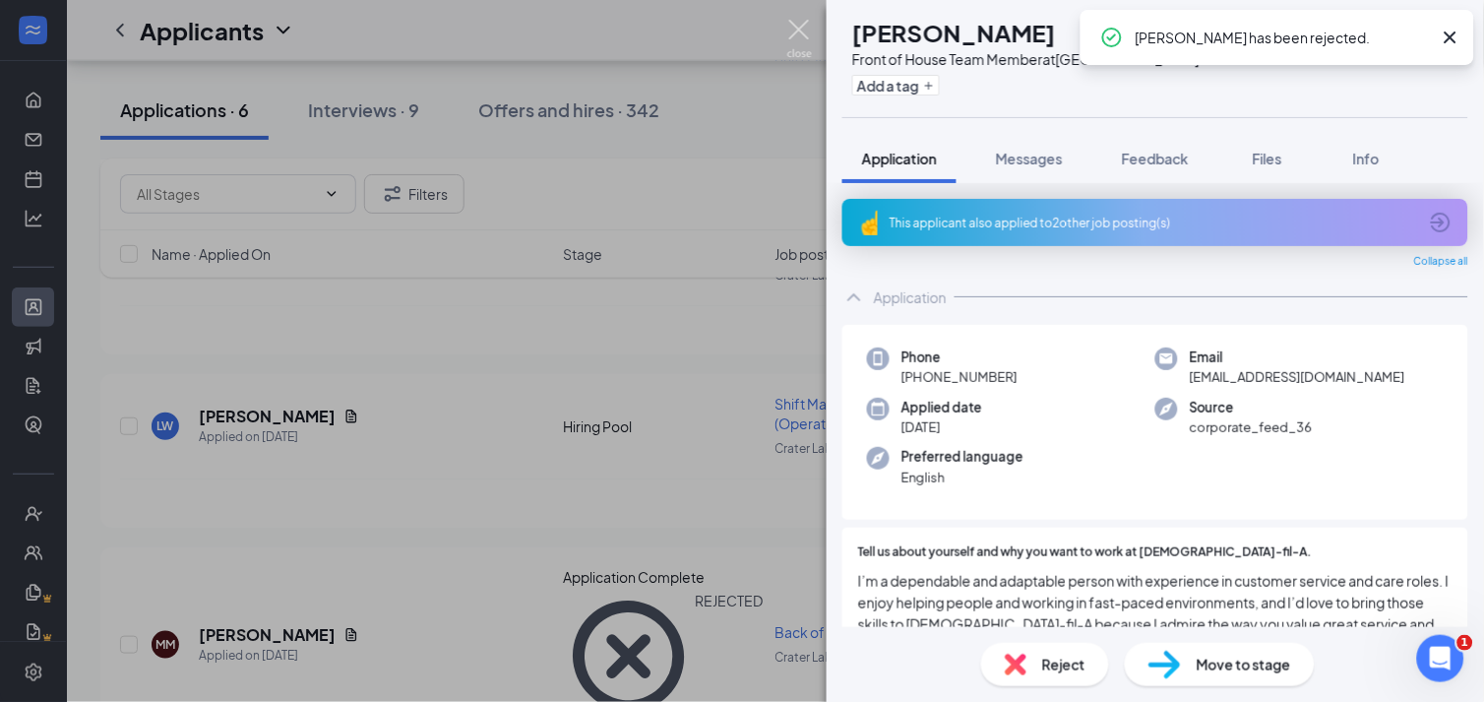
click at [799, 39] on img at bounding box center [799, 39] width 25 height 38
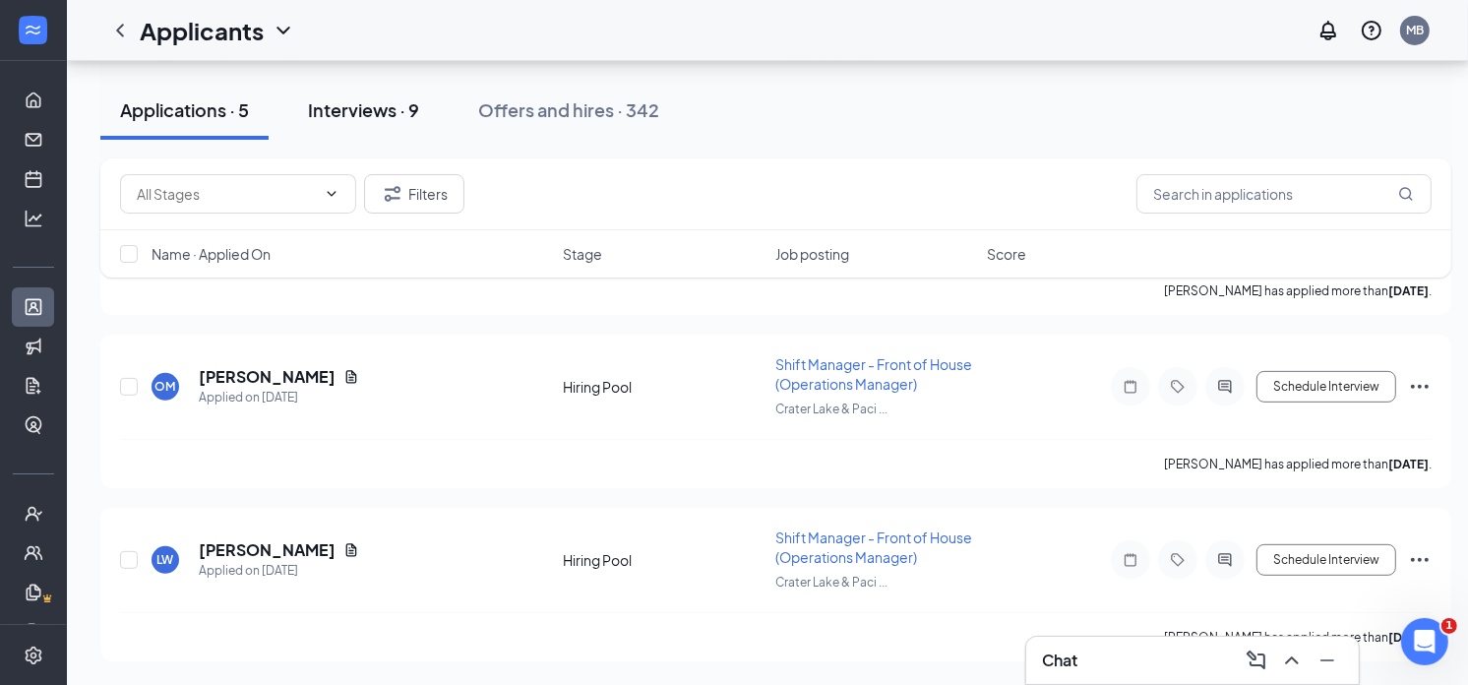
scroll to position [541, 0]
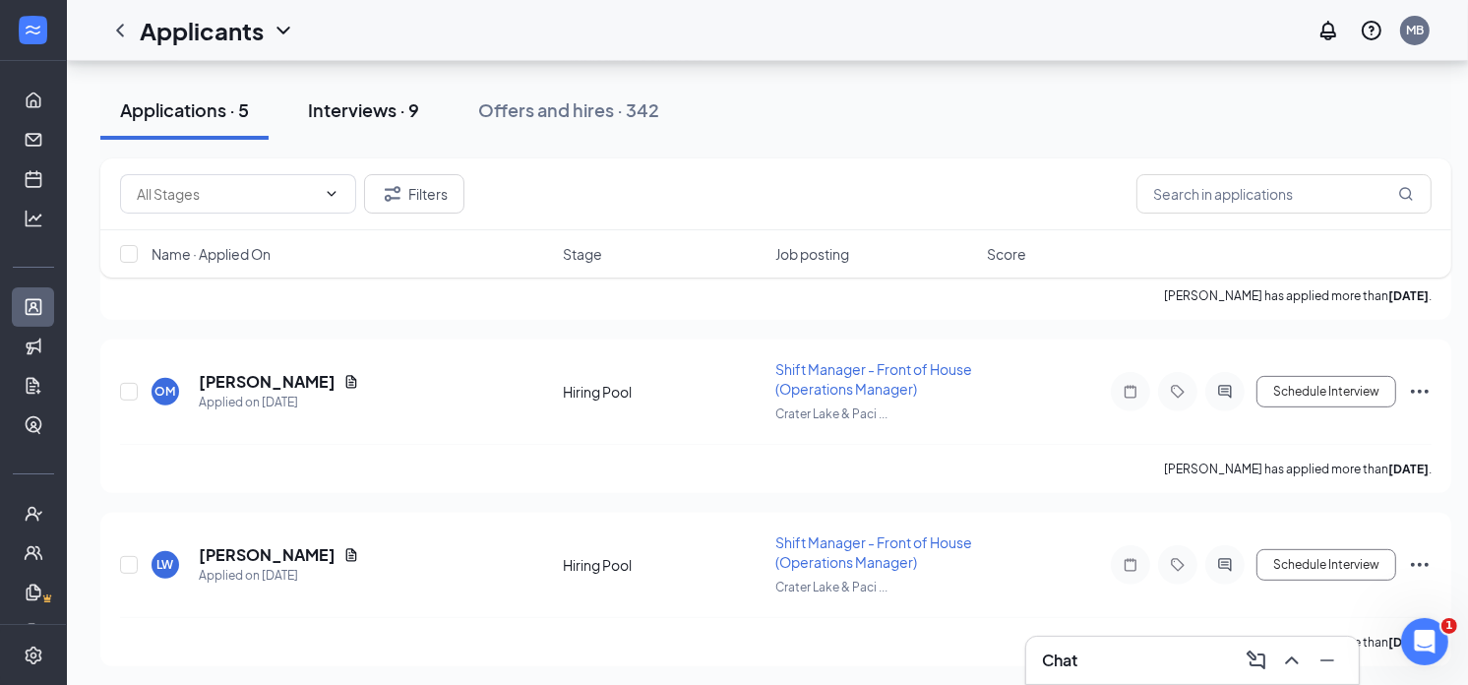
click at [337, 109] on div "Interviews · 9" at bounding box center [363, 109] width 111 height 25
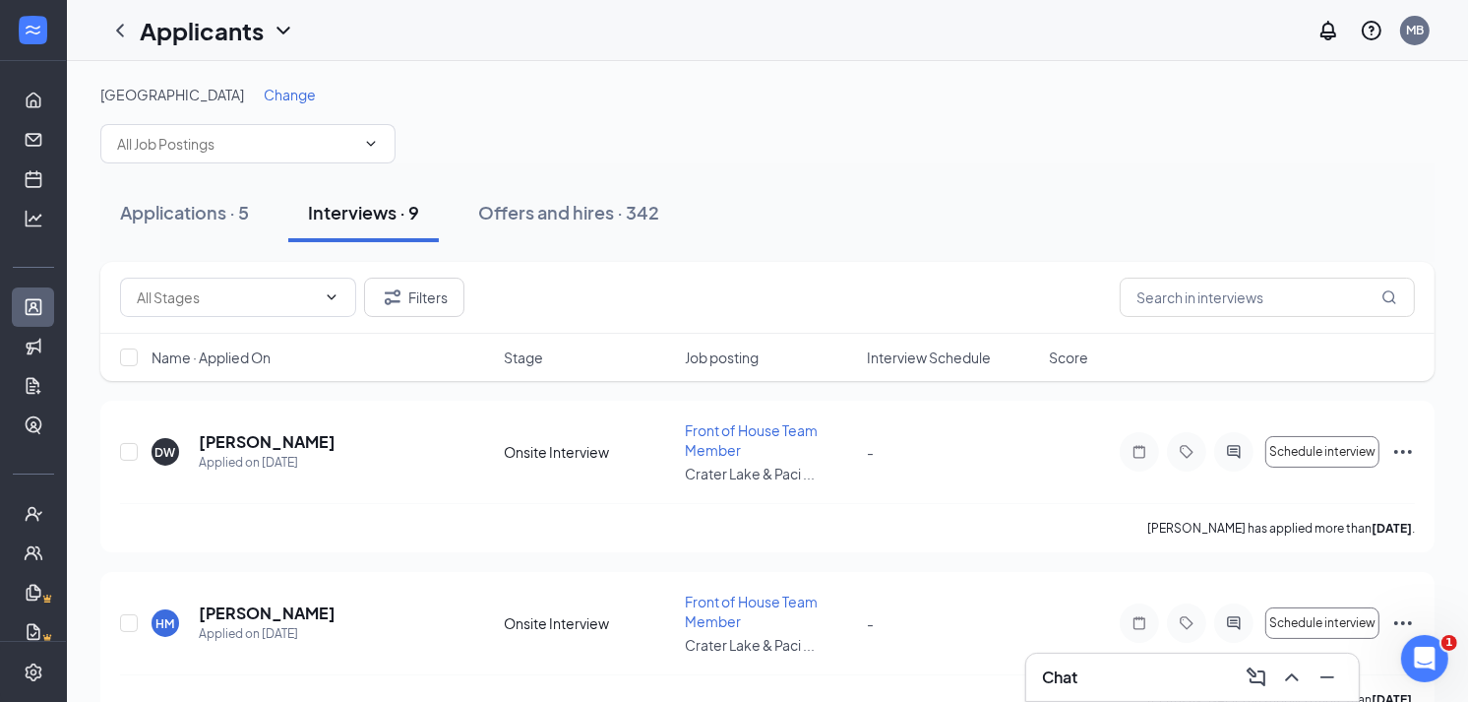
click at [922, 364] on span "Interview Schedule" at bounding box center [929, 357] width 124 height 20
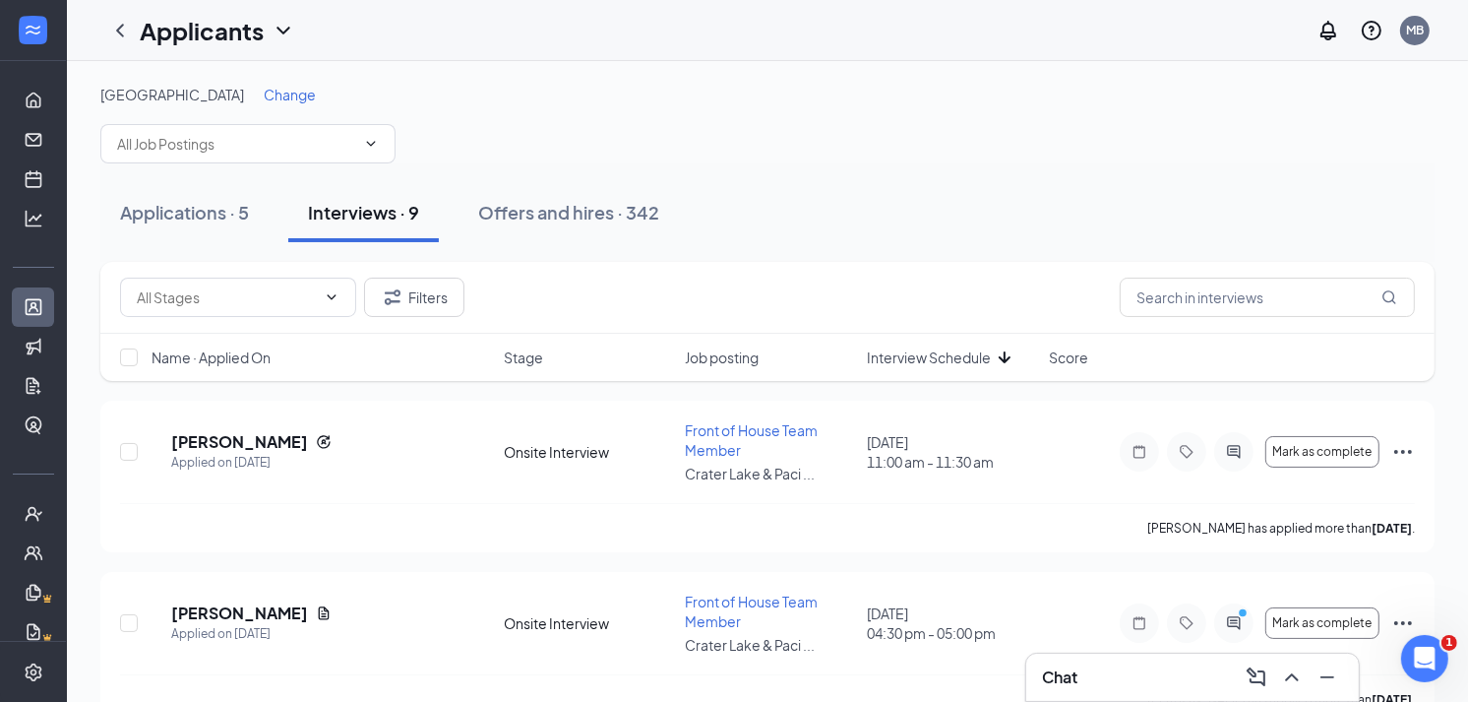
click at [922, 364] on span "Interview Schedule" at bounding box center [929, 357] width 124 height 20
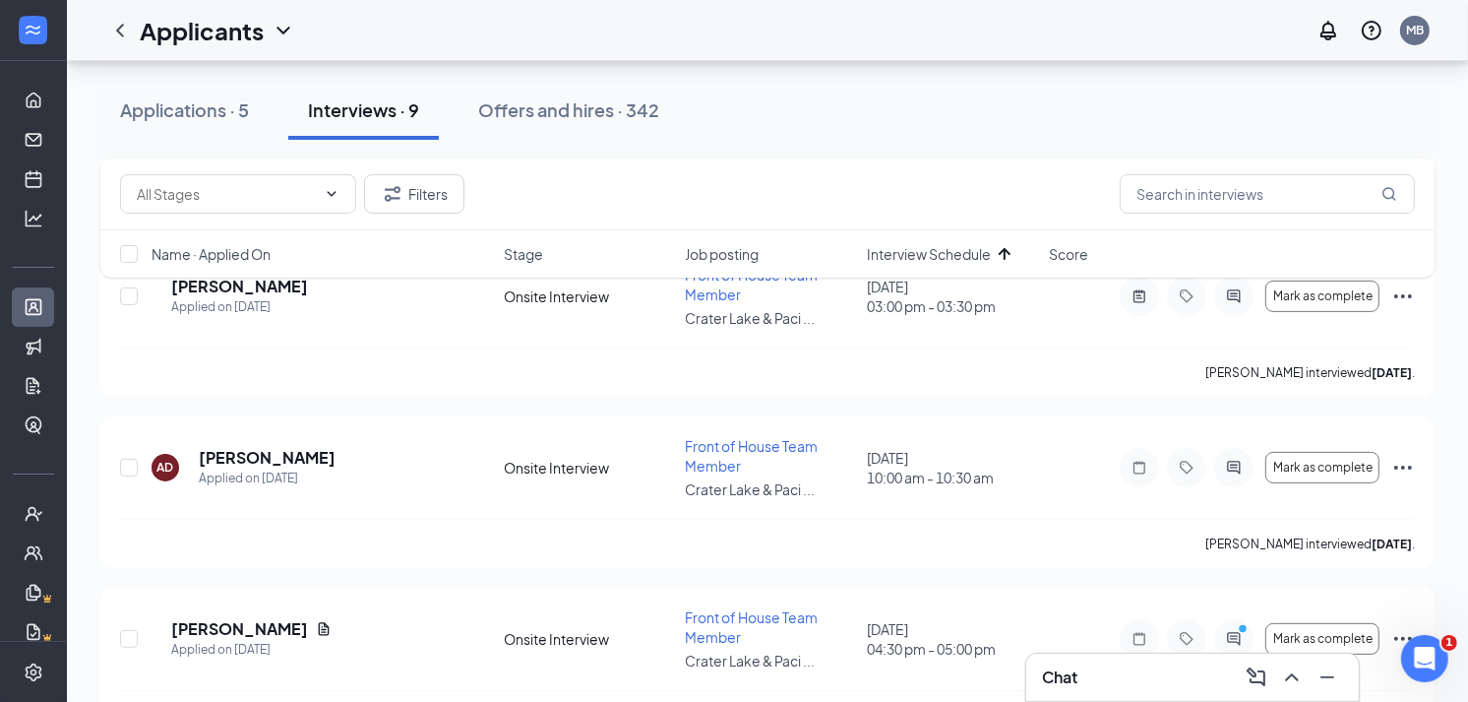
scroll to position [328, 0]
click at [122, 458] on input "checkbox" at bounding box center [129, 467] width 18 height 18
checkbox input "true"
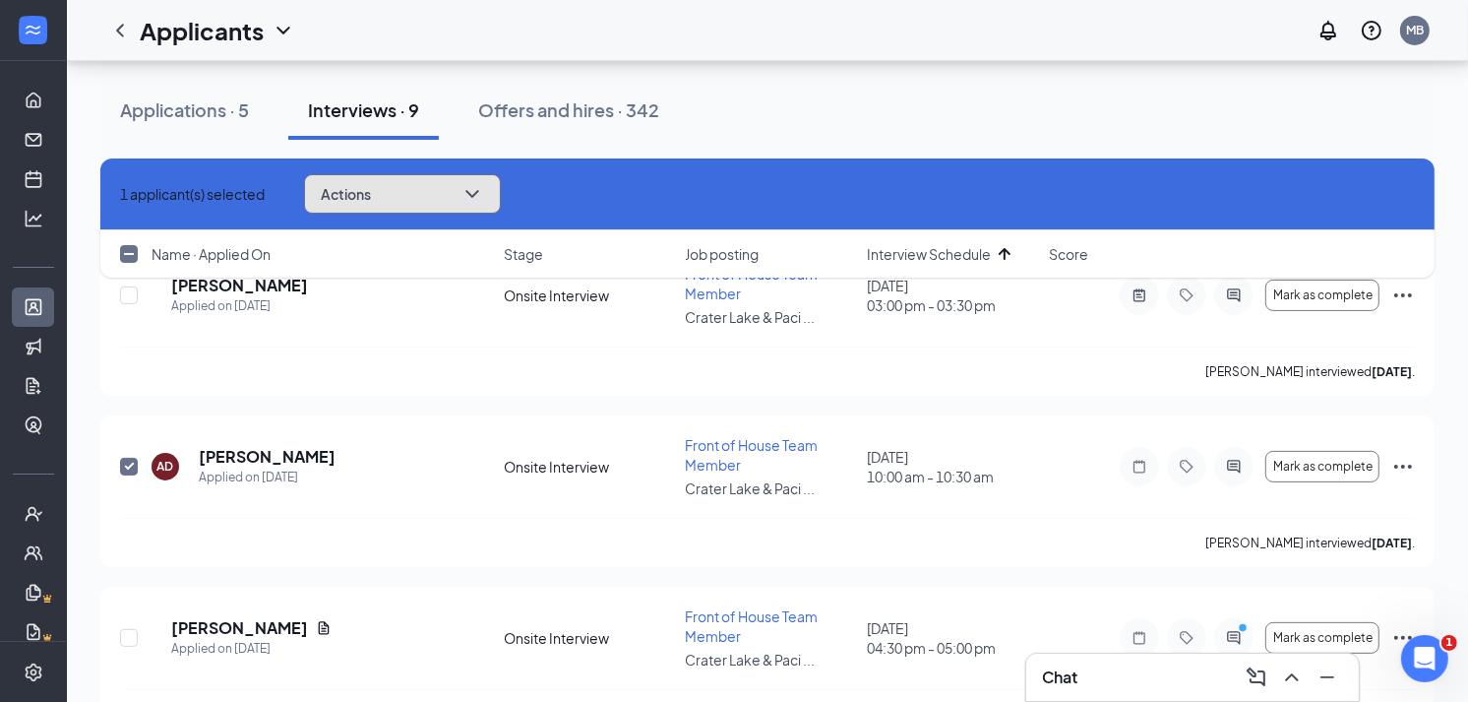
click at [477, 183] on button "Actions" at bounding box center [402, 193] width 197 height 39
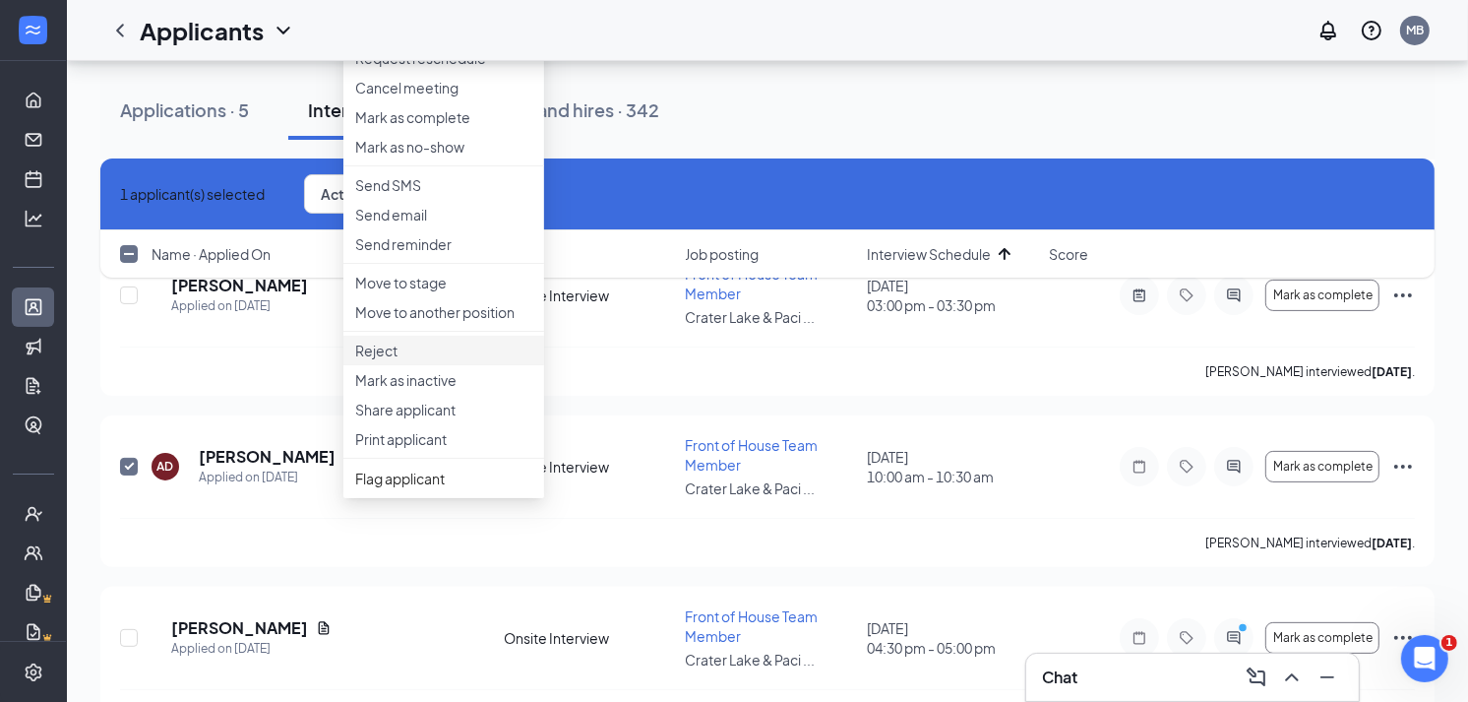
click at [428, 360] on p "Reject" at bounding box center [443, 350] width 177 height 20
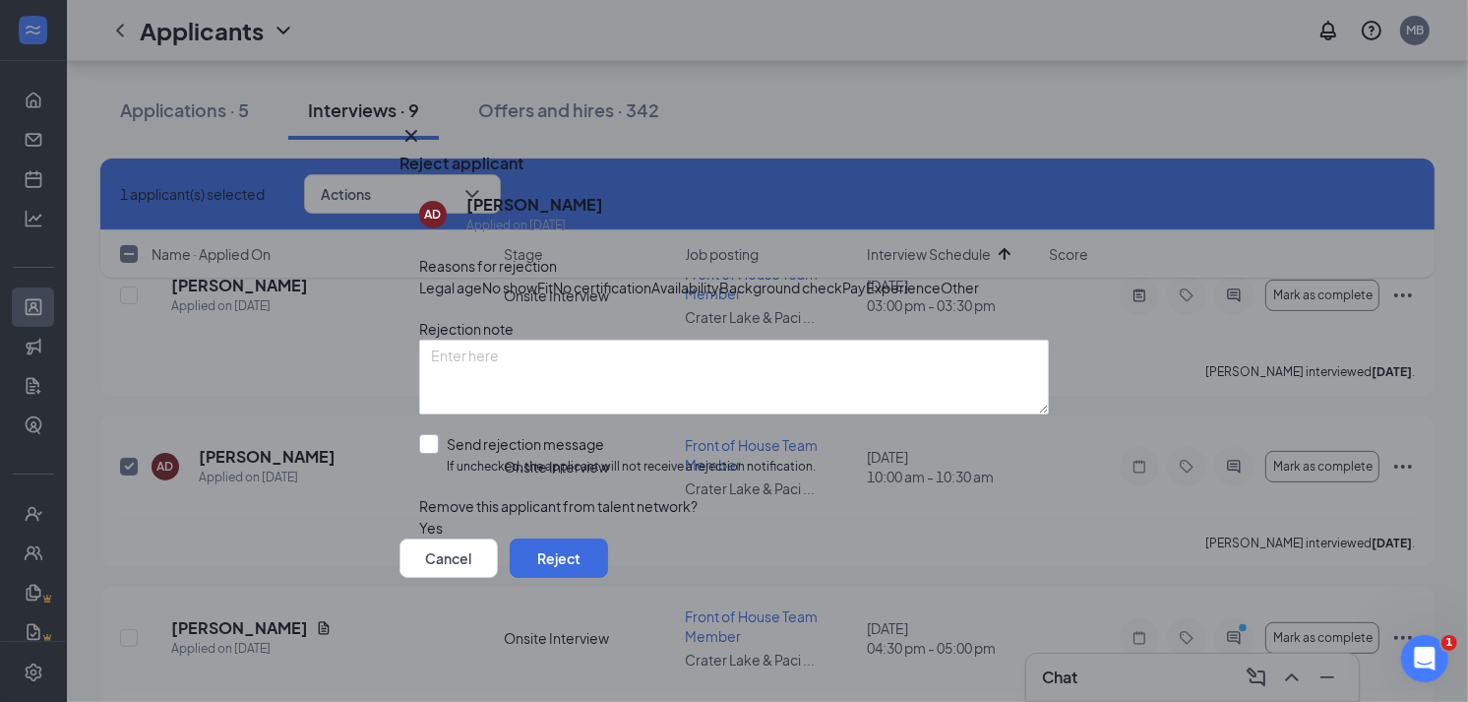
click at [673, 465] on input "Send rejection message If unchecked, the applicant will not receive a rejection…" at bounding box center [617, 455] width 397 height 42
checkbox input "true"
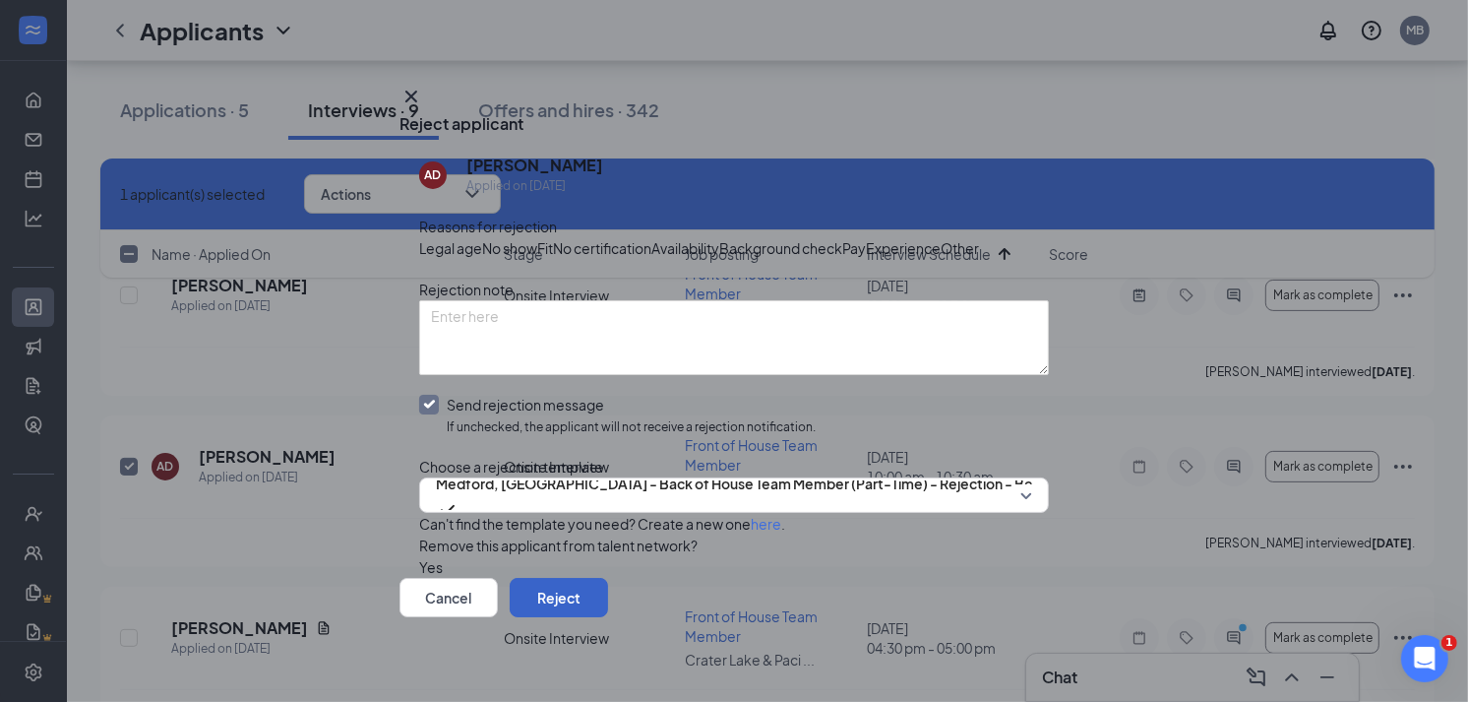
click at [608, 606] on button "Reject" at bounding box center [559, 597] width 98 height 39
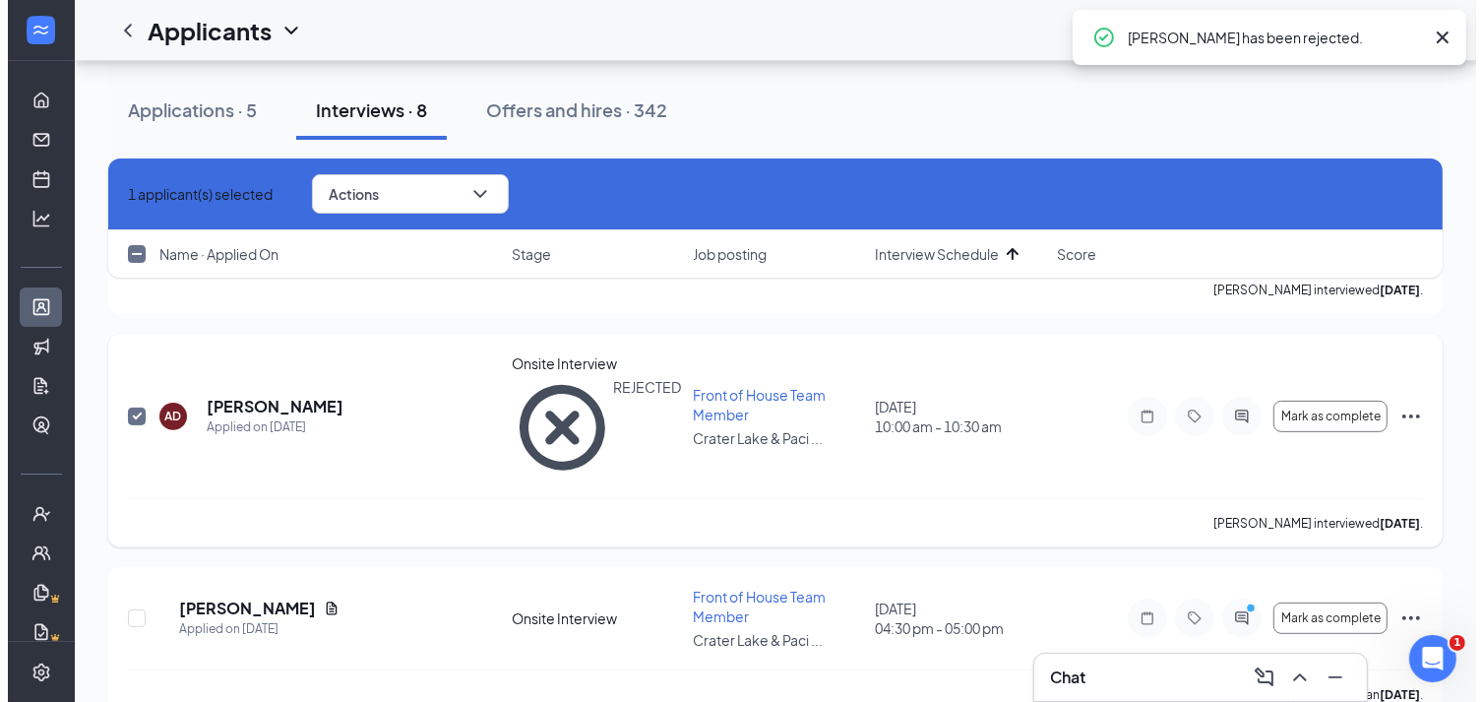
scroll to position [437, 0]
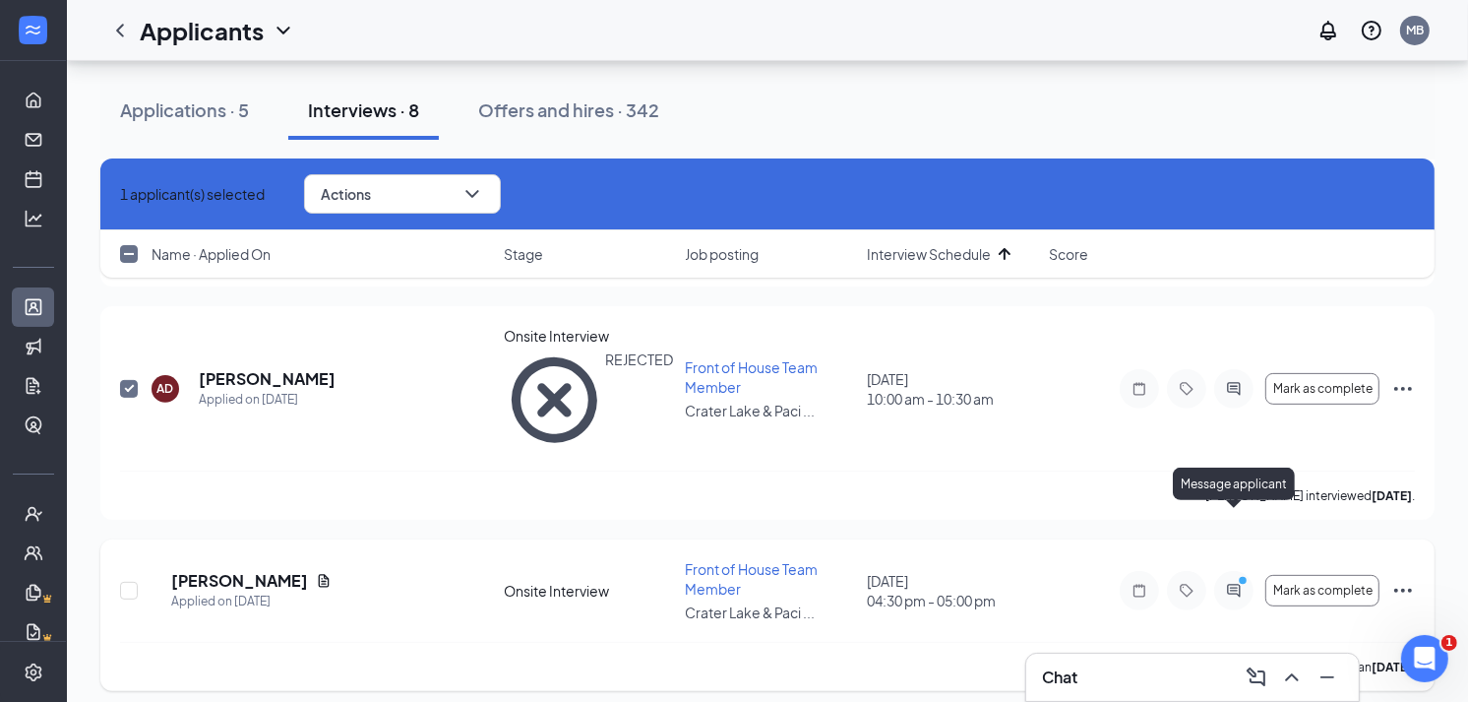
click at [1235, 575] on icon "PrimaryDot" at bounding box center [1246, 583] width 24 height 16
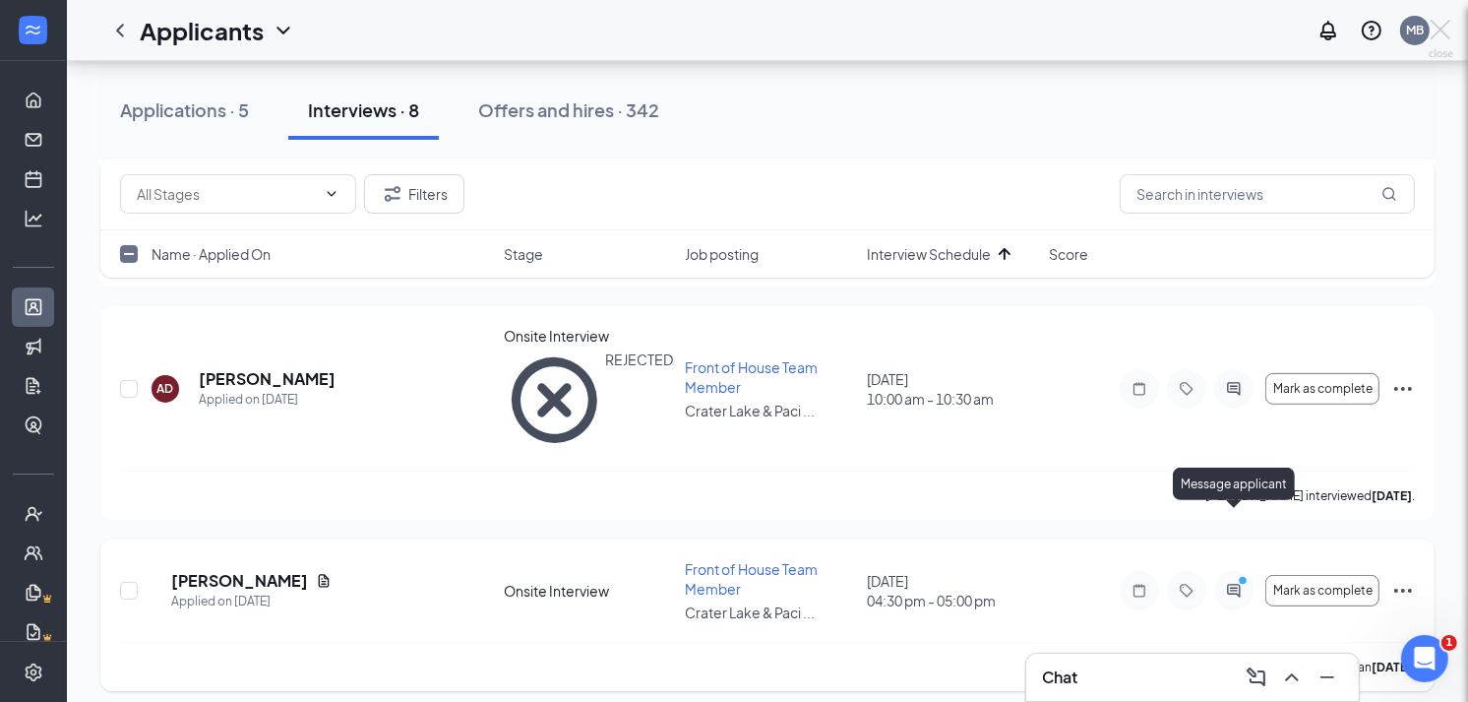
checkbox input "false"
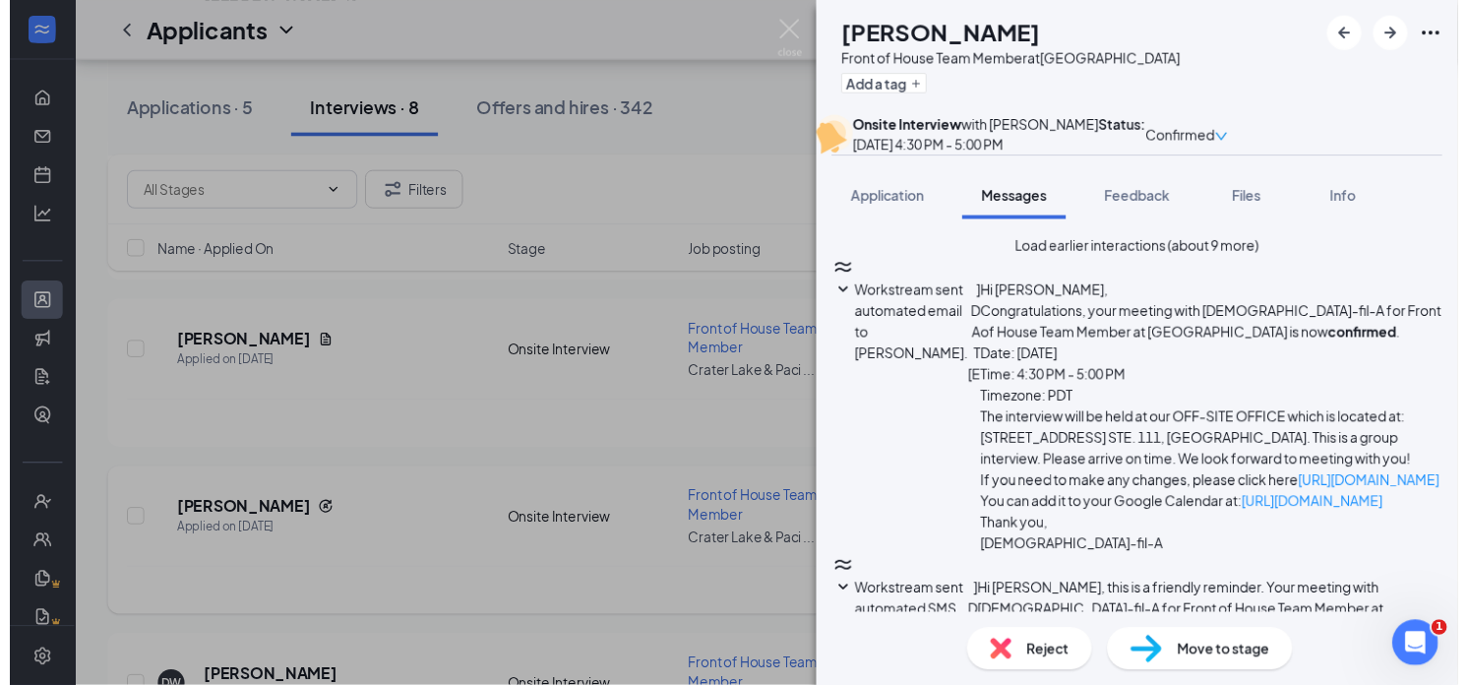
scroll to position [787, 0]
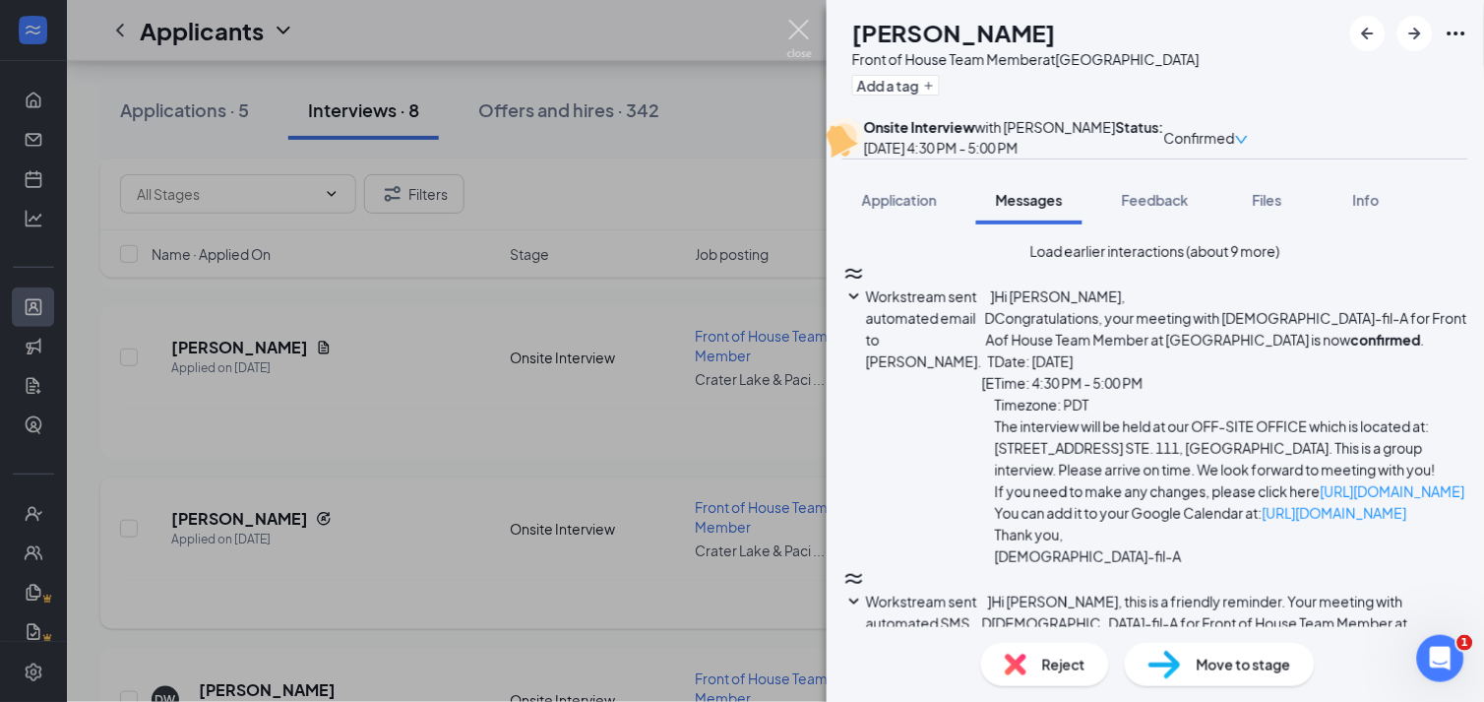
click at [799, 42] on img at bounding box center [799, 39] width 25 height 38
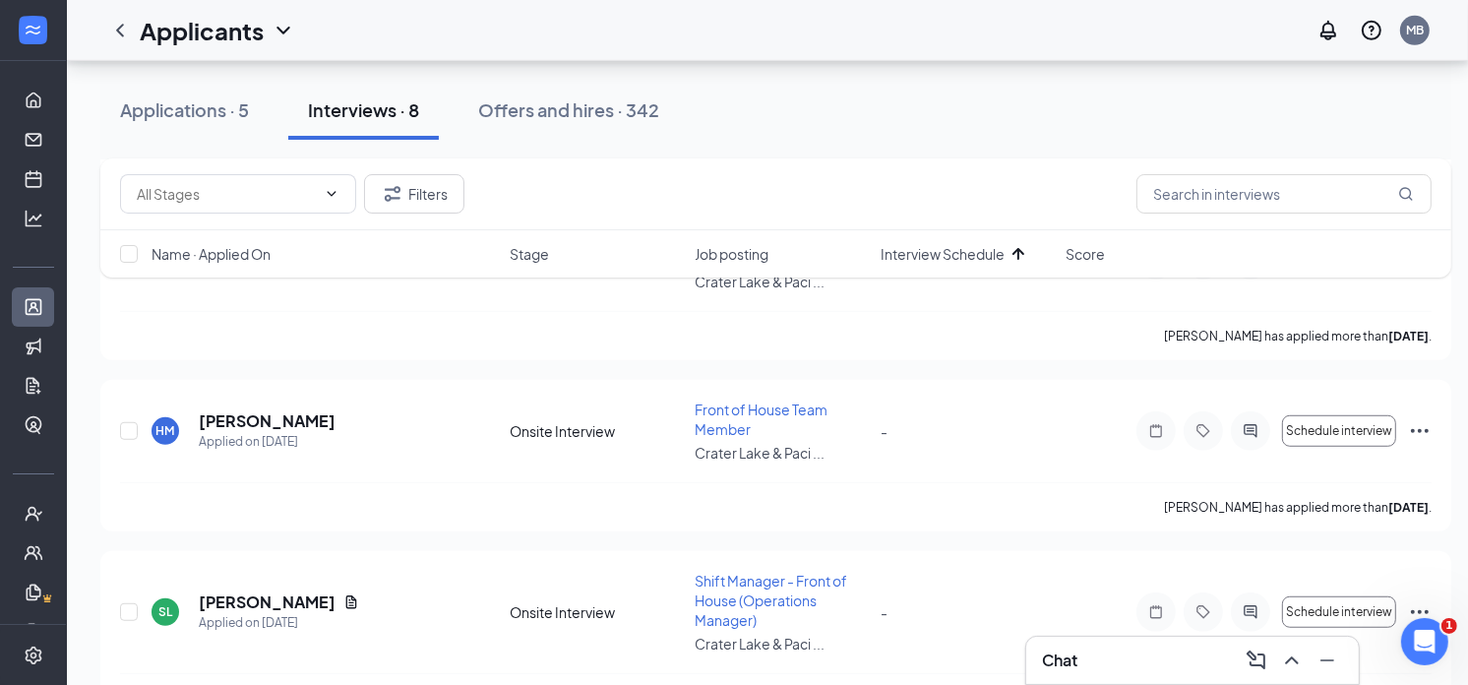
scroll to position [1084, 0]
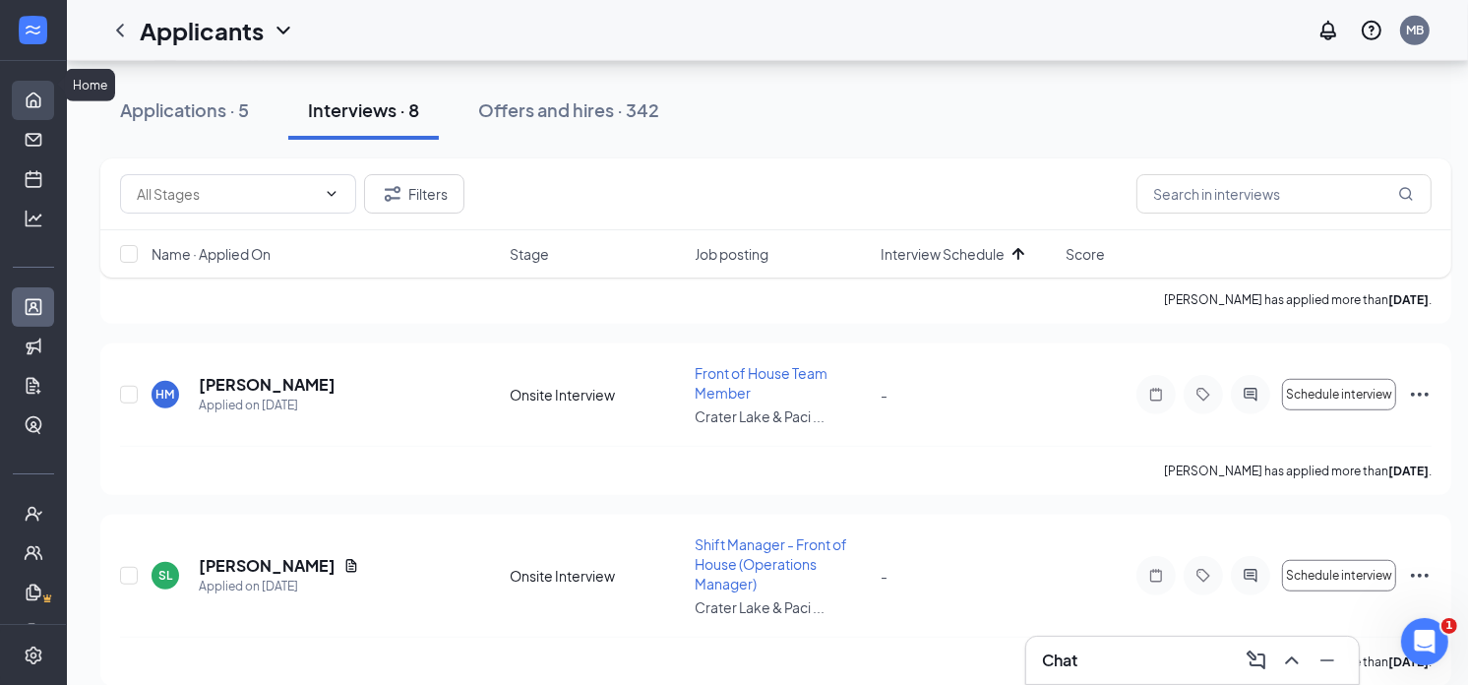
click at [51, 92] on link "Home" at bounding box center [61, 100] width 20 height 39
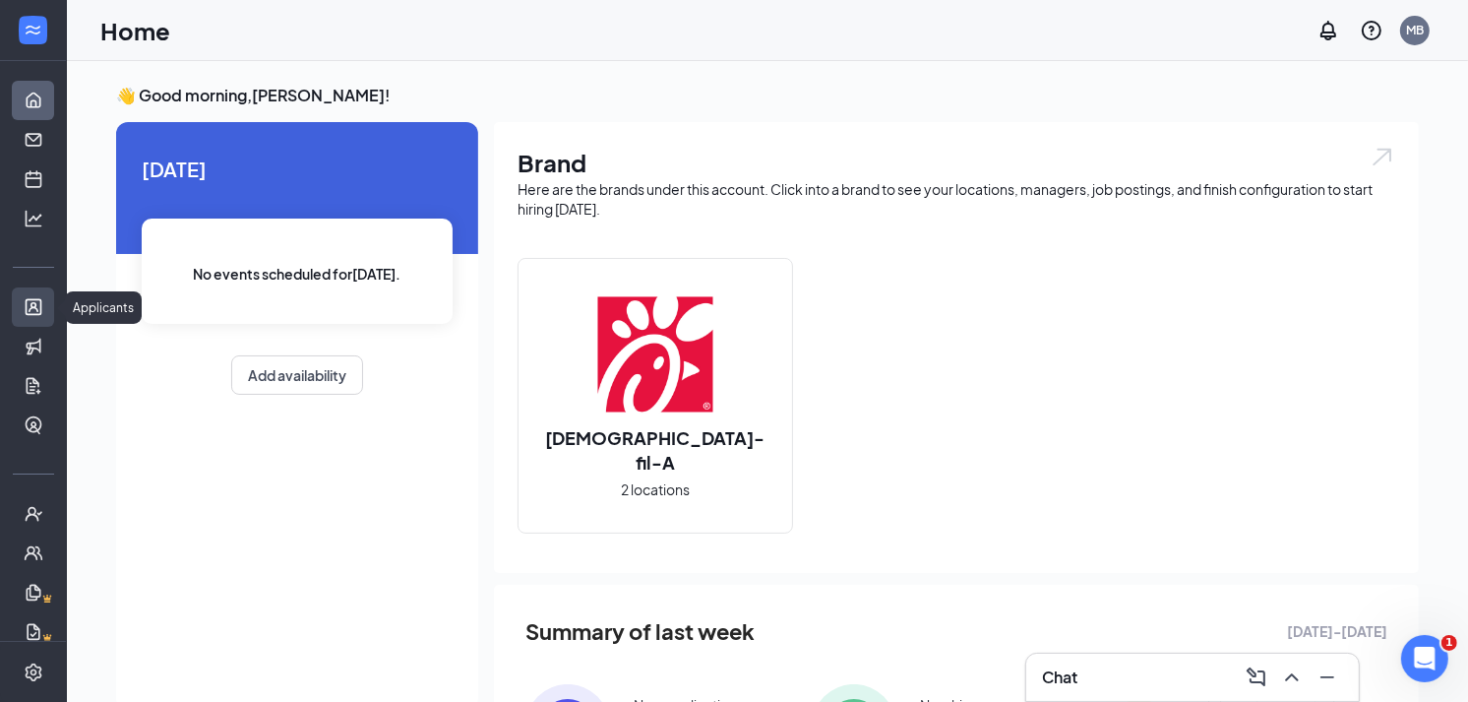
click at [51, 301] on link "Applicants" at bounding box center [61, 306] width 20 height 39
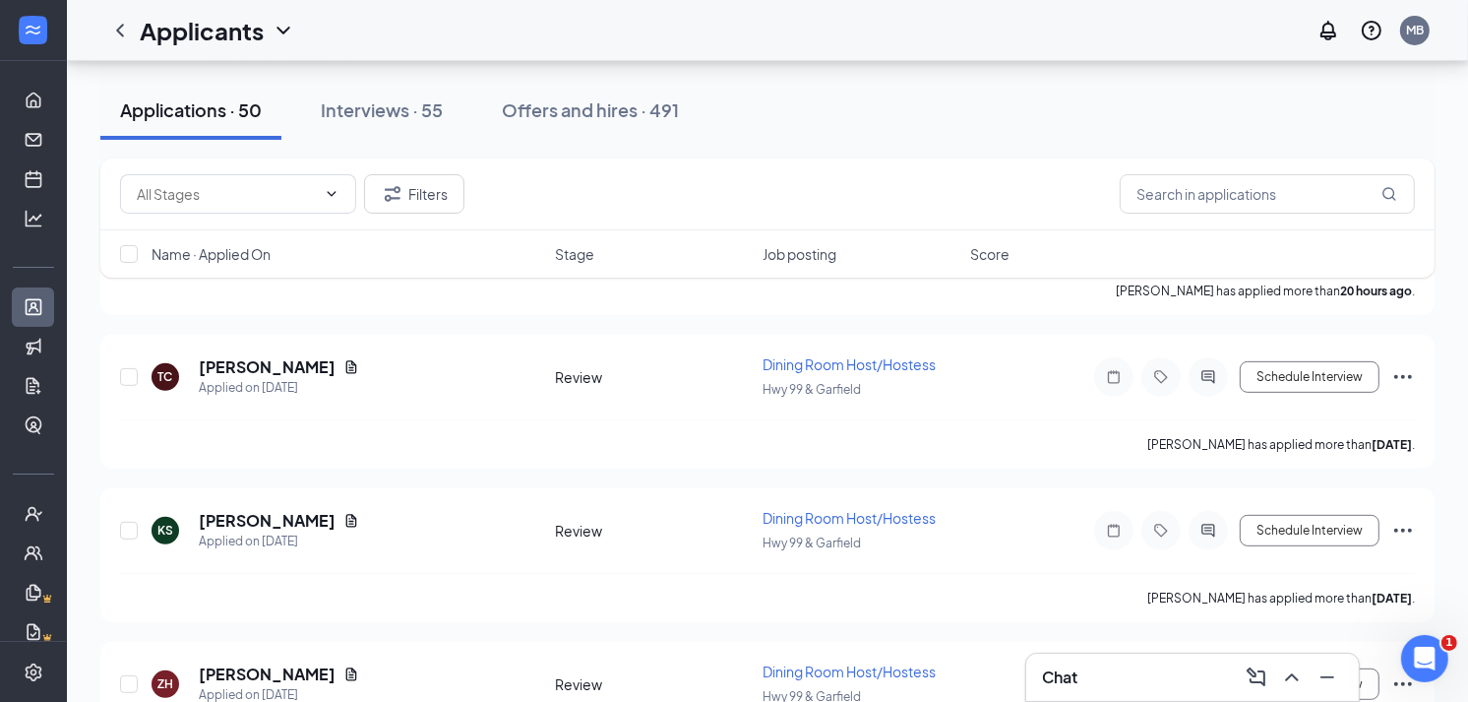
scroll to position [655, 0]
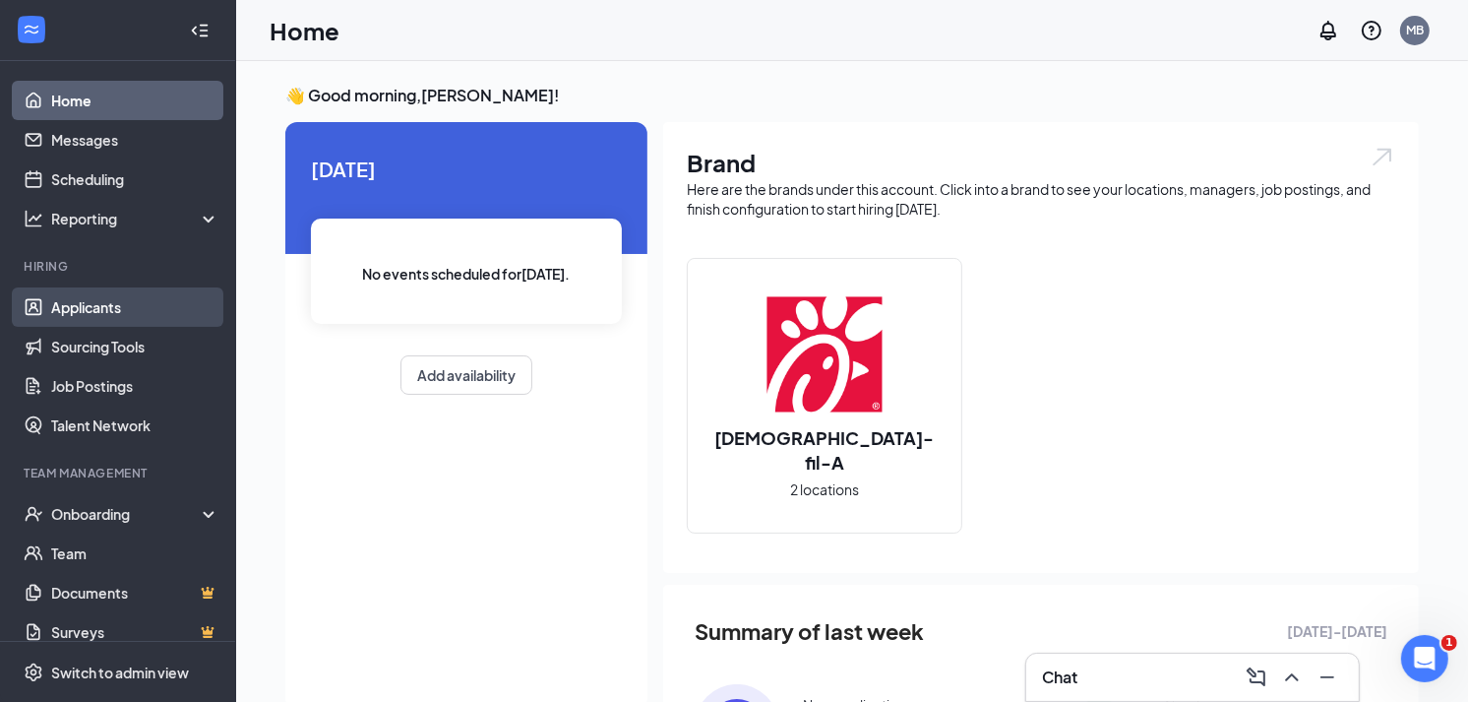
click at [108, 305] on link "Applicants" at bounding box center [135, 306] width 168 height 39
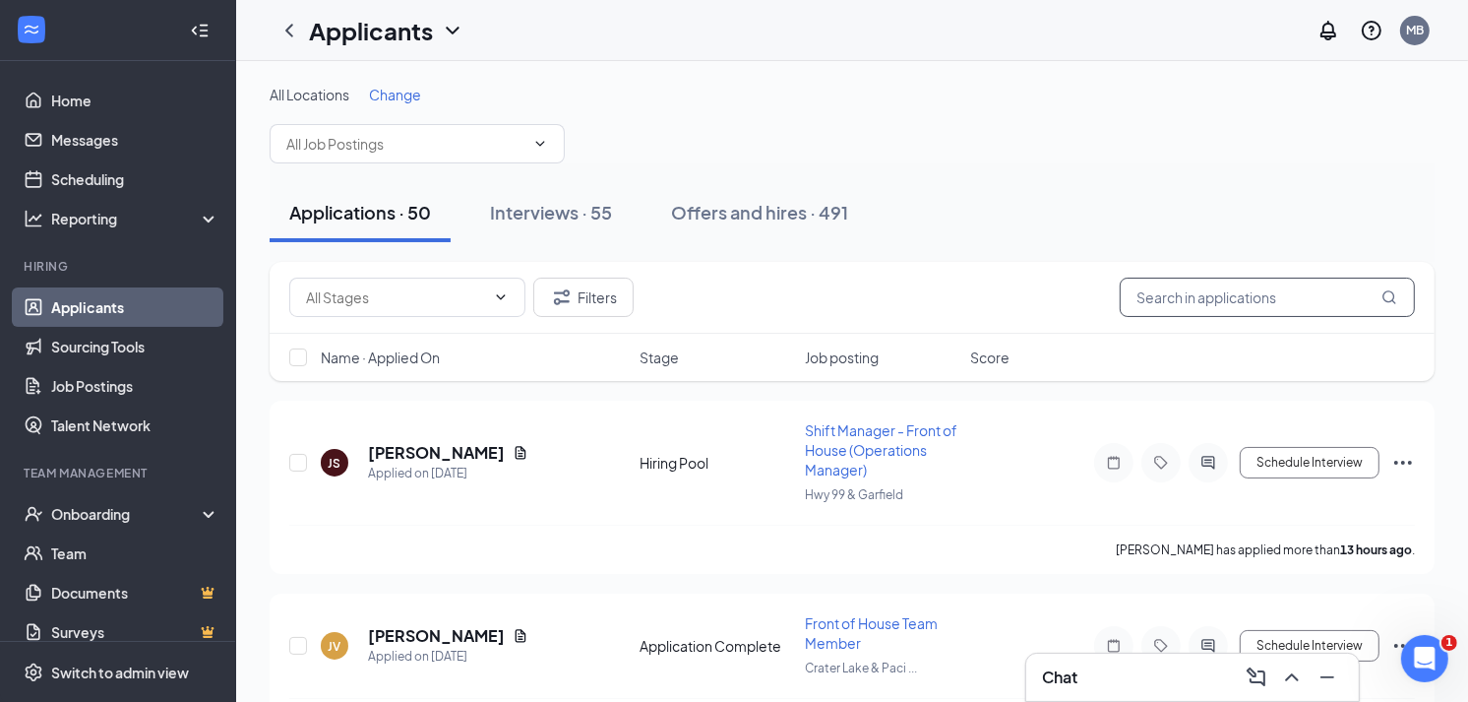
click at [1195, 291] on input "text" at bounding box center [1267, 296] width 295 height 39
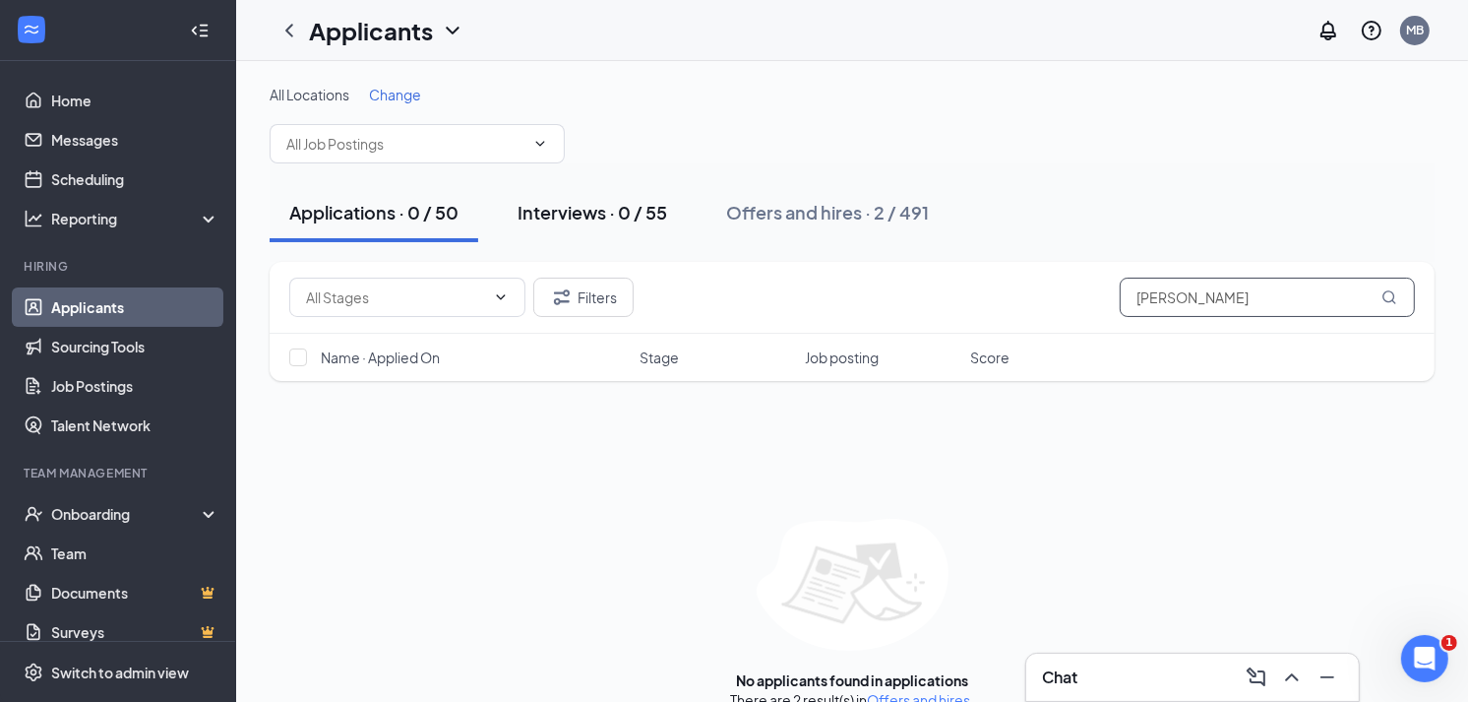
type input "james"
click at [636, 227] on button "Interviews · 0 / 55" at bounding box center [592, 212] width 189 height 59
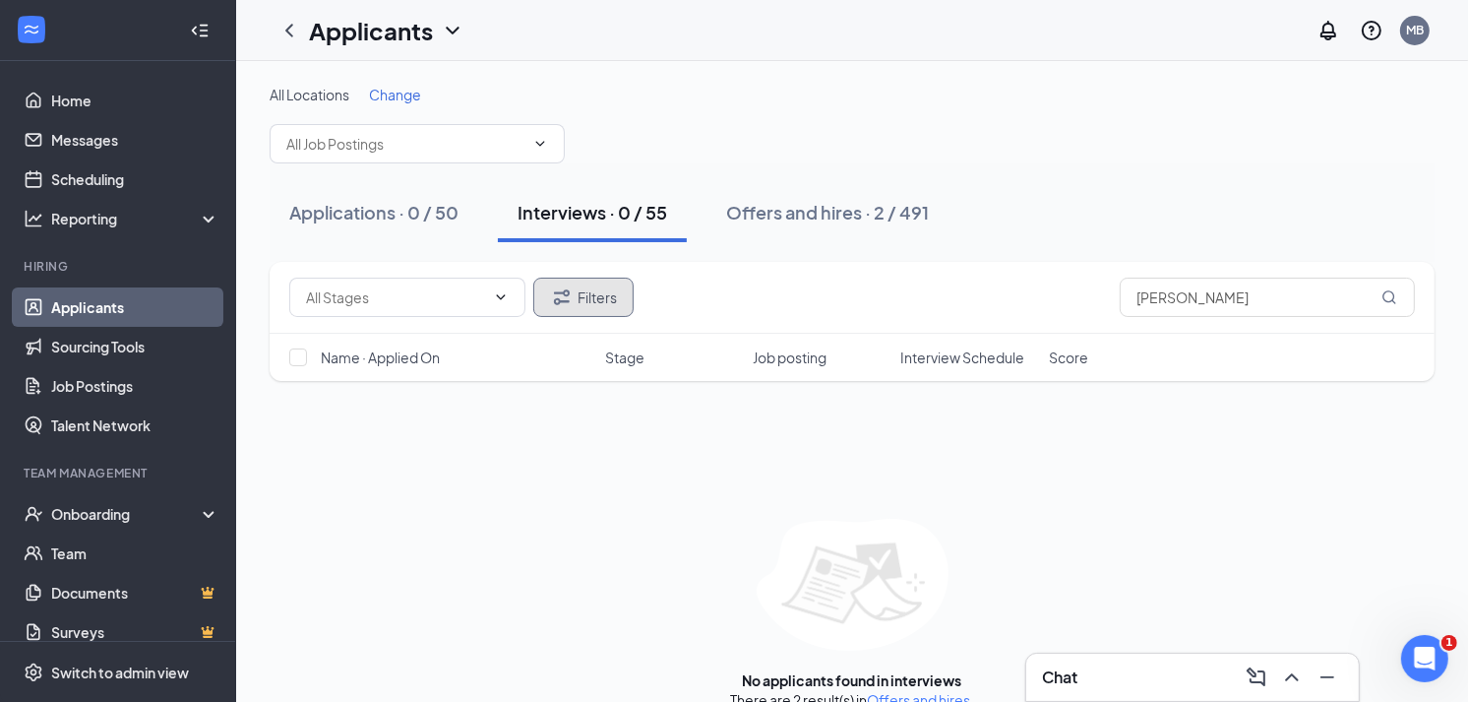
click at [579, 302] on button "Filters" at bounding box center [583, 296] width 100 height 39
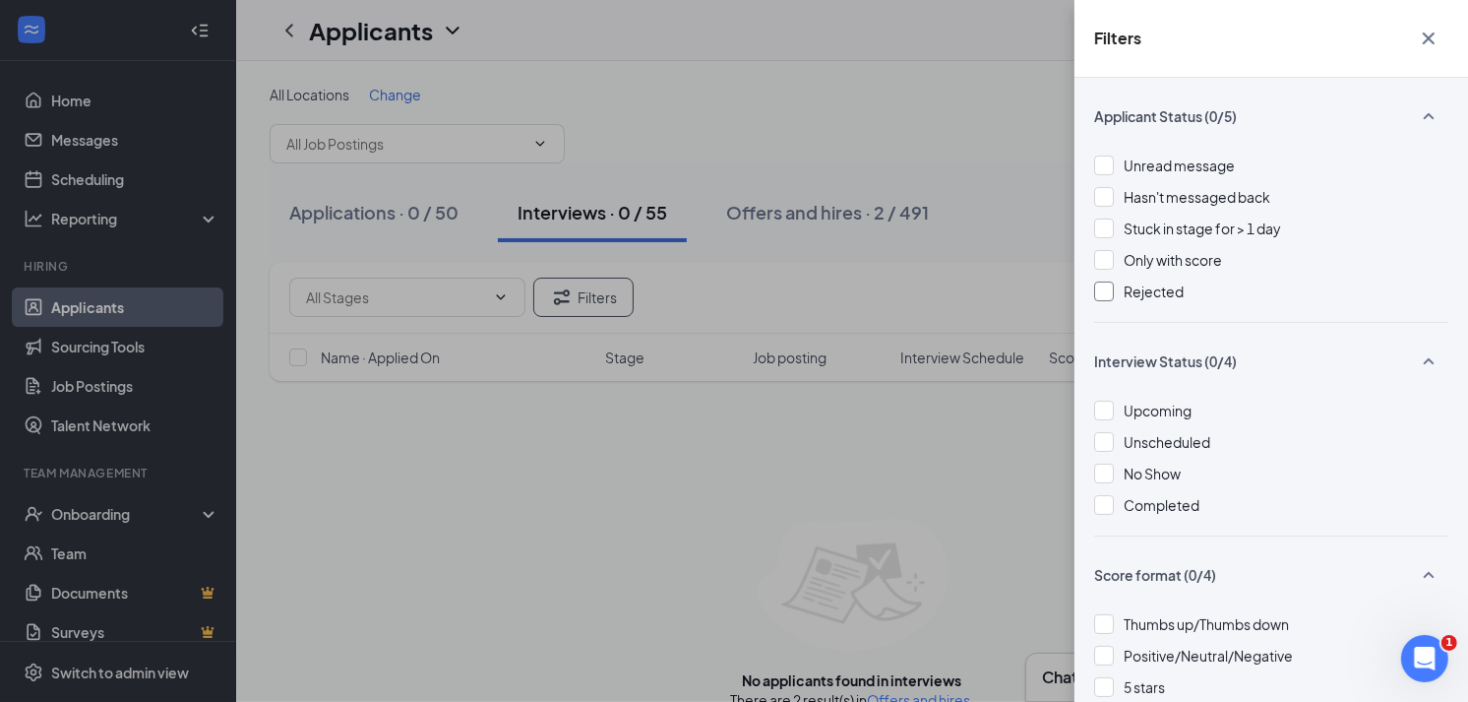
click at [1125, 292] on span "Rejected" at bounding box center [1154, 291] width 60 height 18
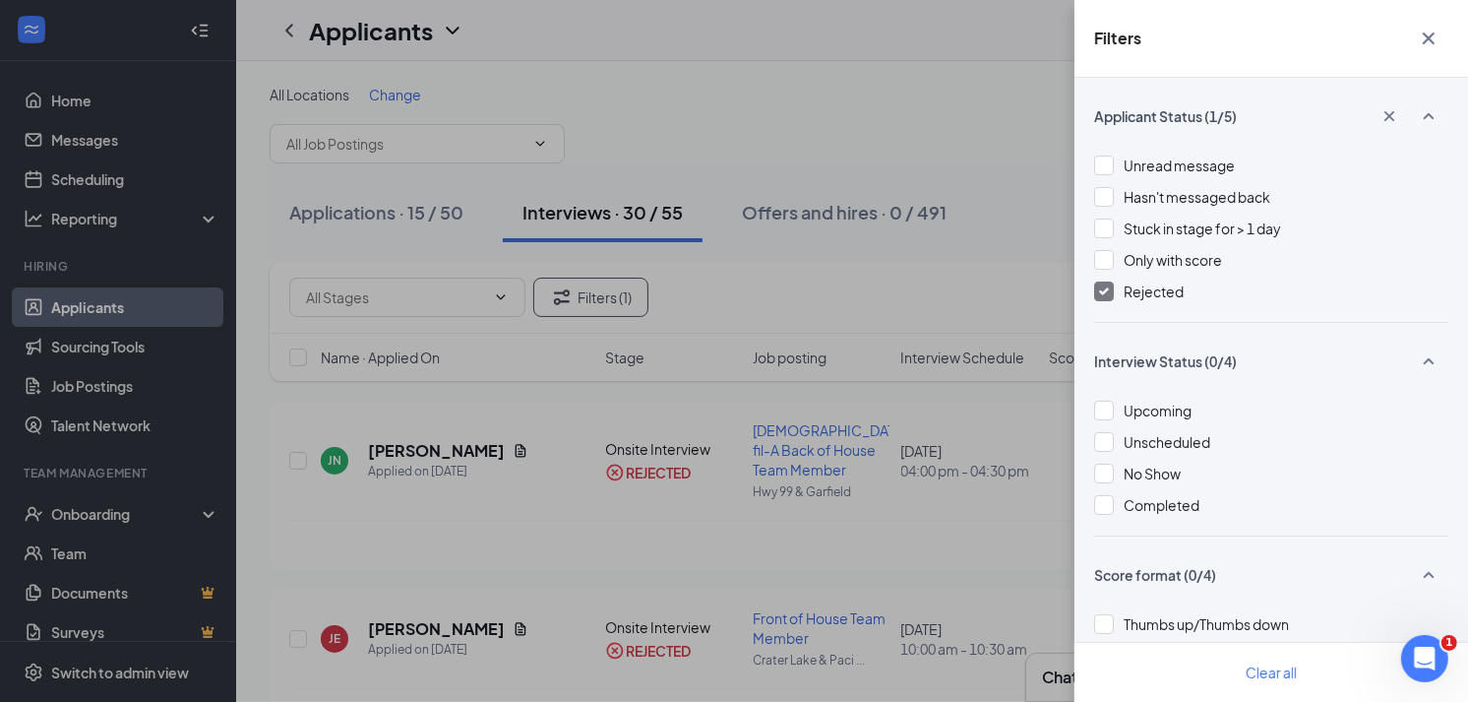
click at [1433, 27] on icon "Cross" at bounding box center [1429, 39] width 24 height 24
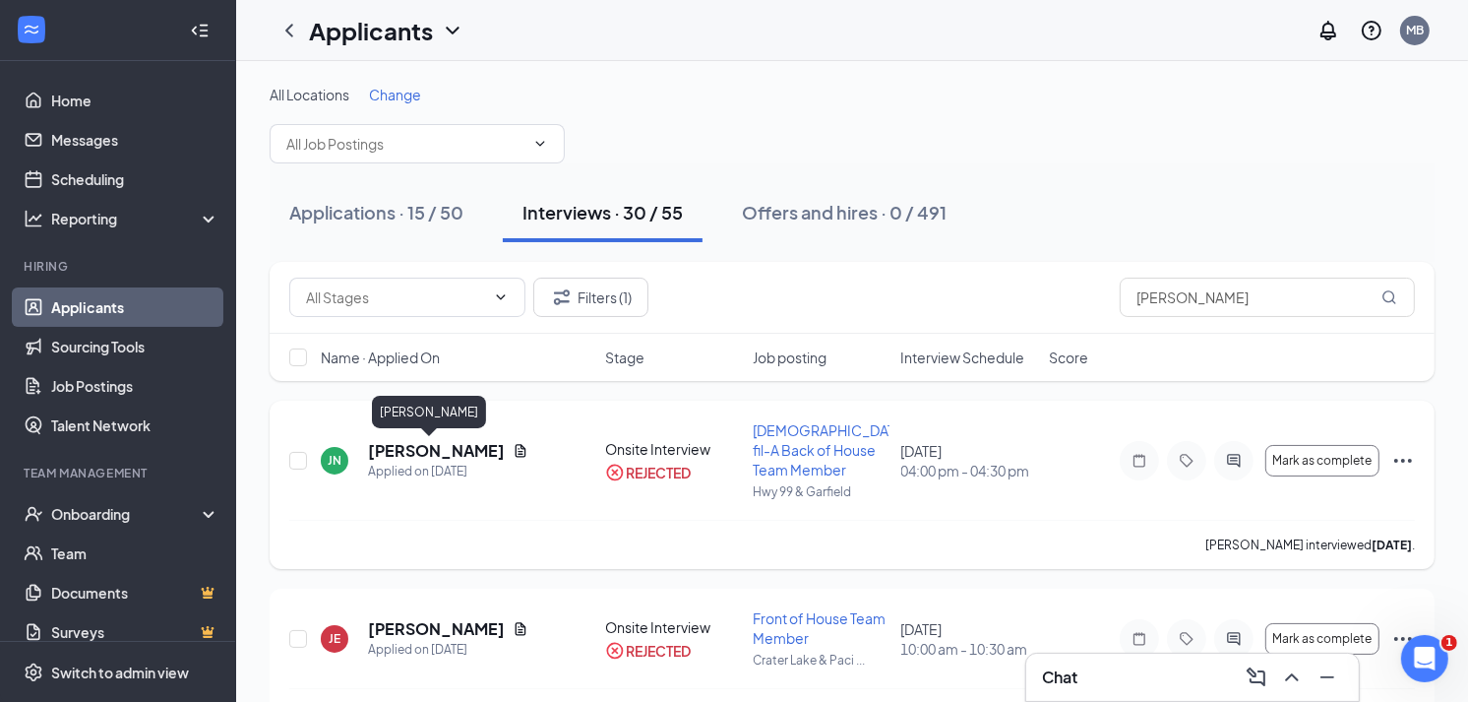
click at [408, 453] on h5 "James Noyes" at bounding box center [436, 451] width 137 height 22
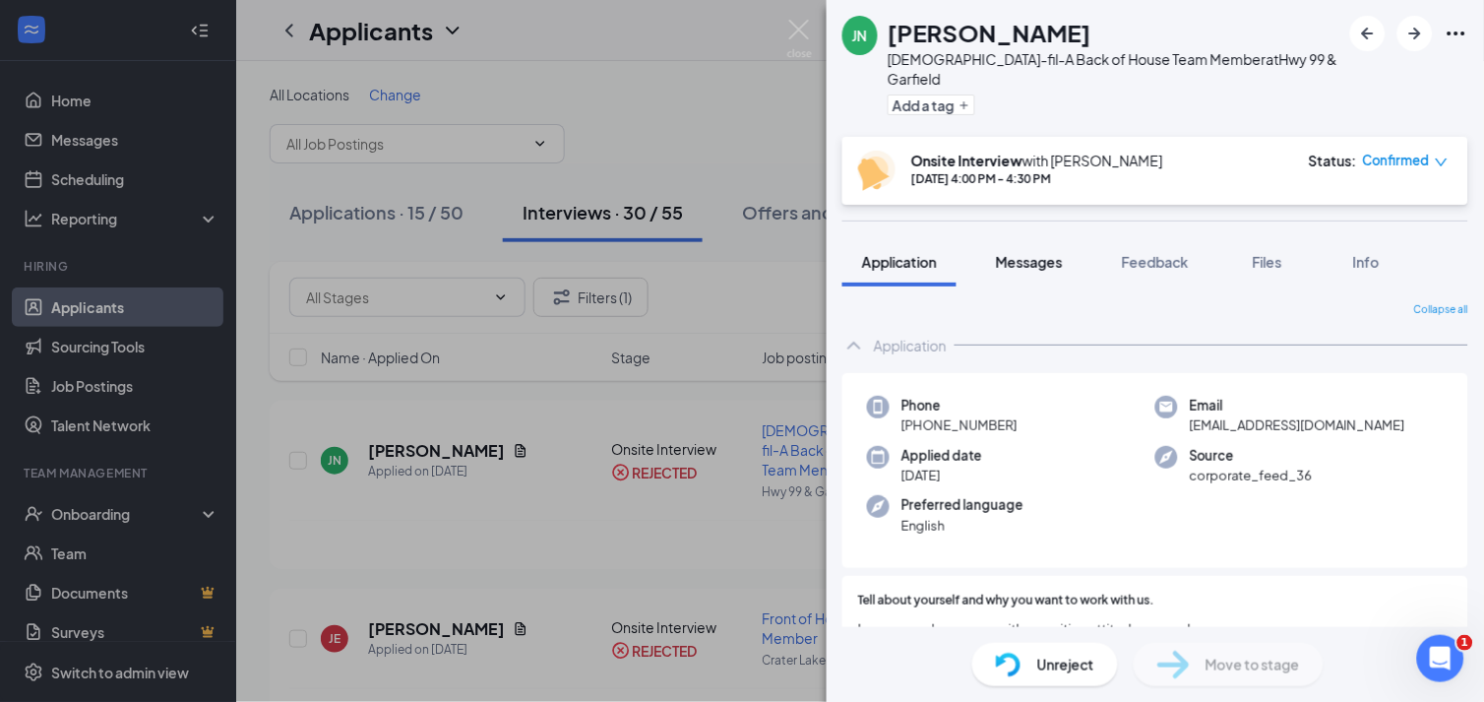
click at [1043, 253] on span "Messages" at bounding box center [1029, 262] width 67 height 18
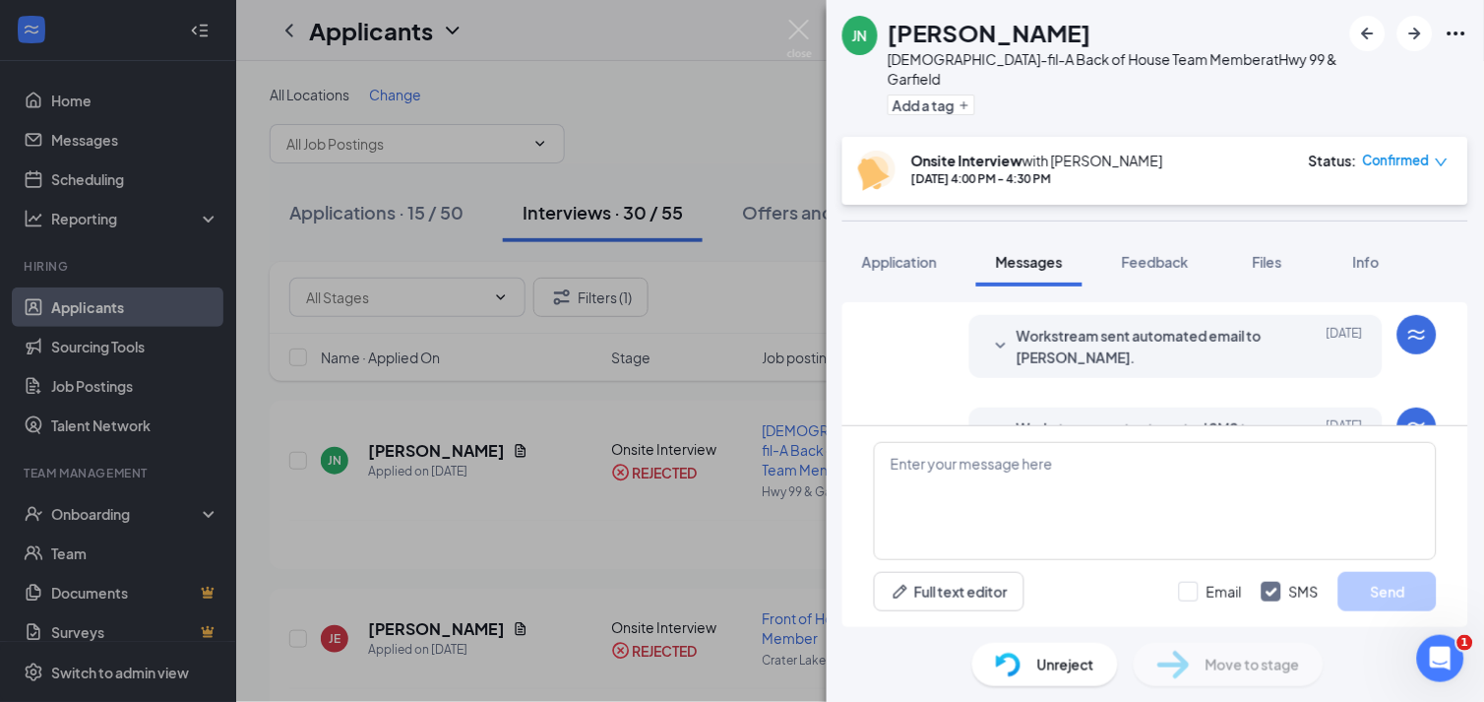
scroll to position [1084, 0]
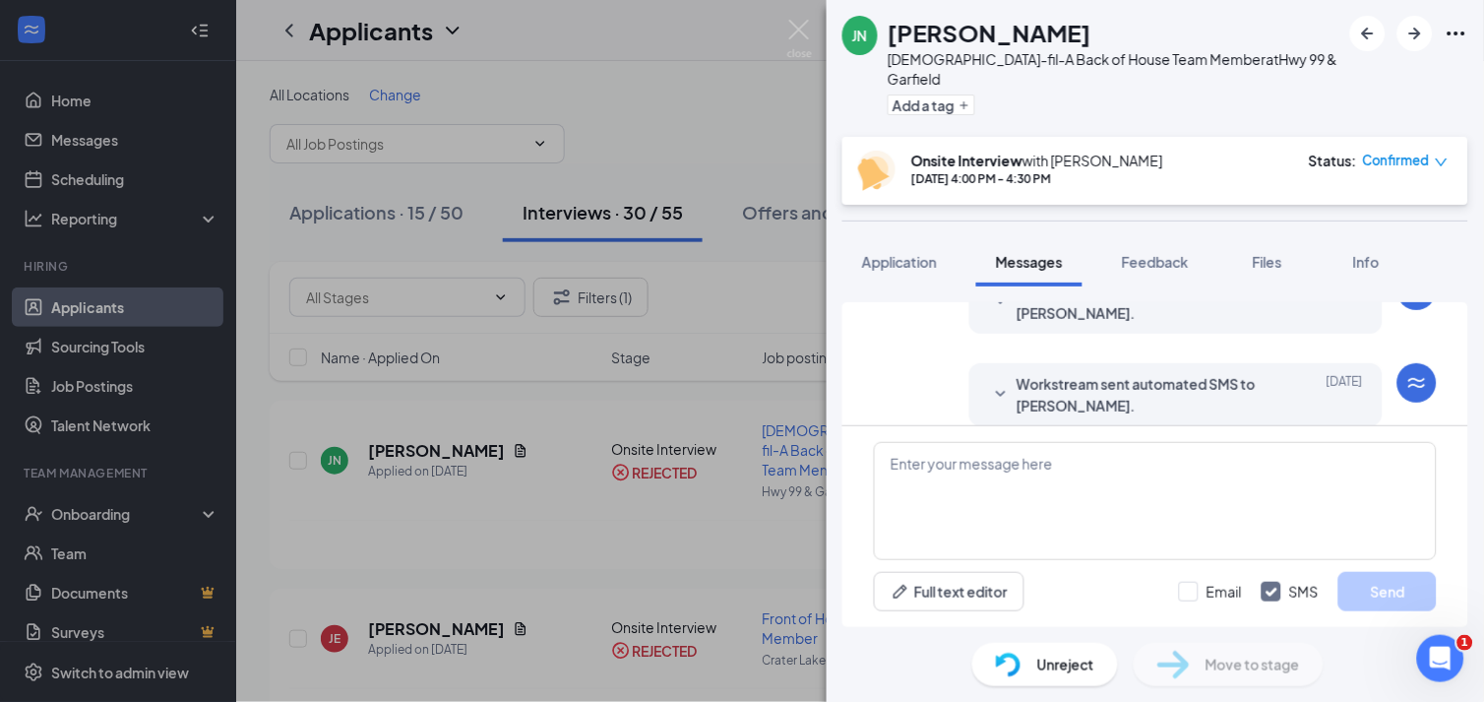
click at [1158, 373] on span "Workstream sent automated SMS to James Noyes." at bounding box center [1145, 394] width 258 height 43
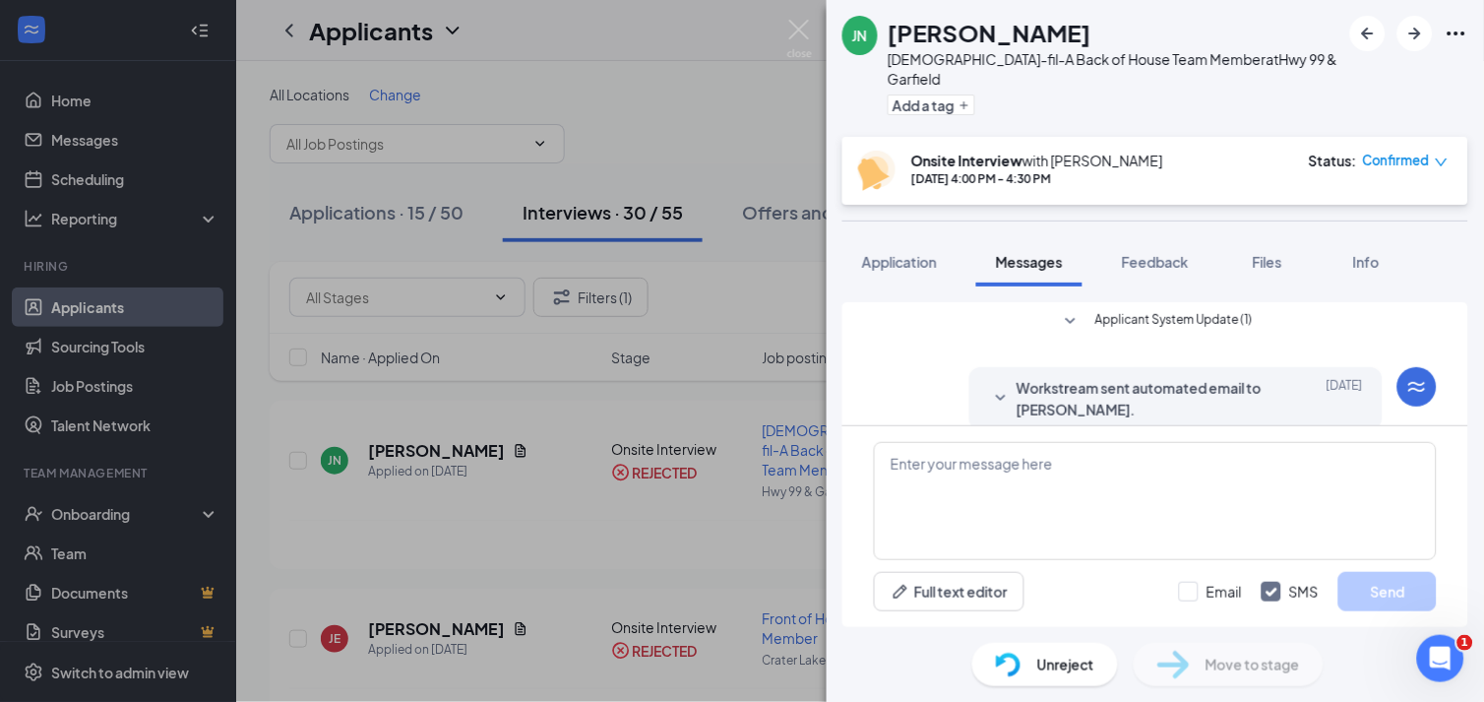
scroll to position [975, 0]
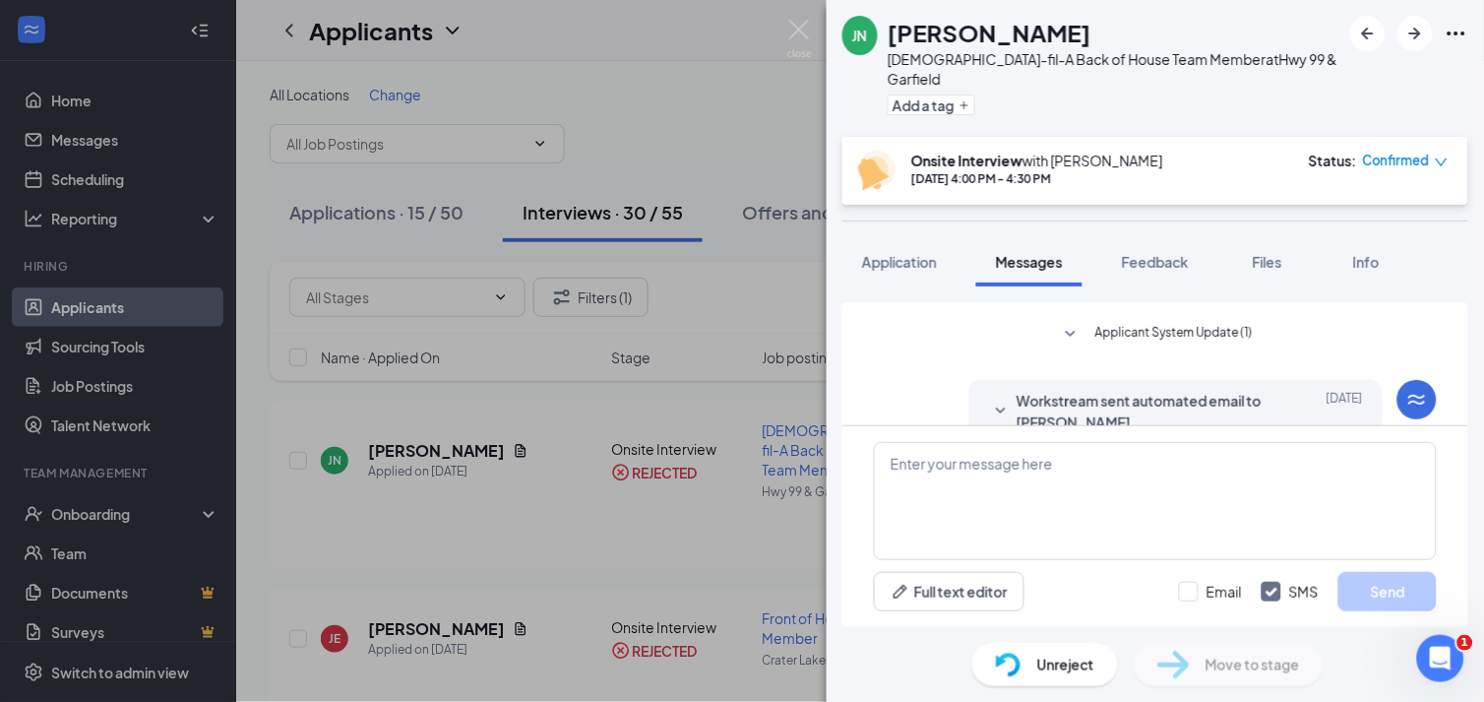
click at [1232, 323] on span "Applicant System Update (1)" at bounding box center [1173, 335] width 157 height 24
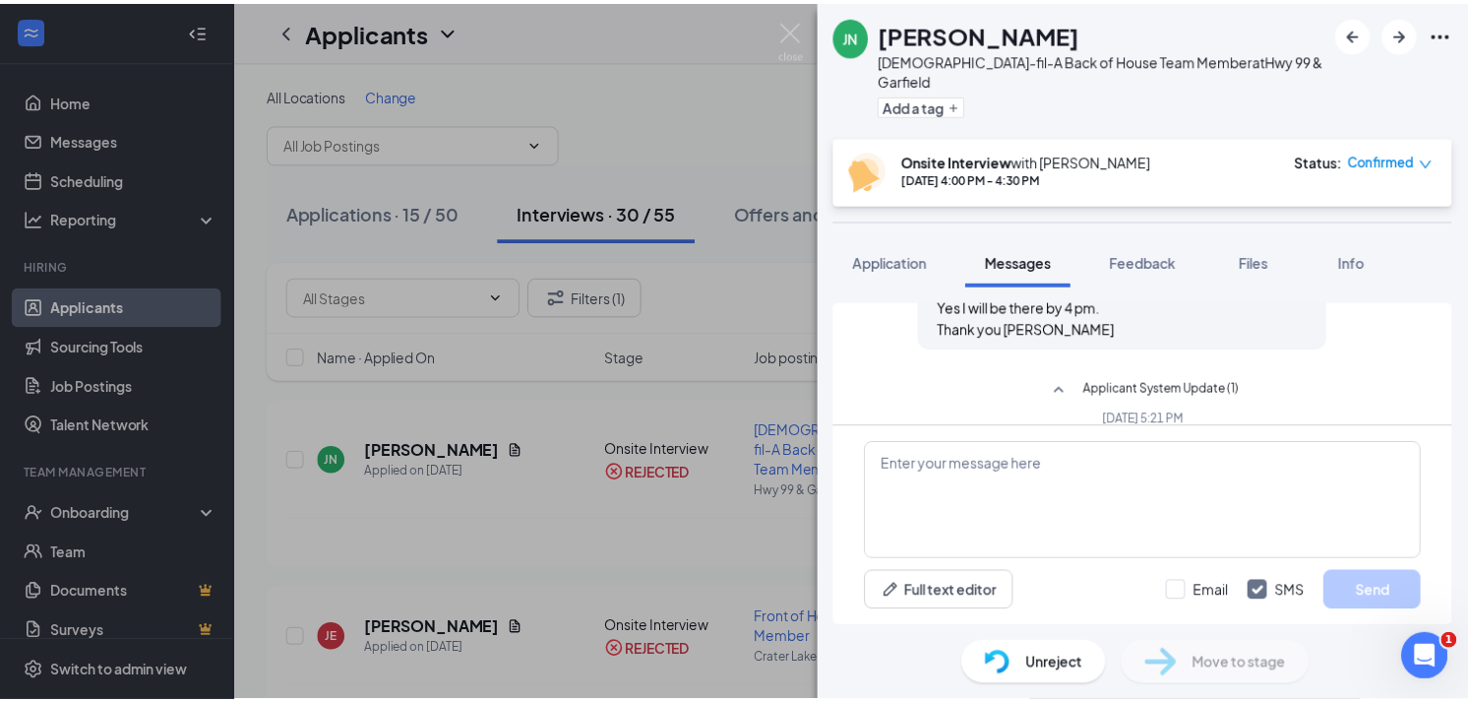
scroll to position [866, 0]
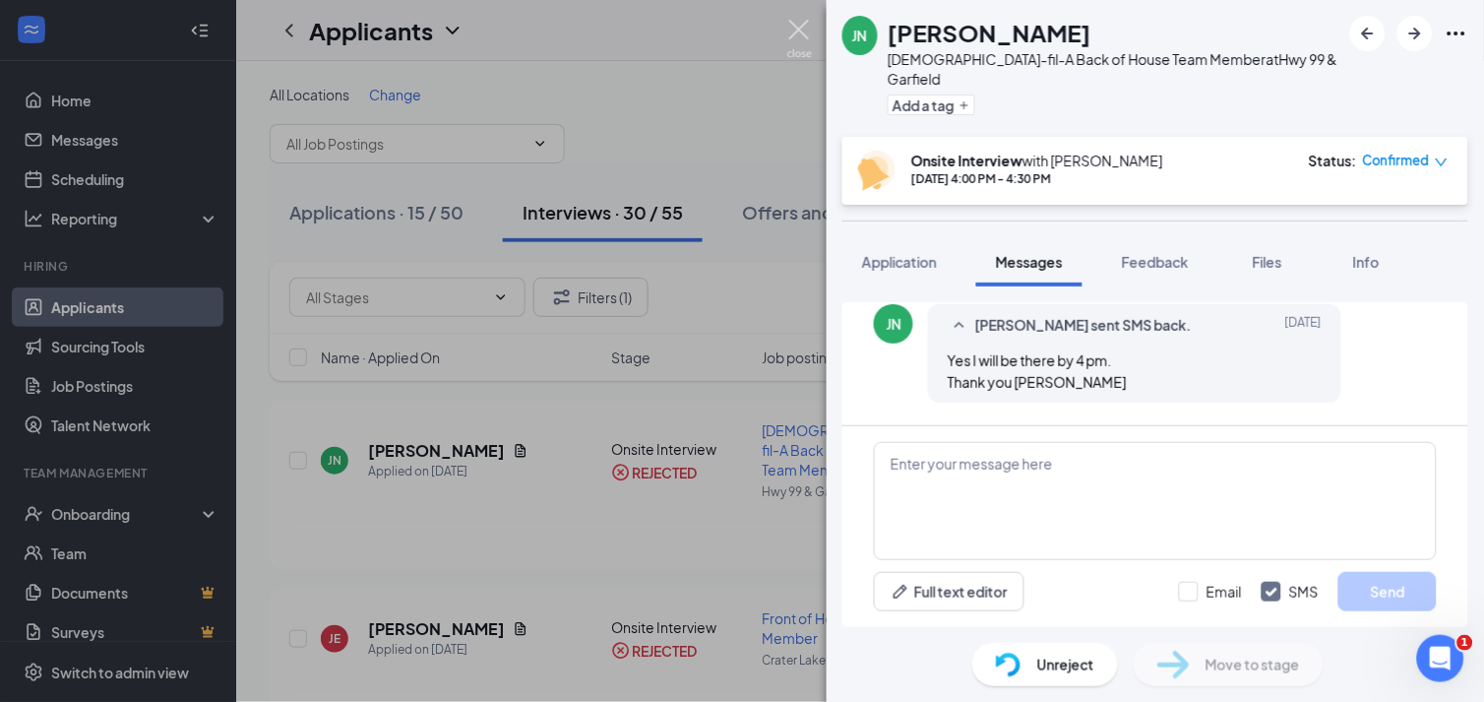
click at [810, 36] on img at bounding box center [799, 39] width 25 height 38
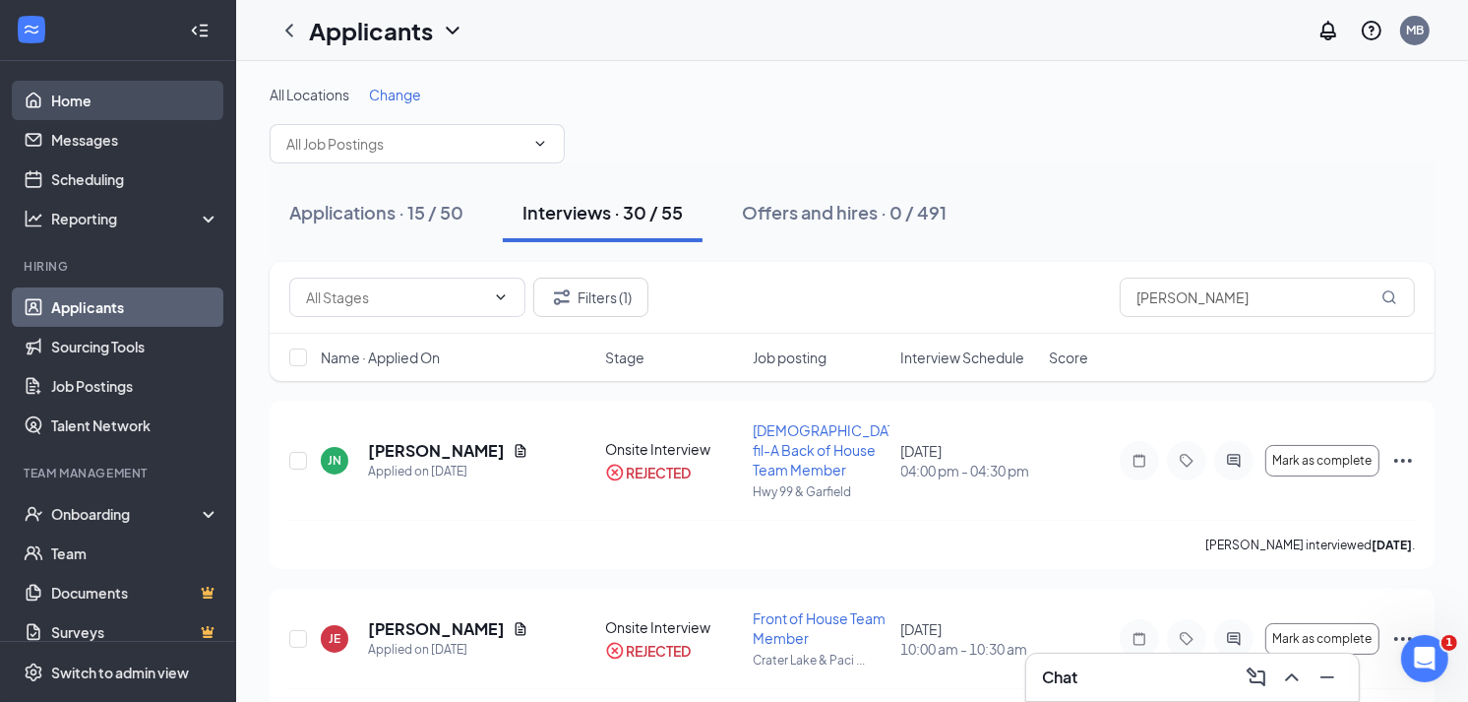
click at [141, 93] on link "Home" at bounding box center [135, 100] width 168 height 39
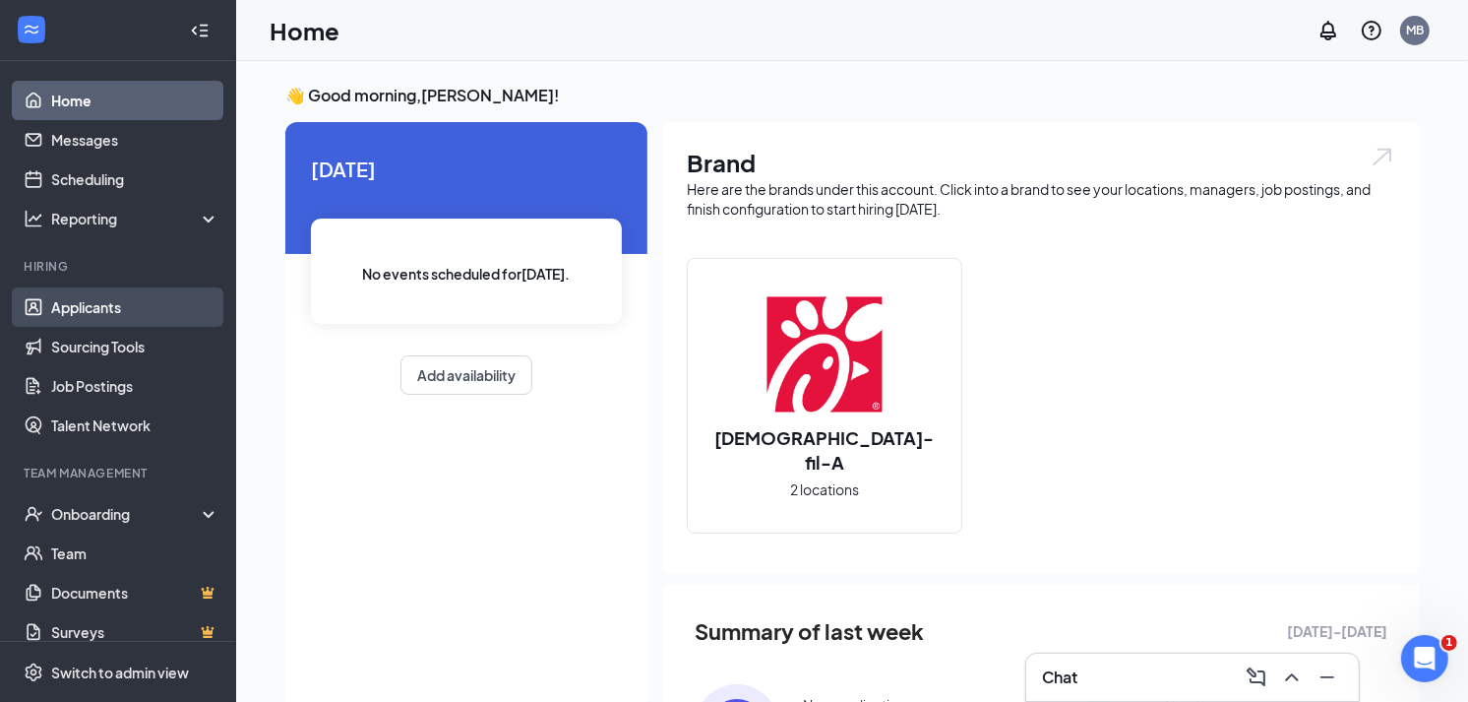
click at [51, 320] on link "Applicants" at bounding box center [135, 306] width 168 height 39
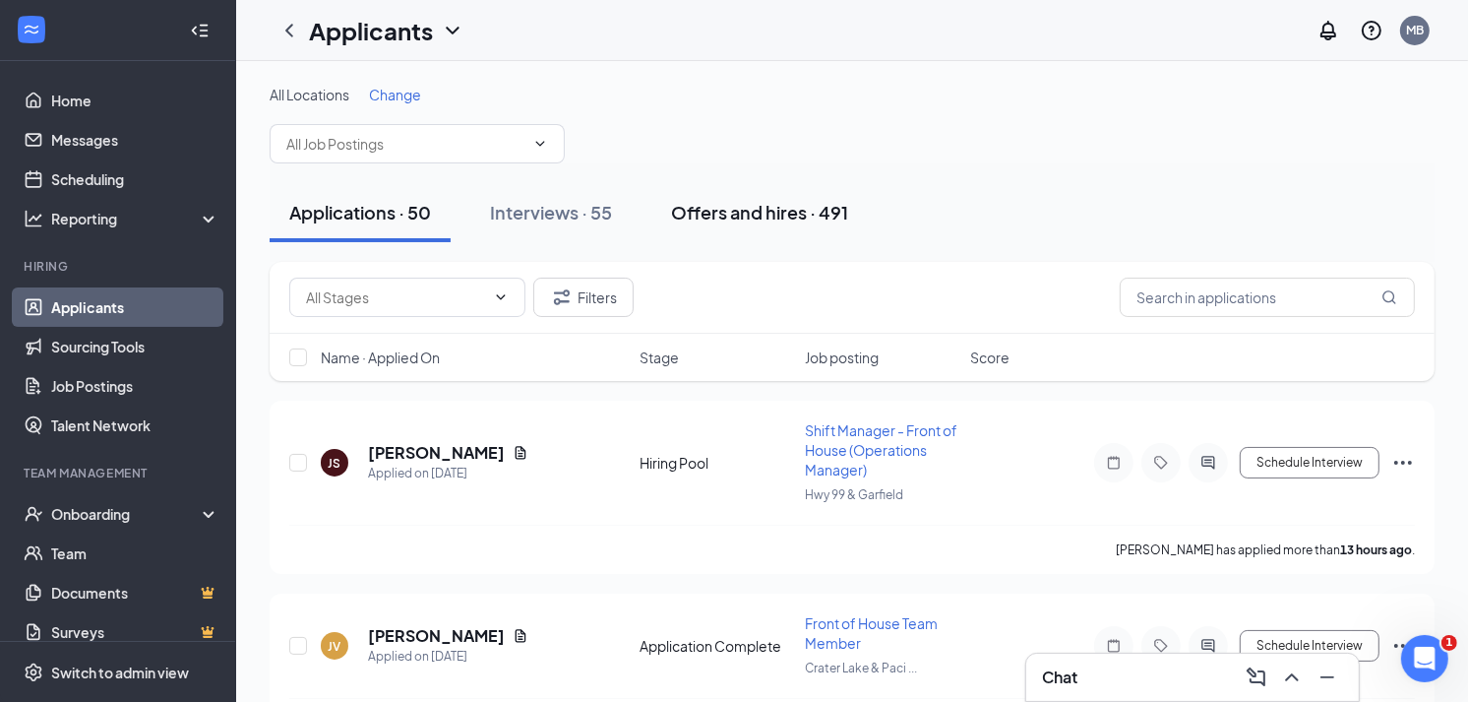
click at [720, 216] on div "Offers and hires · 491" at bounding box center [759, 212] width 177 height 25
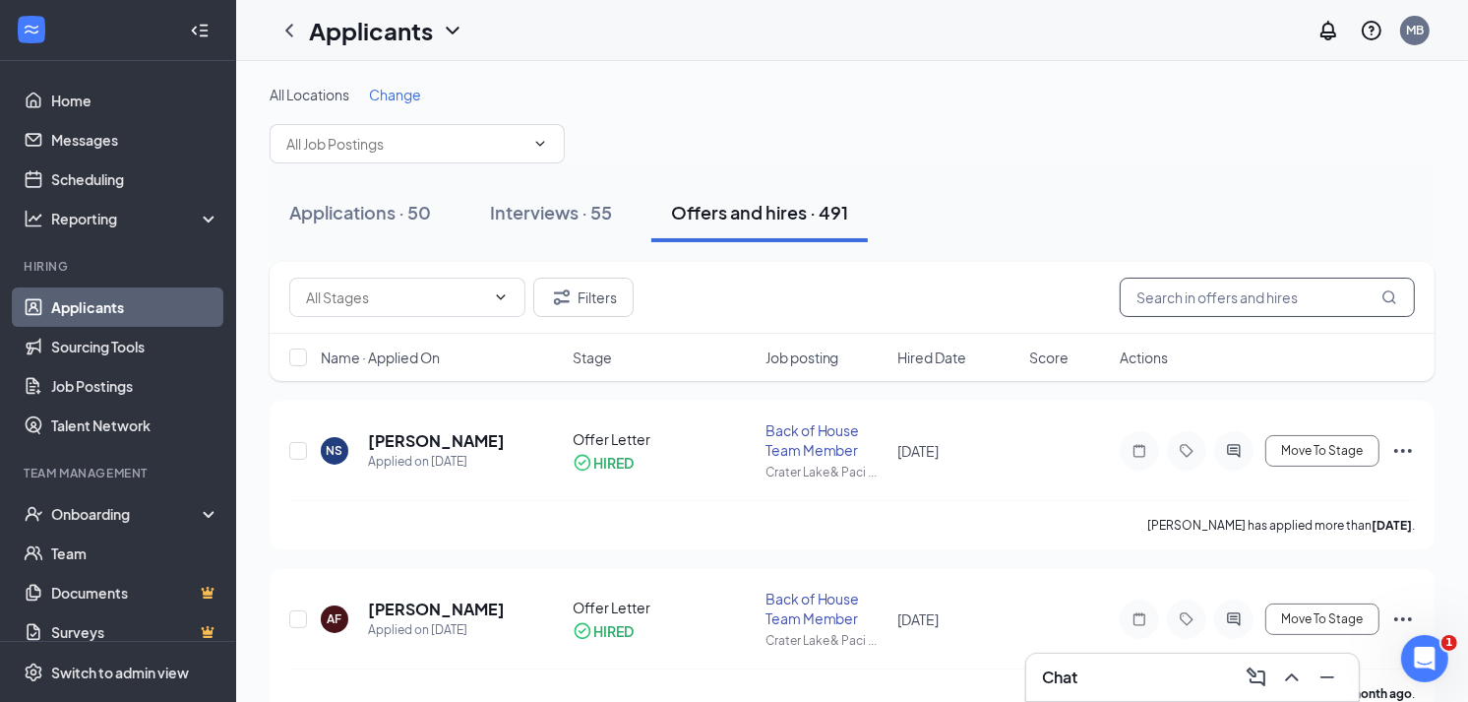
click at [1186, 288] on input "text" at bounding box center [1267, 296] width 295 height 39
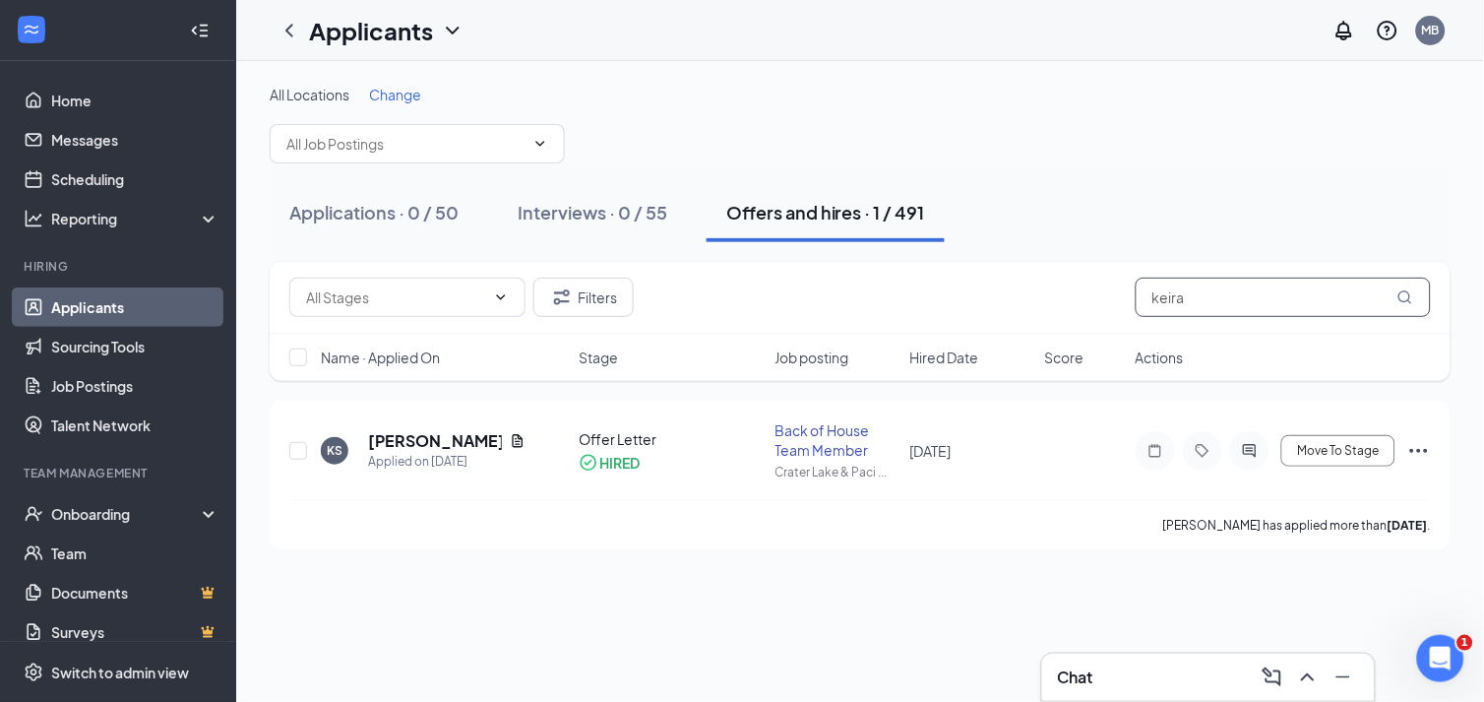
type input "keira"
click at [1402, 290] on icon "MagnifyingGlass" at bounding box center [1404, 296] width 13 height 13
click at [424, 447] on h5 "Keira Shepherd" at bounding box center [435, 441] width 134 height 22
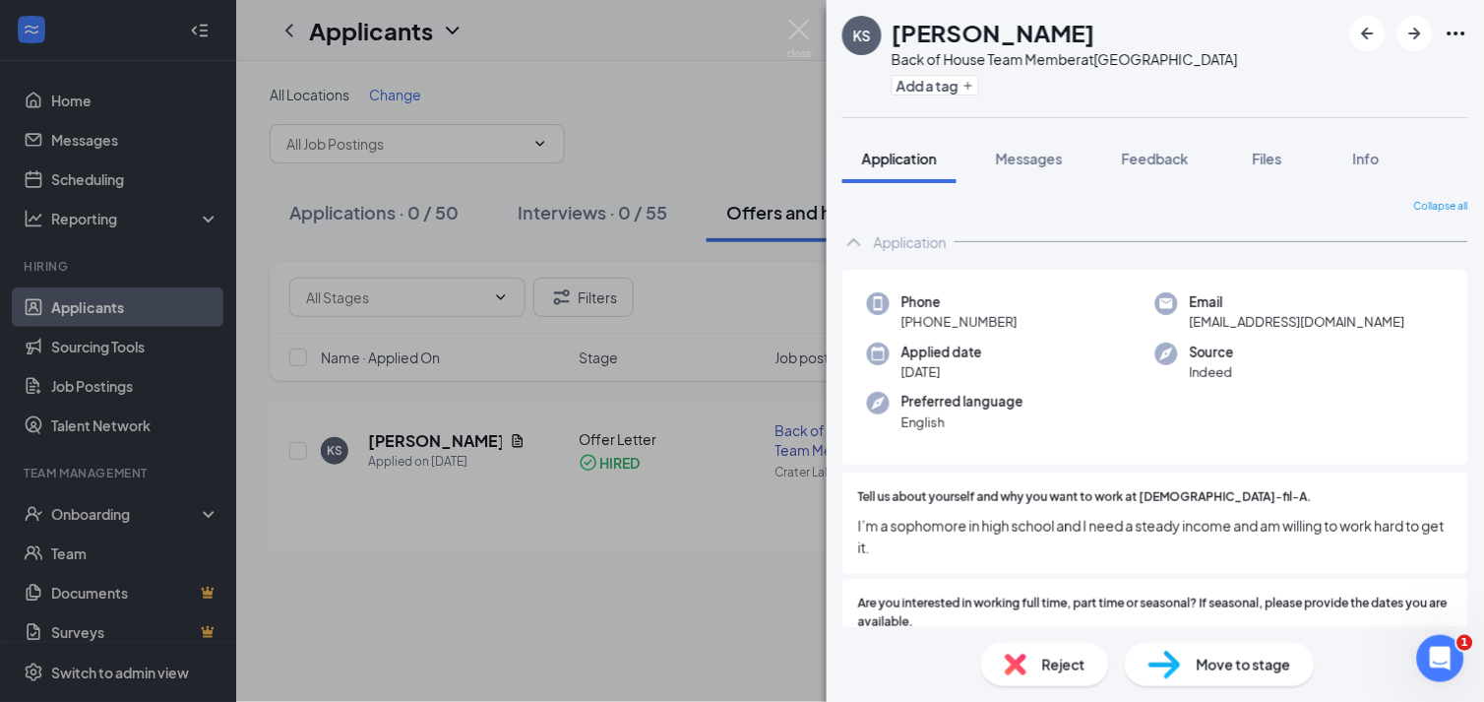
drag, startPoint x: 762, startPoint y: 31, endPoint x: 785, endPoint y: 28, distance: 23.9
click at [762, 31] on div "KS Keira Shepherd Back of House Team Member at Crater Lake & Pacific Hwy Add a …" at bounding box center [742, 351] width 1484 height 702
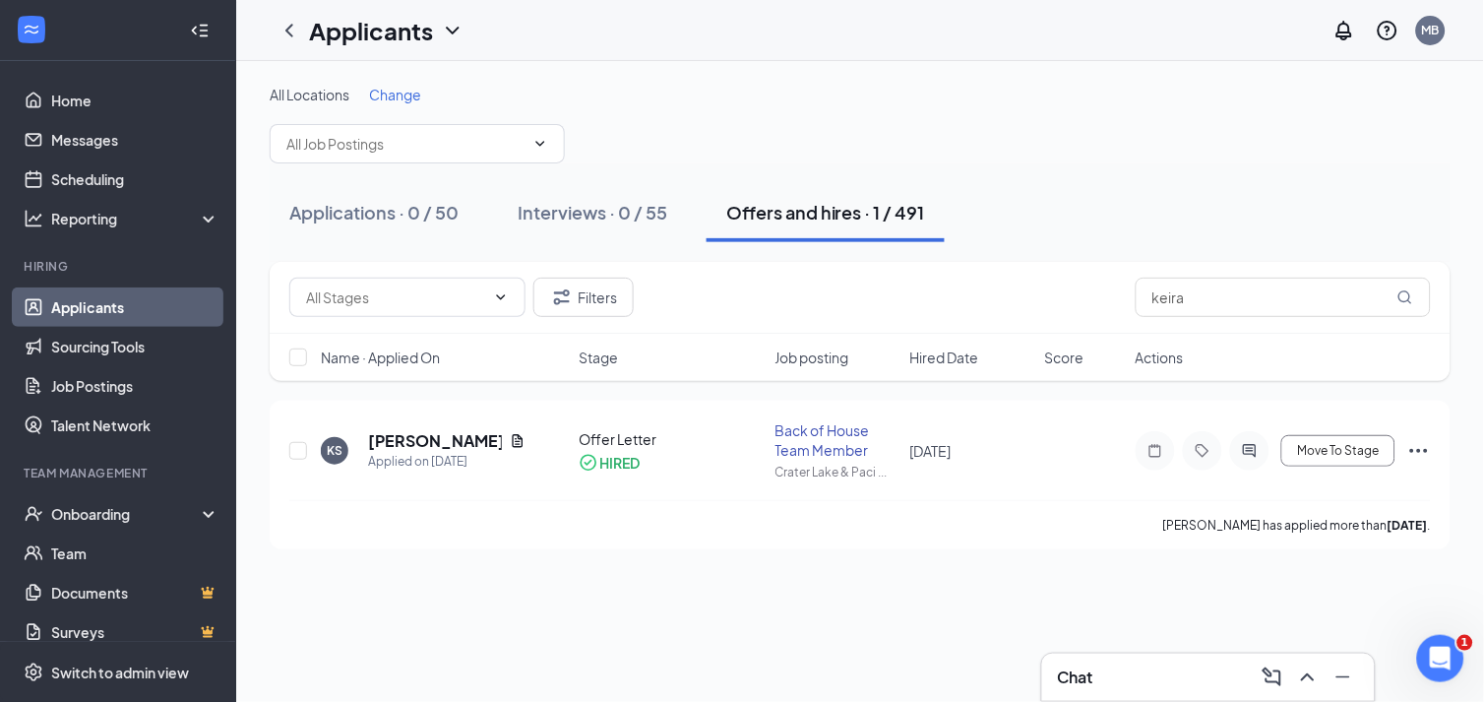
click at [799, 27] on div "Applicants MB" at bounding box center [860, 30] width 1248 height 61
click at [121, 529] on div "Onboarding" at bounding box center [118, 513] width 236 height 39
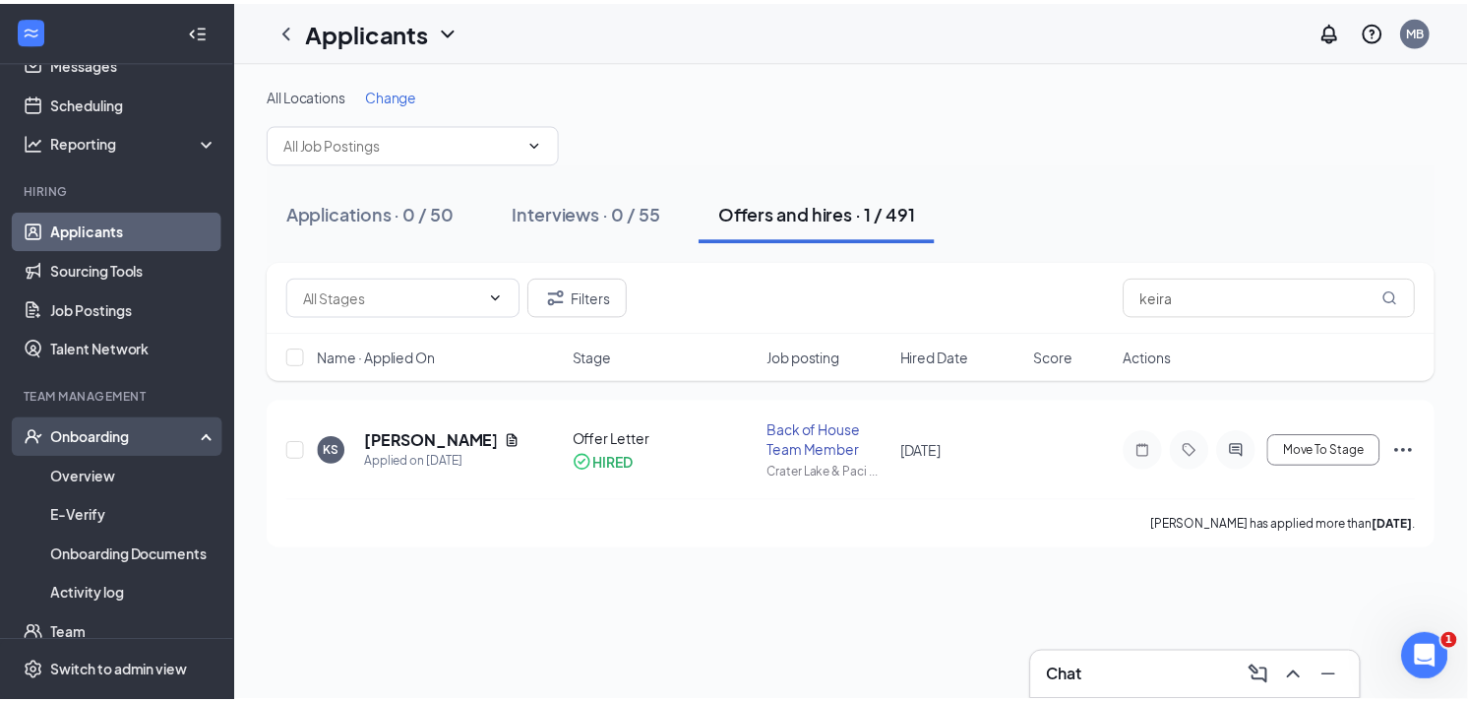
scroll to position [175, 0]
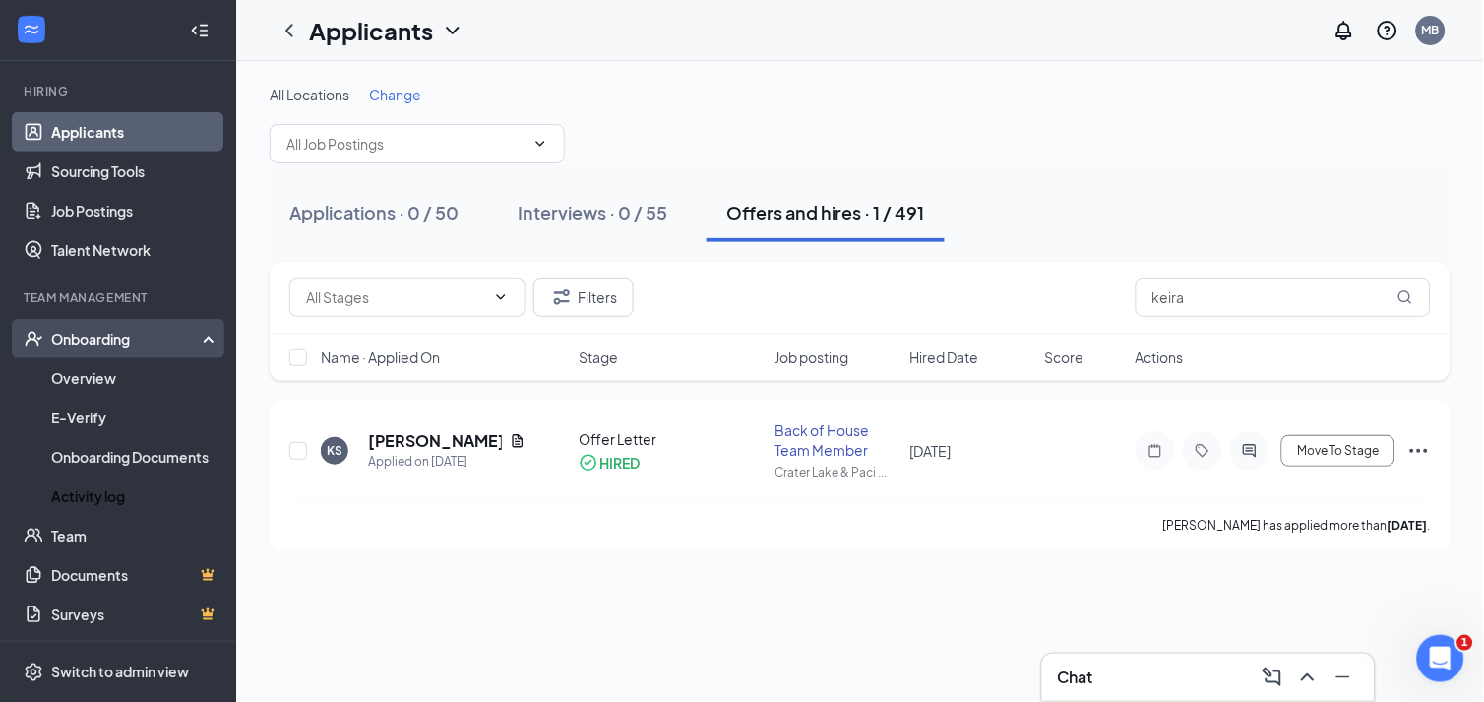
click at [170, 506] on link "Activity log" at bounding box center [135, 495] width 168 height 39
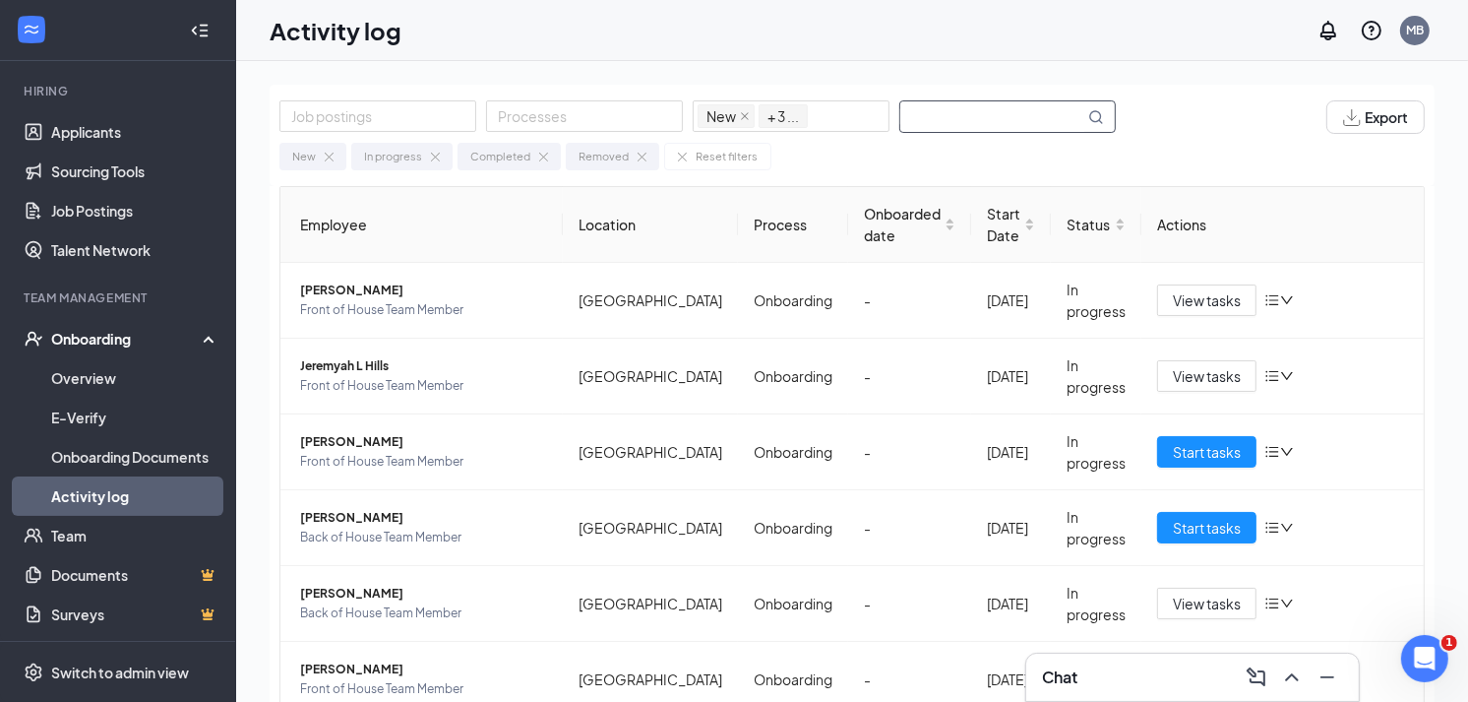
click at [1008, 111] on input "text" at bounding box center [992, 116] width 184 height 31
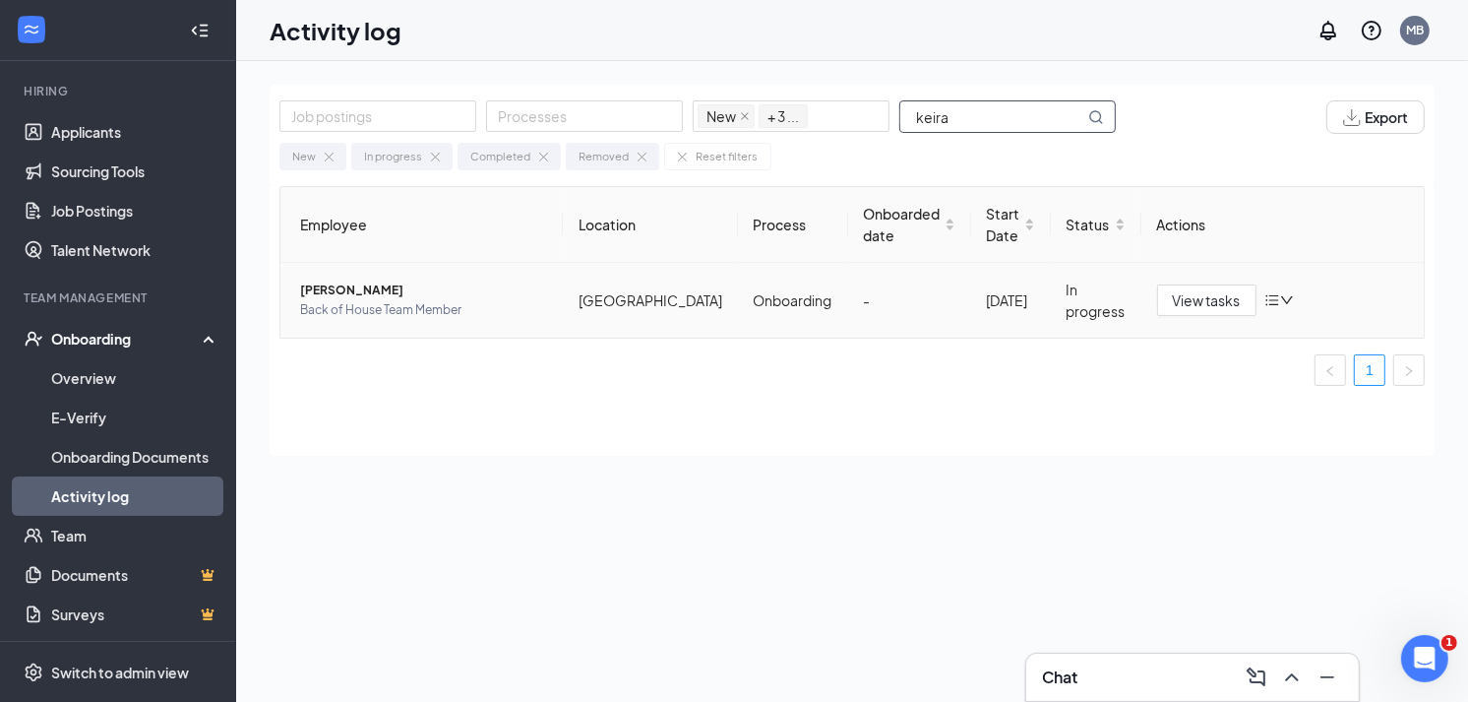
type input "keira"
click at [349, 295] on span "Keira S Shepherd" at bounding box center [423, 290] width 247 height 20
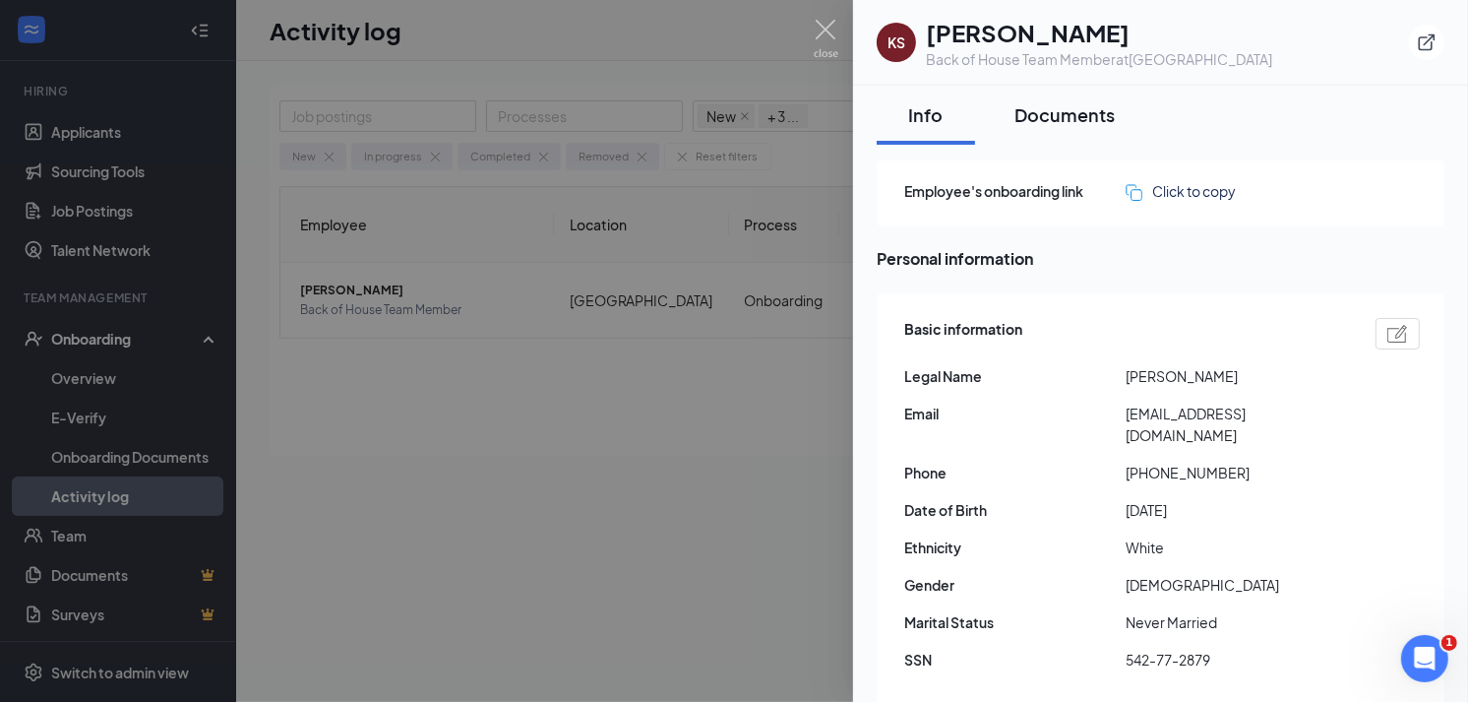
click at [1056, 121] on div "Documents" at bounding box center [1064, 114] width 100 height 25
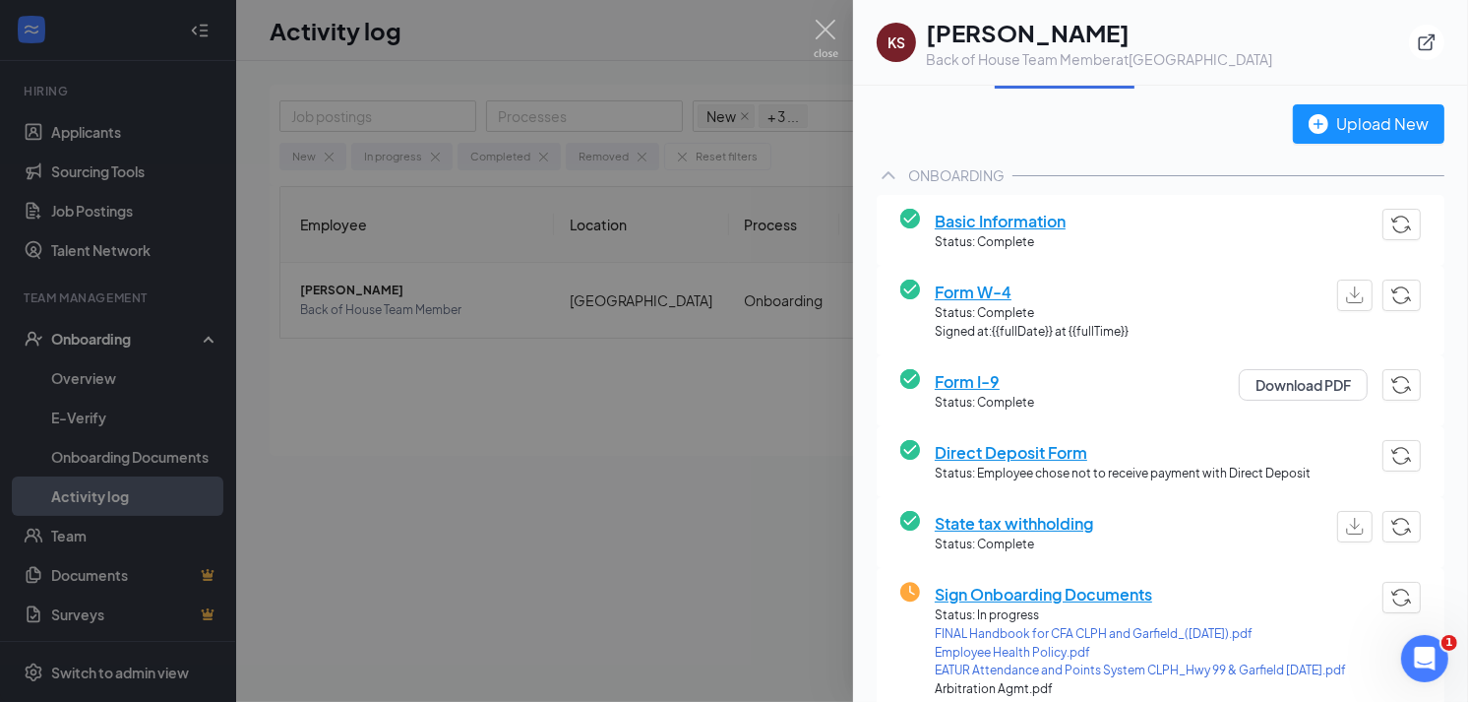
scroll to position [109, 0]
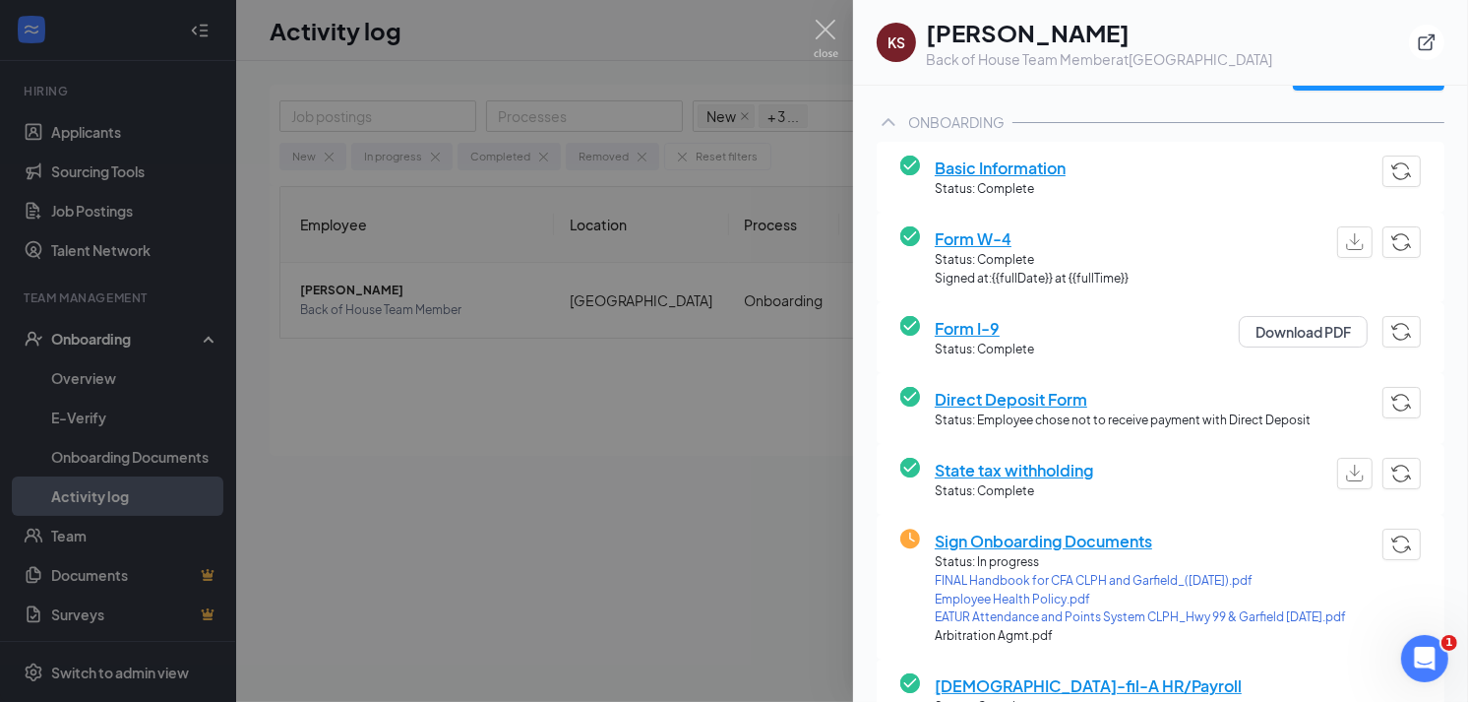
click at [1024, 398] on span "Direct Deposit Form" at bounding box center [1123, 399] width 376 height 25
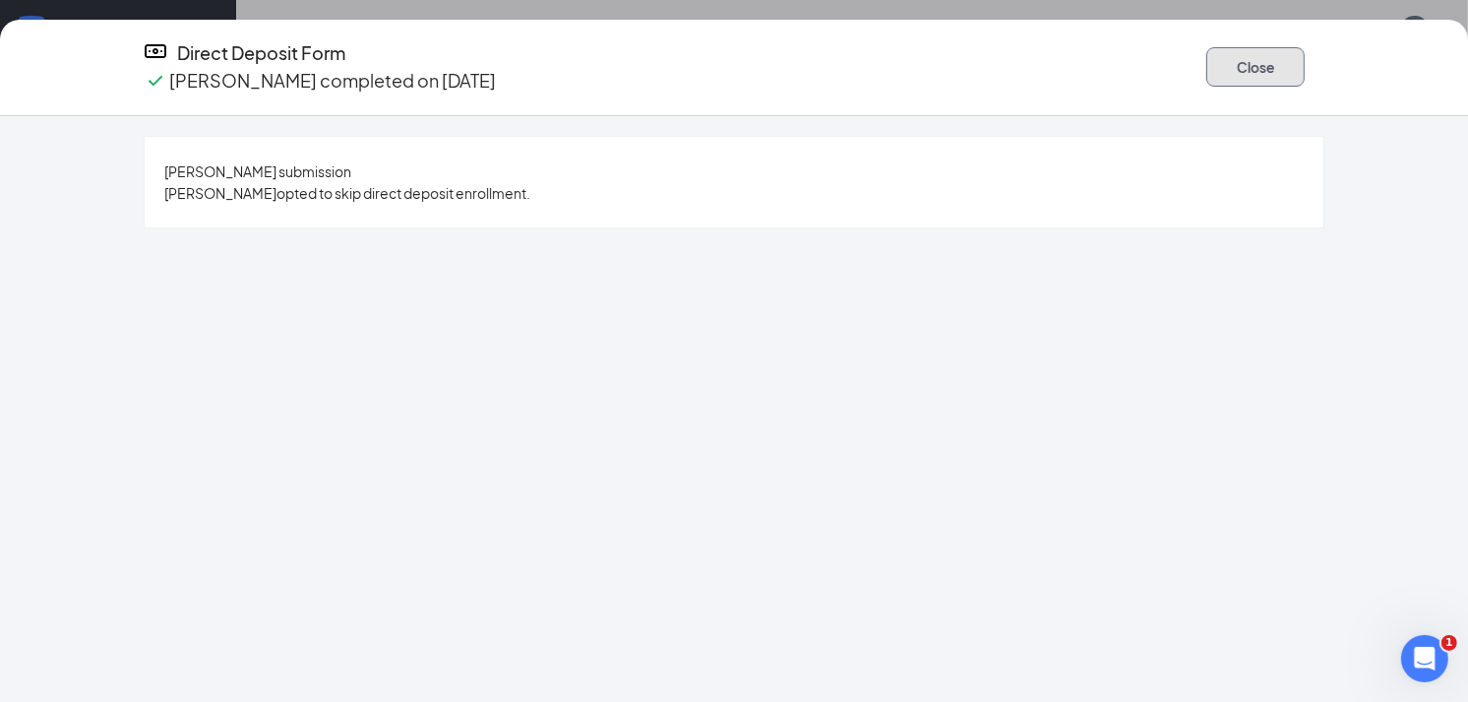
click at [1236, 57] on button "Close" at bounding box center [1255, 66] width 98 height 39
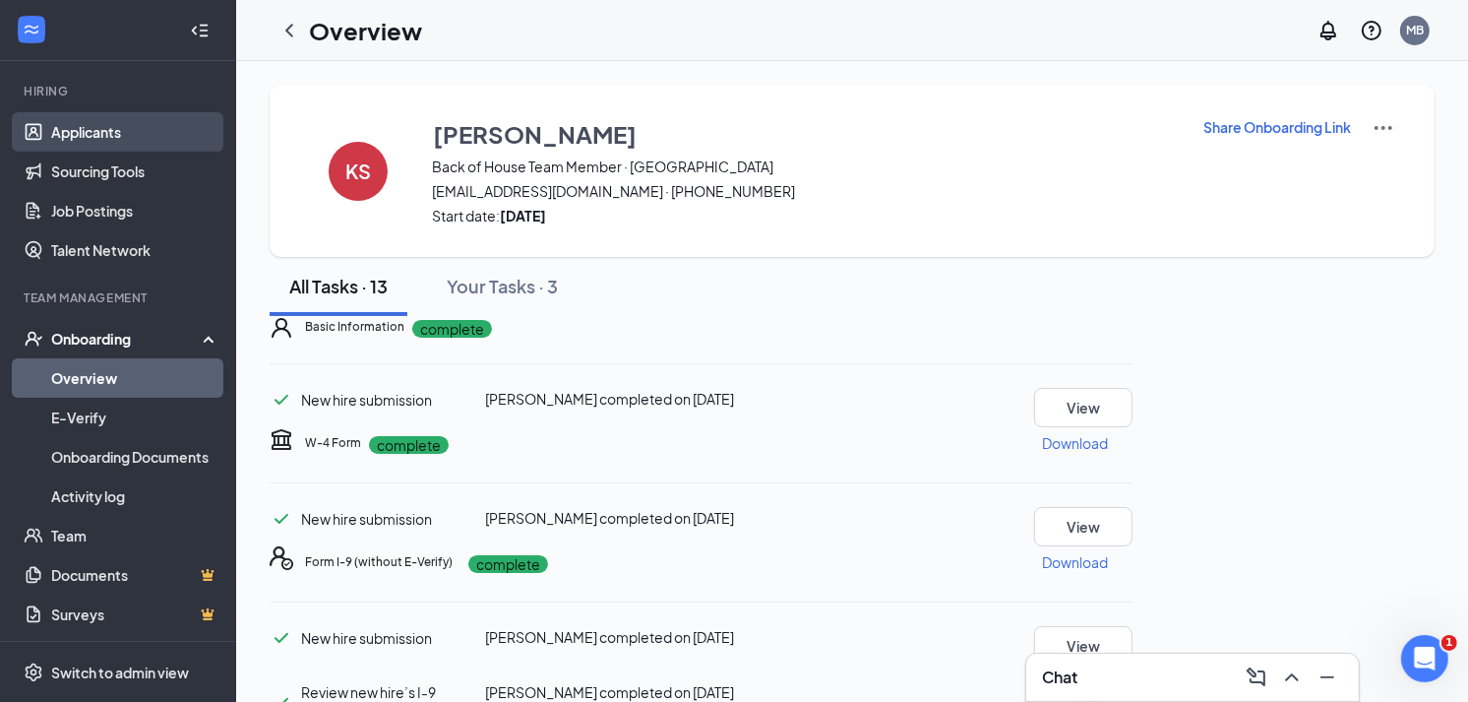
click at [123, 143] on link "Applicants" at bounding box center [135, 131] width 168 height 39
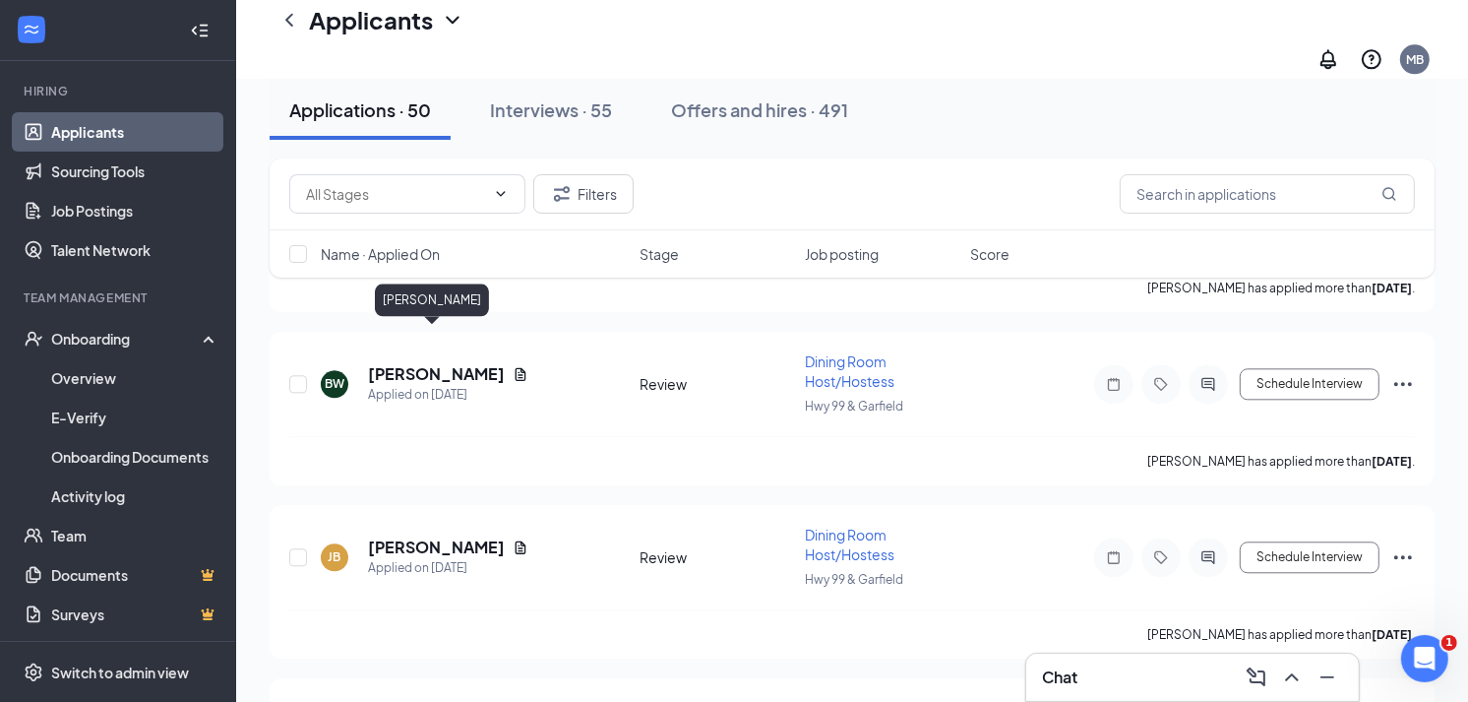
scroll to position [4373, 0]
